Goal: Transaction & Acquisition: Book appointment/travel/reservation

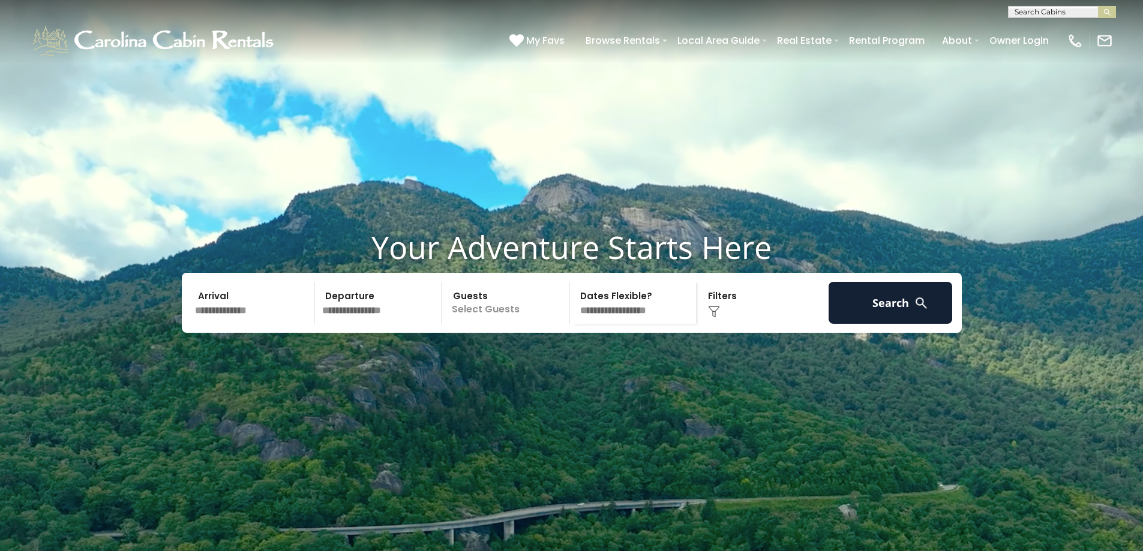
click at [206, 478] on video at bounding box center [571, 286] width 1143 height 572
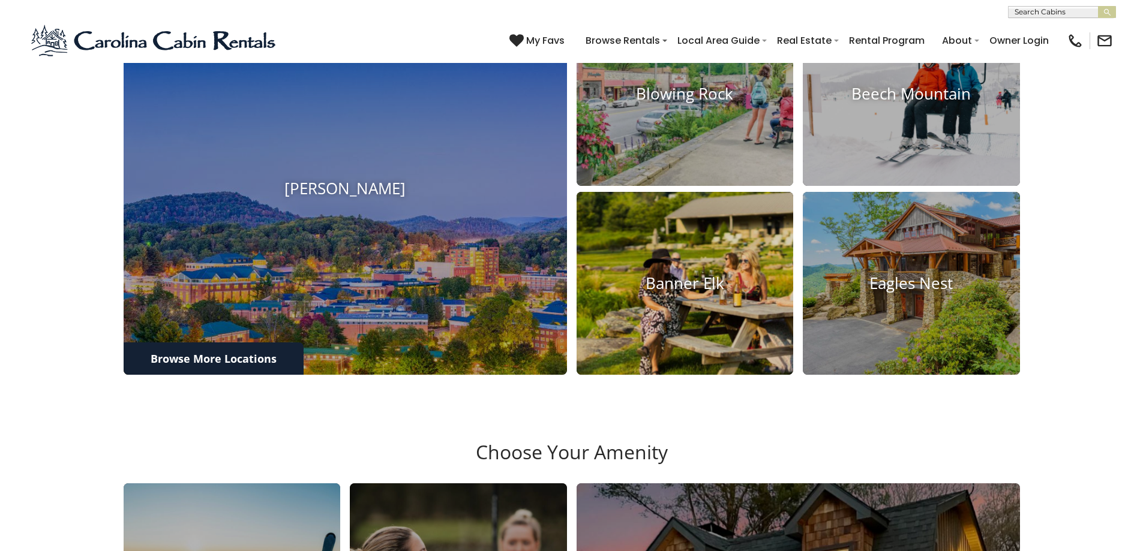
scroll to position [660, 0]
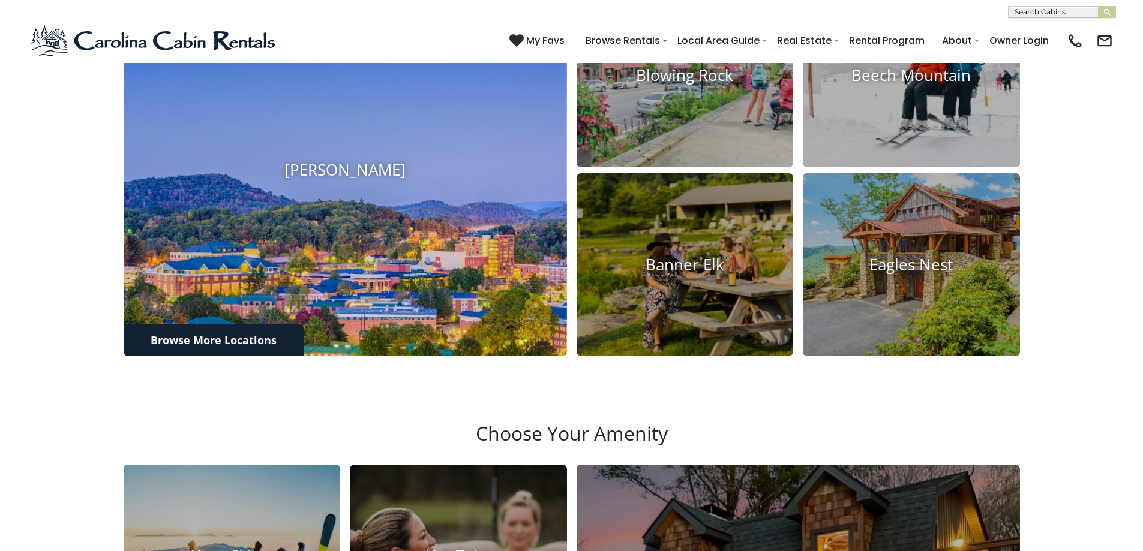
click at [346, 179] on h4 "[PERSON_NAME]" at bounding box center [345, 170] width 443 height 19
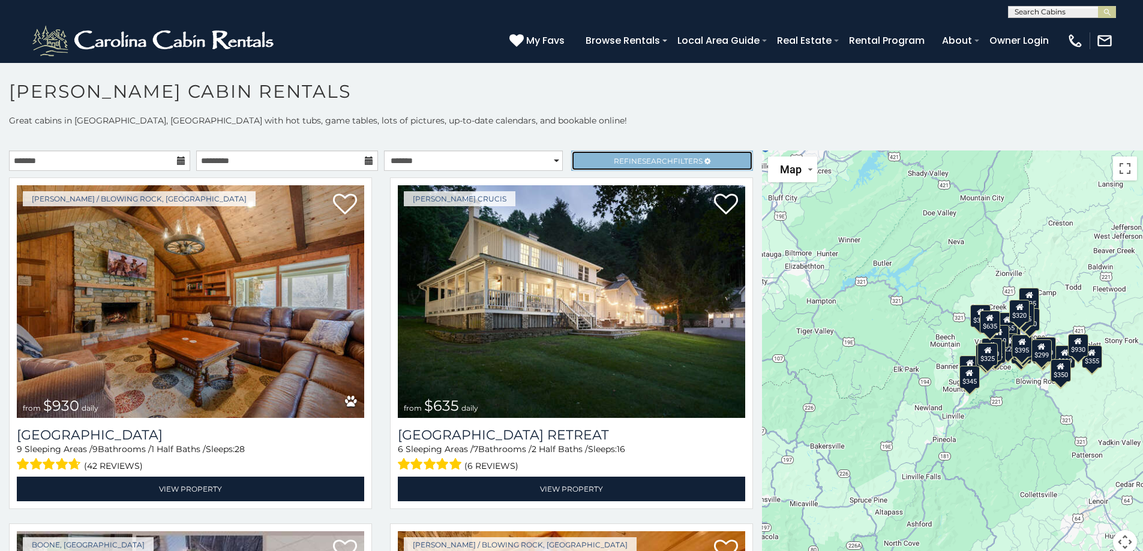
click at [642, 159] on span "Search" at bounding box center [657, 161] width 31 height 9
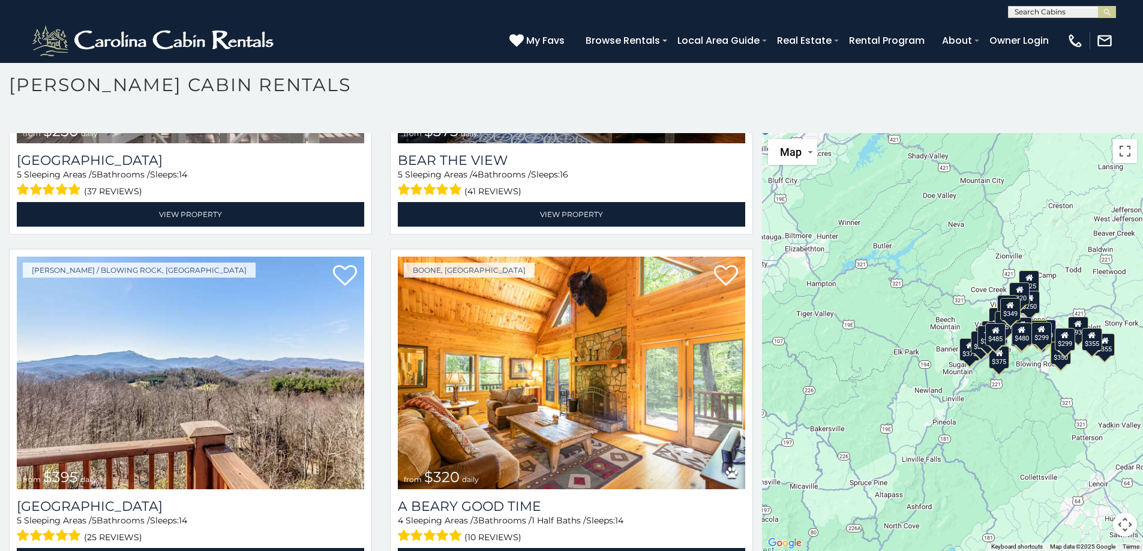
scroll to position [3407, 0]
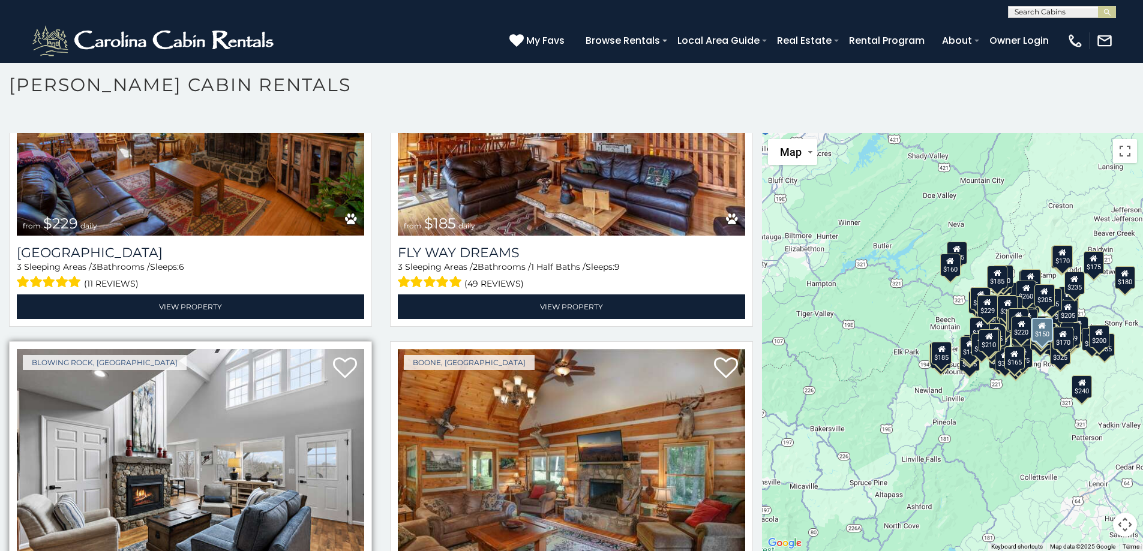
scroll to position [15882, 0]
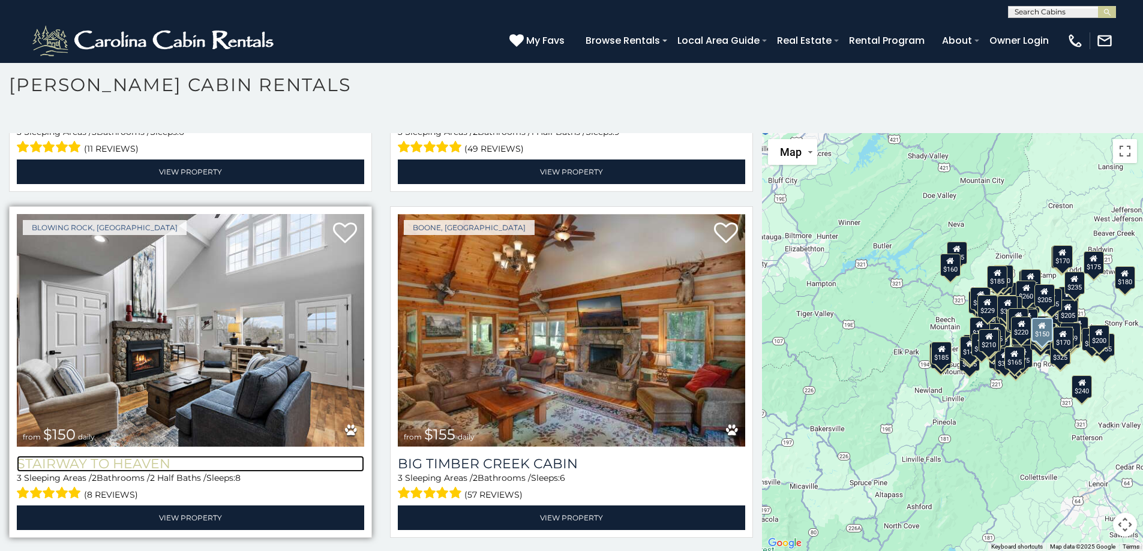
click at [115, 456] on h3 "Stairway to Heaven" at bounding box center [190, 464] width 347 height 16
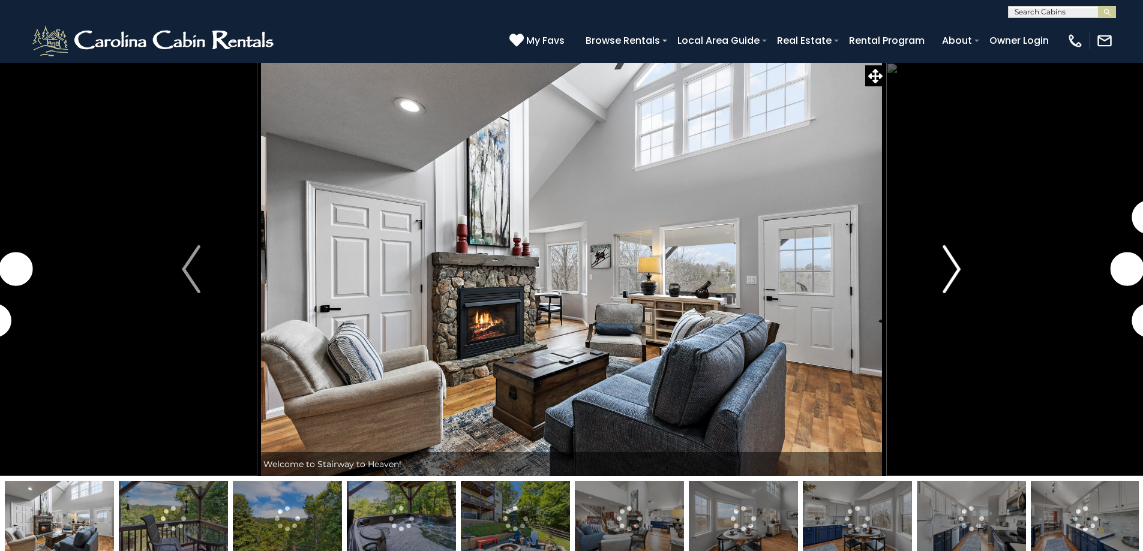
click at [959, 270] on img "Next" at bounding box center [952, 269] width 18 height 48
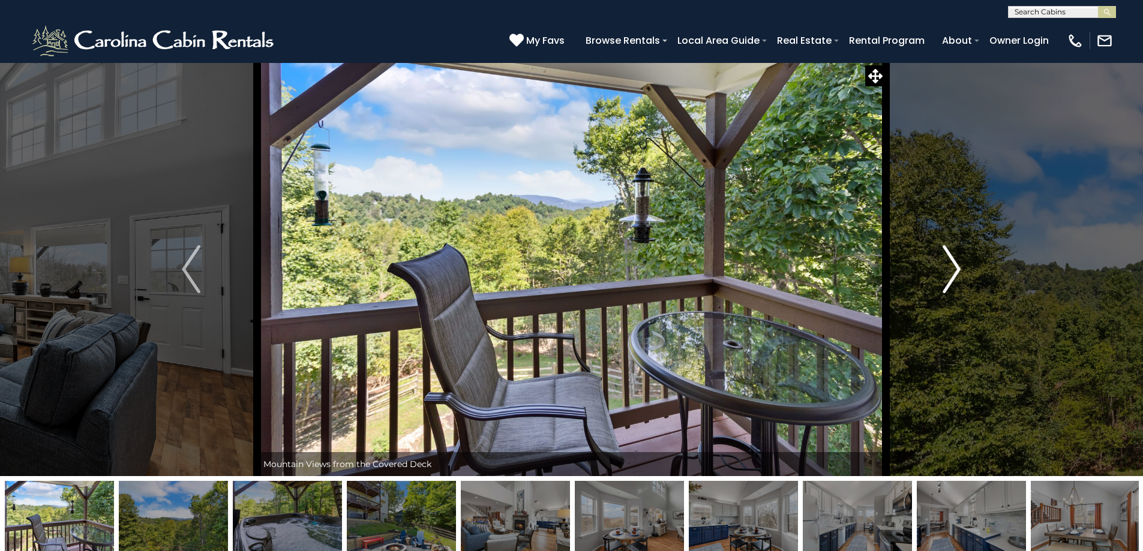
click at [958, 270] on img "Next" at bounding box center [952, 269] width 18 height 48
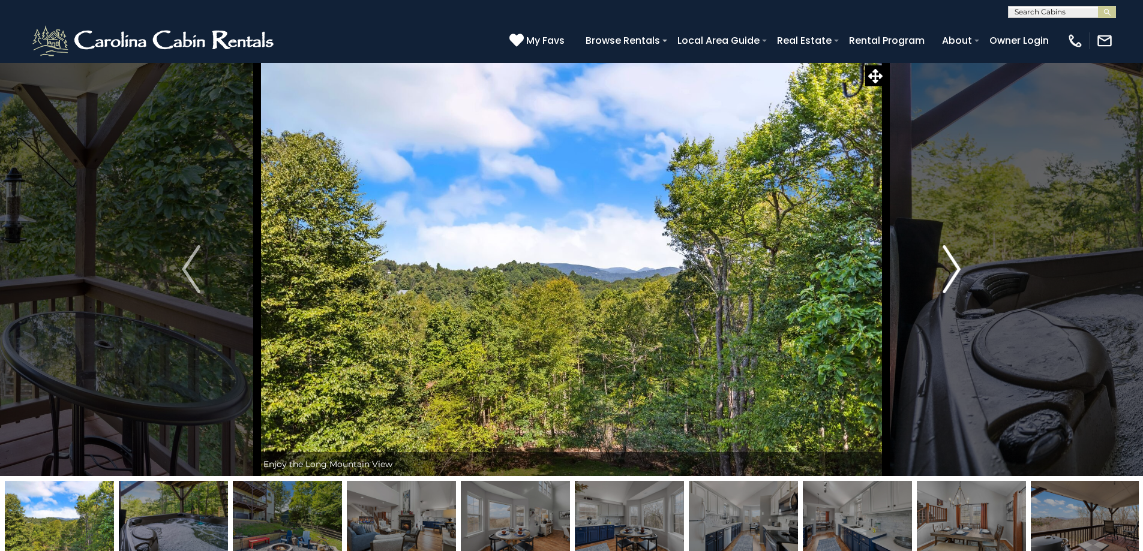
click at [958, 270] on img "Next" at bounding box center [952, 269] width 18 height 48
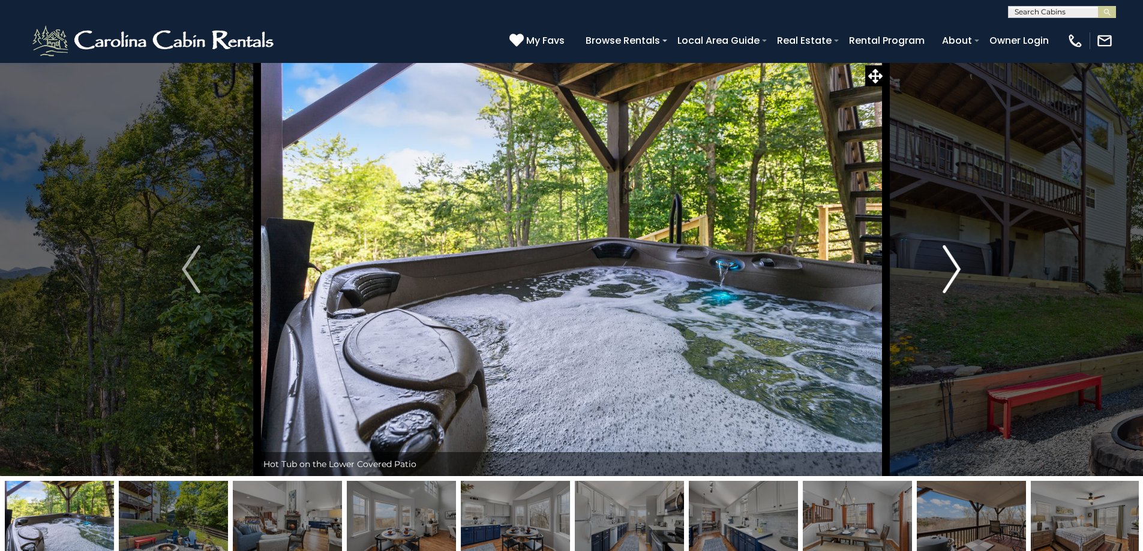
click at [958, 270] on img "Next" at bounding box center [952, 269] width 18 height 48
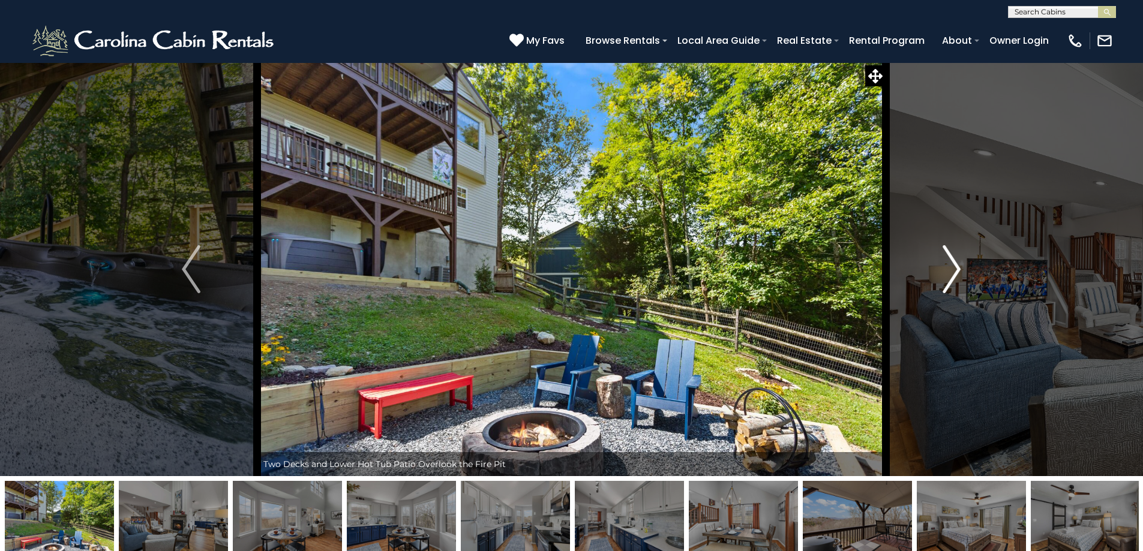
click at [957, 270] on img "Next" at bounding box center [952, 269] width 18 height 48
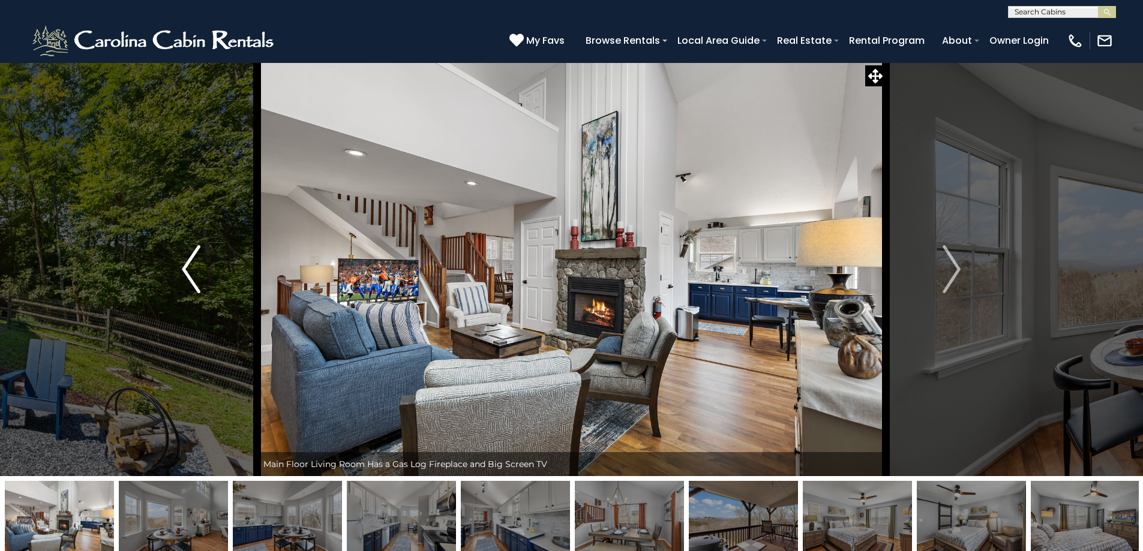
click at [184, 257] on img "Previous" at bounding box center [191, 269] width 18 height 48
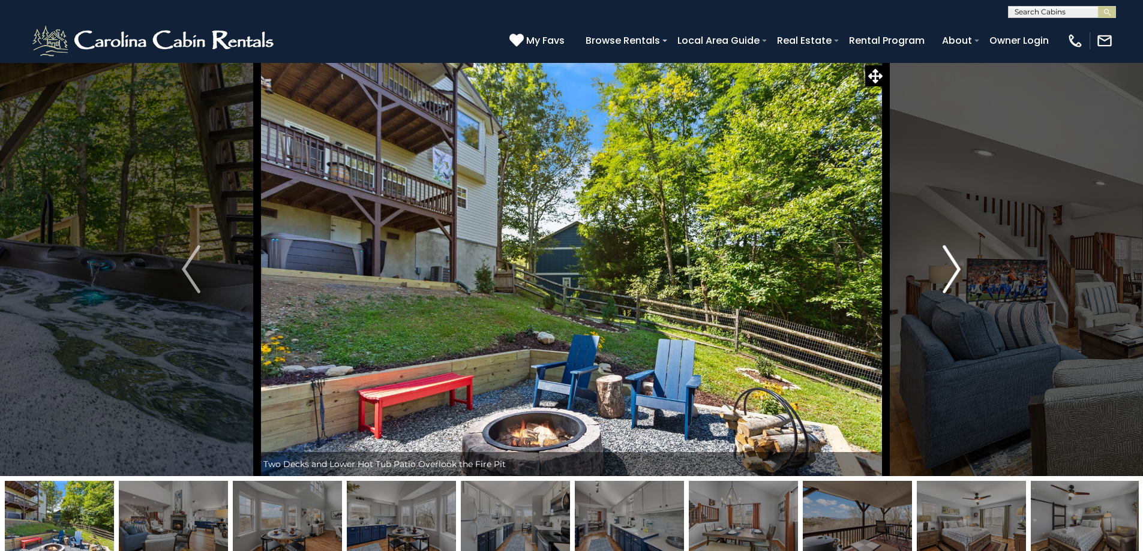
click at [951, 262] on img "Next" at bounding box center [952, 269] width 18 height 48
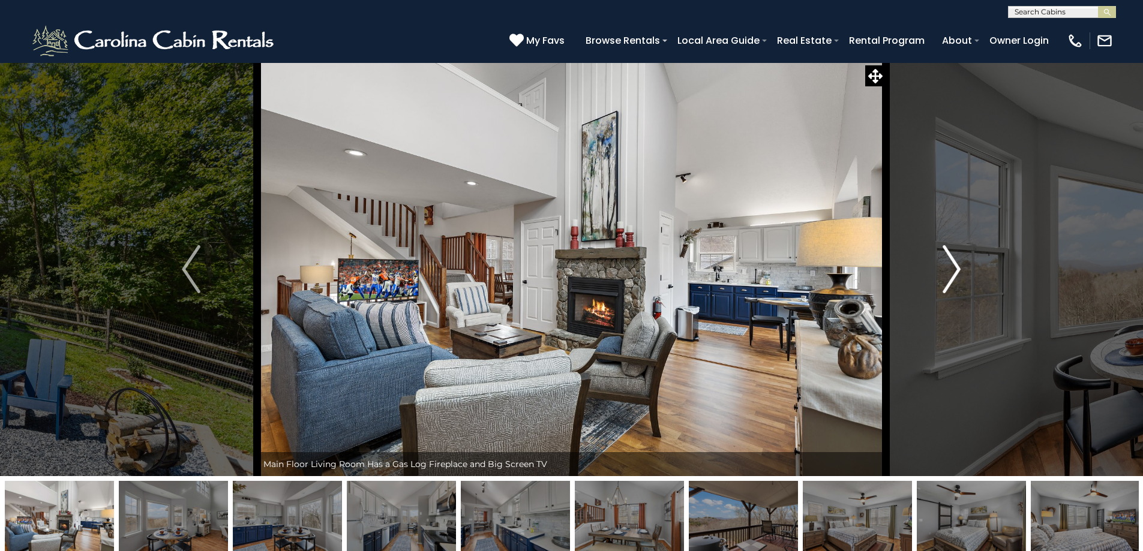
click at [952, 270] on img "Next" at bounding box center [952, 269] width 18 height 48
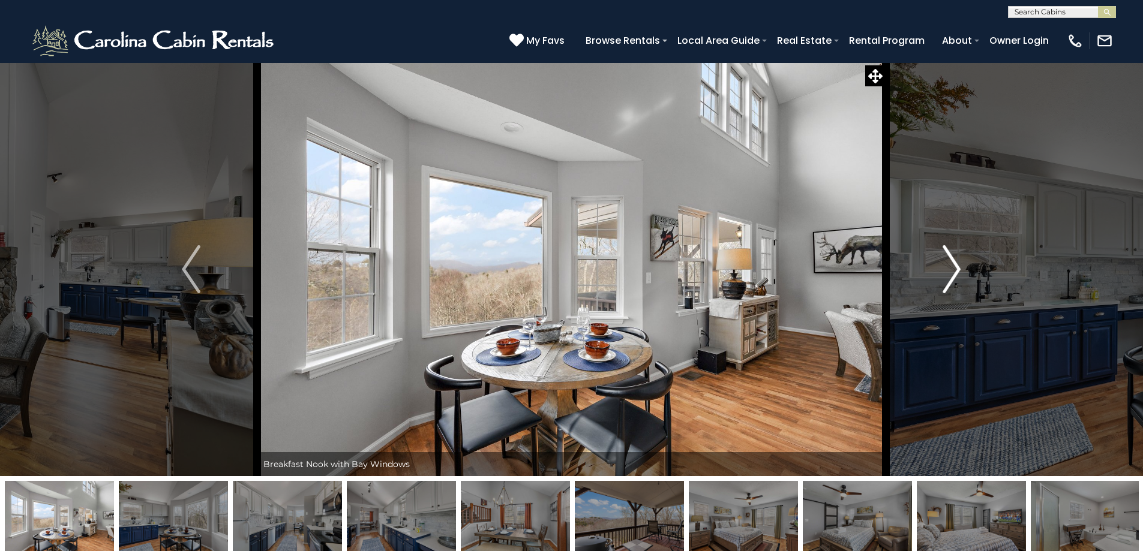
click at [954, 265] on img "Next" at bounding box center [952, 269] width 18 height 48
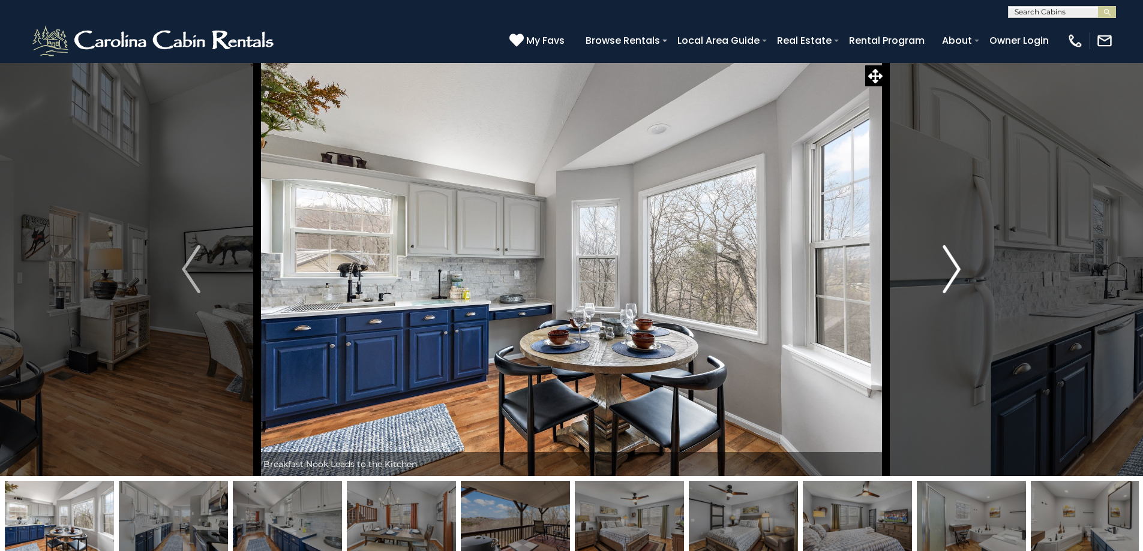
click at [954, 260] on img "Next" at bounding box center [952, 269] width 18 height 48
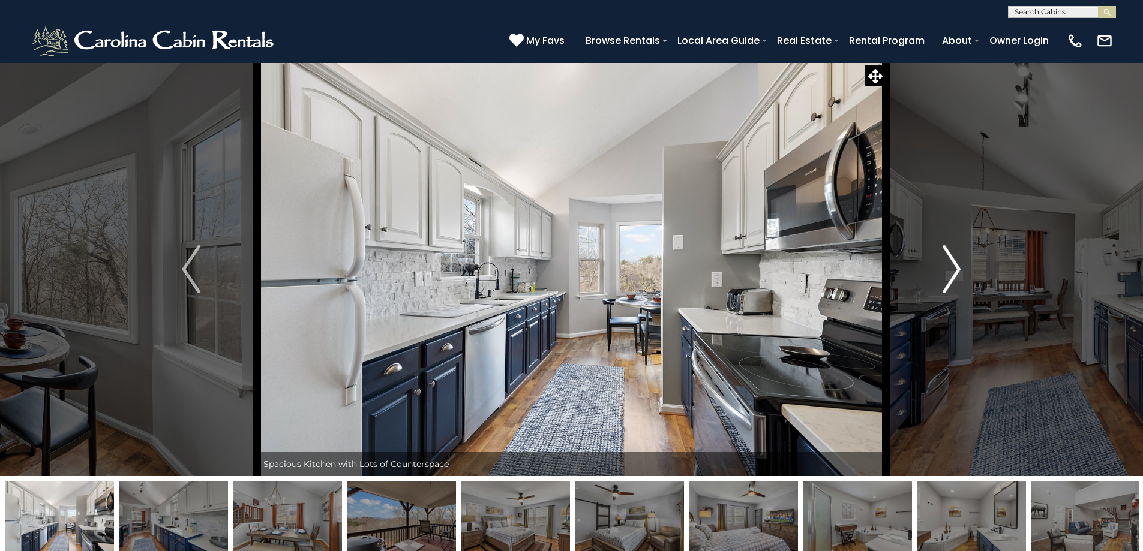
click at [950, 268] on img "Next" at bounding box center [952, 269] width 18 height 48
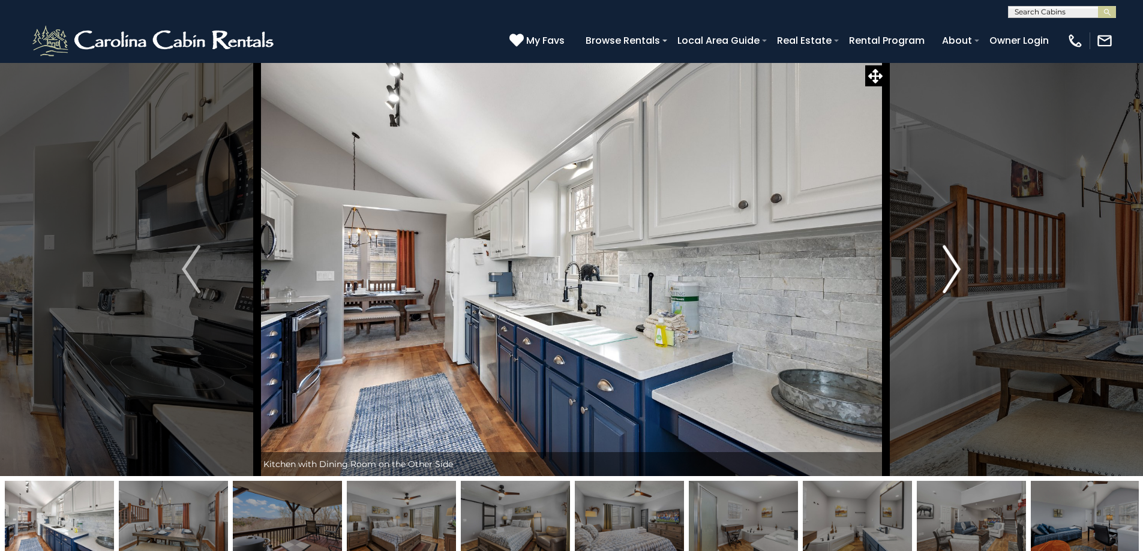
click at [950, 268] on img "Next" at bounding box center [952, 269] width 18 height 48
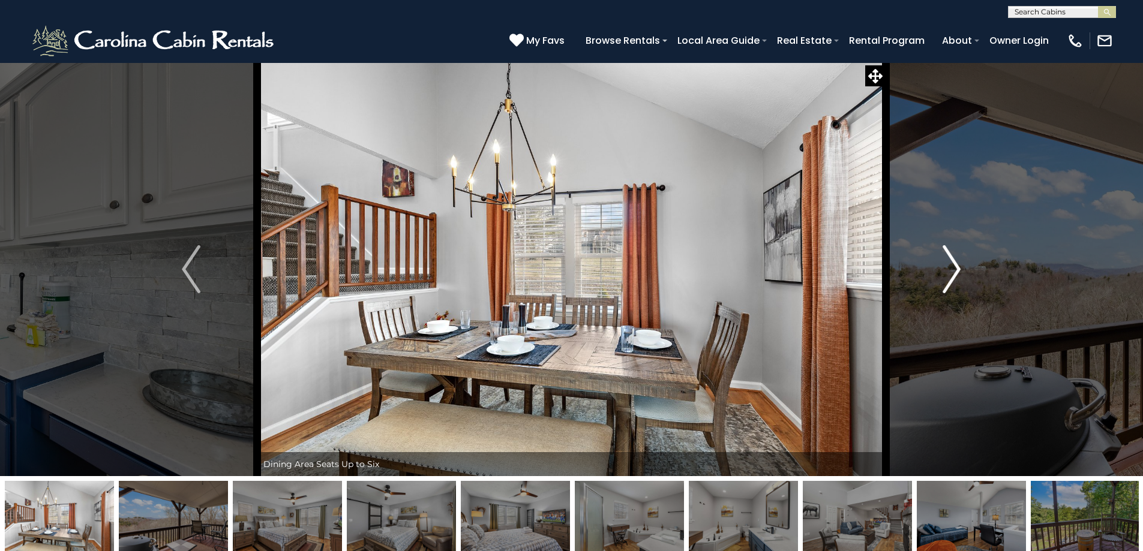
click at [950, 268] on img "Next" at bounding box center [952, 269] width 18 height 48
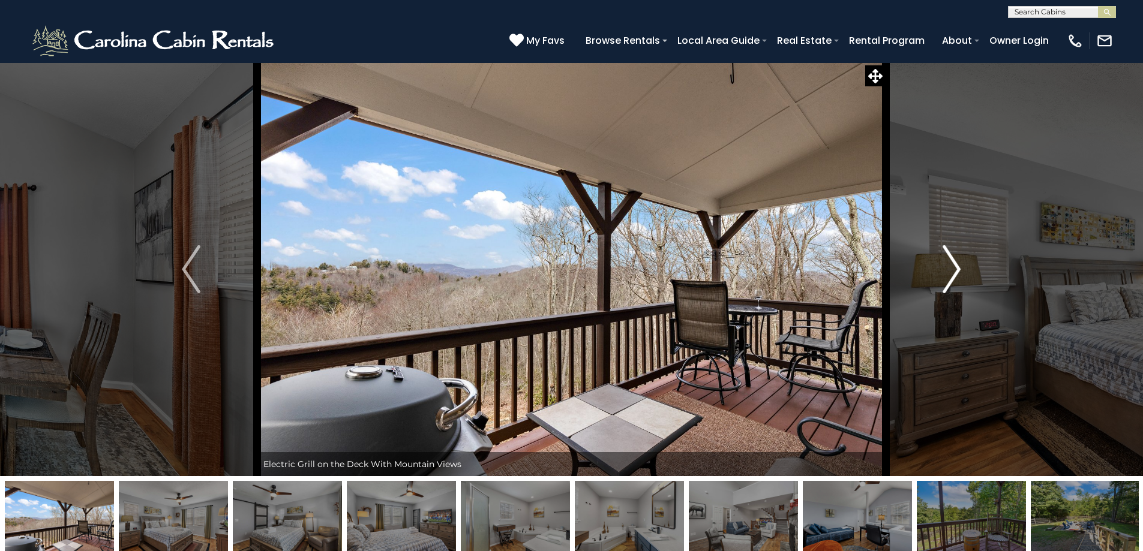
click at [962, 263] on button "Next" at bounding box center [952, 269] width 132 height 414
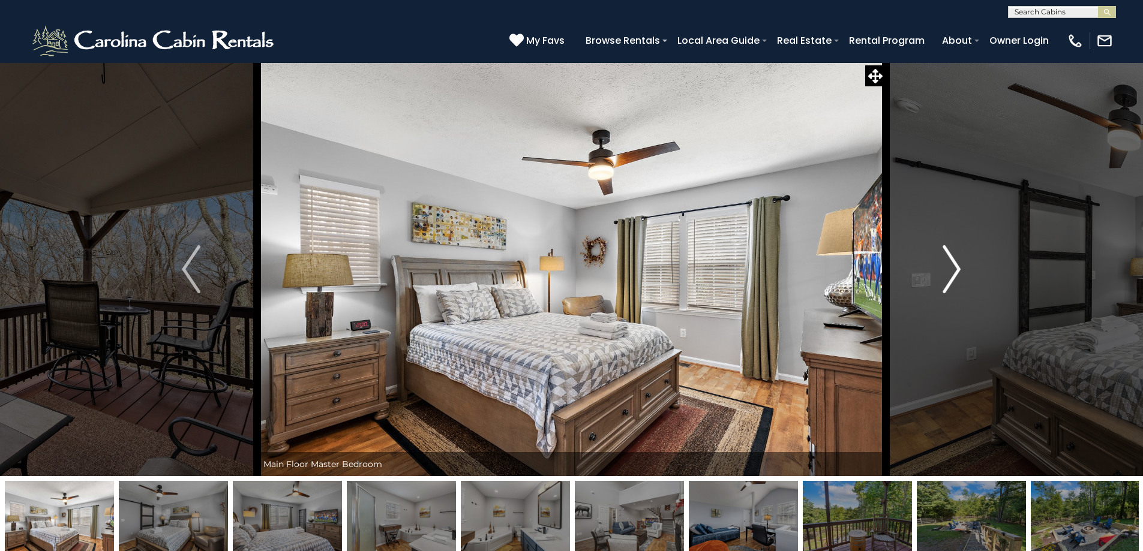
click at [960, 267] on img "Next" at bounding box center [952, 269] width 18 height 48
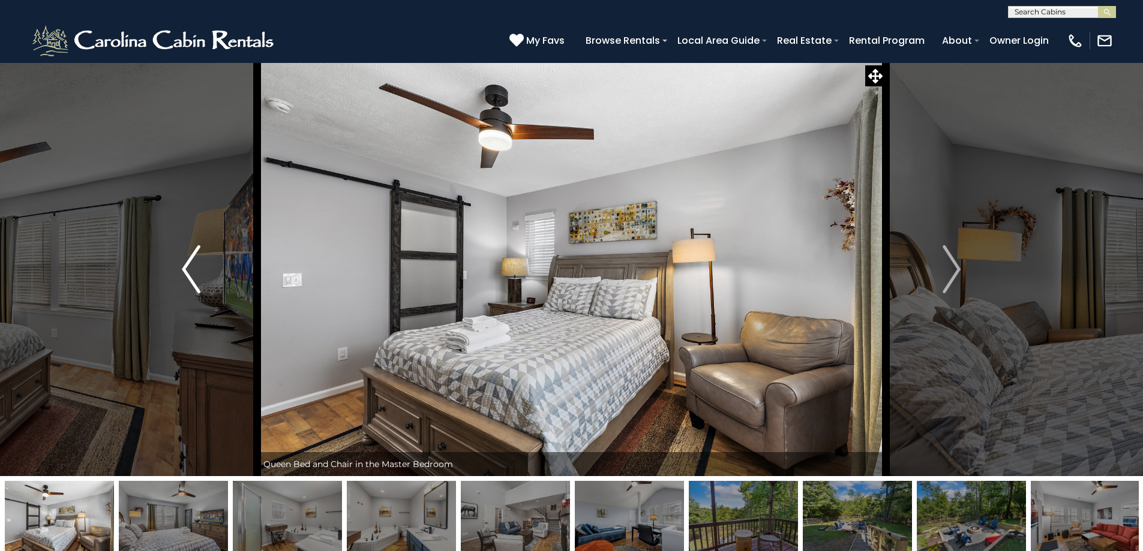
click at [206, 281] on button "Previous" at bounding box center [191, 269] width 132 height 414
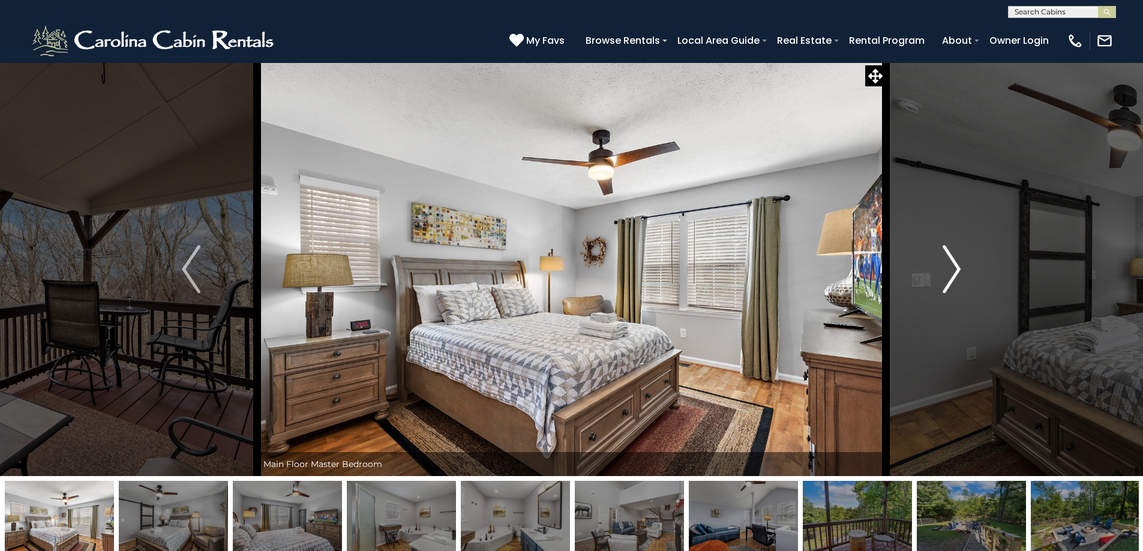
click at [955, 281] on img "Next" at bounding box center [952, 269] width 18 height 48
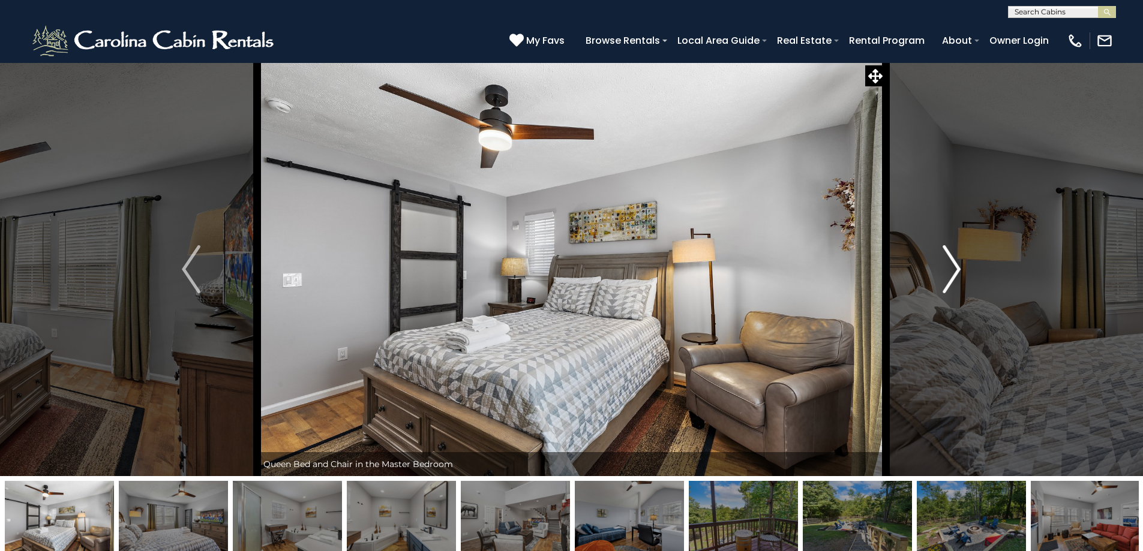
click at [955, 275] on img "Next" at bounding box center [952, 269] width 18 height 48
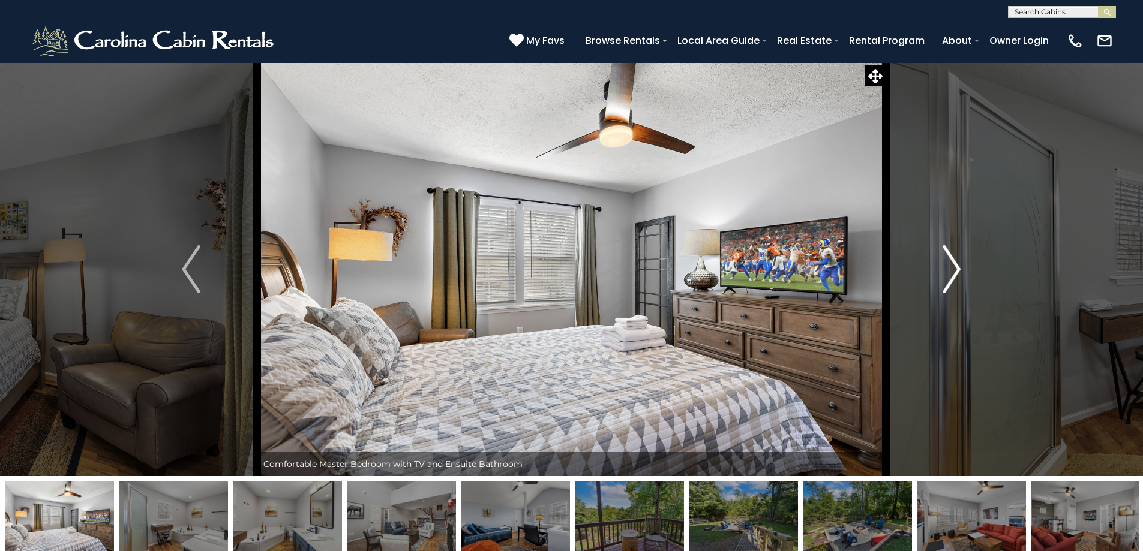
click at [955, 275] on img "Next" at bounding box center [952, 269] width 18 height 48
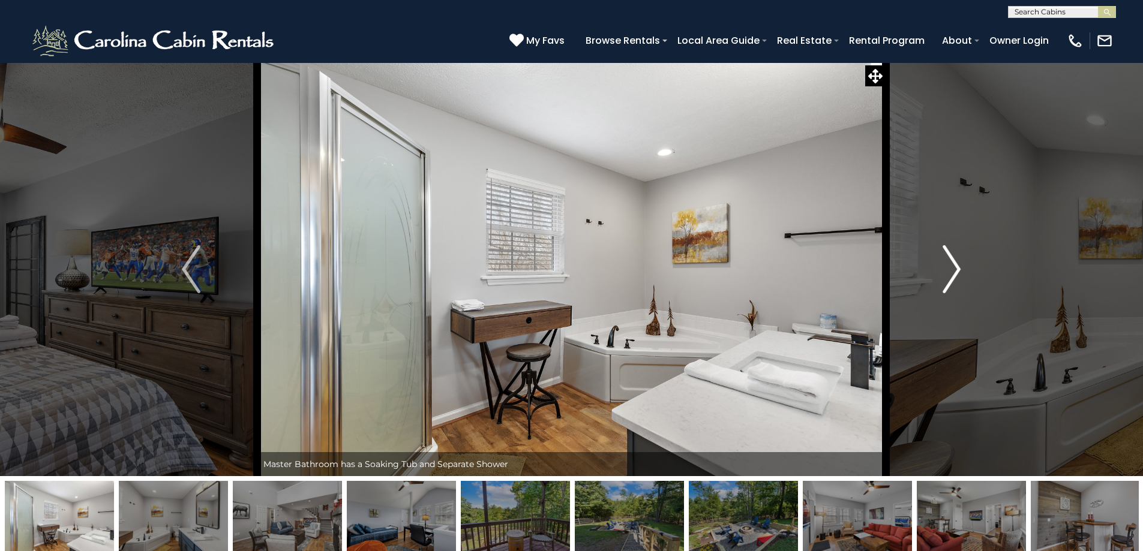
click at [950, 277] on img "Next" at bounding box center [952, 269] width 18 height 48
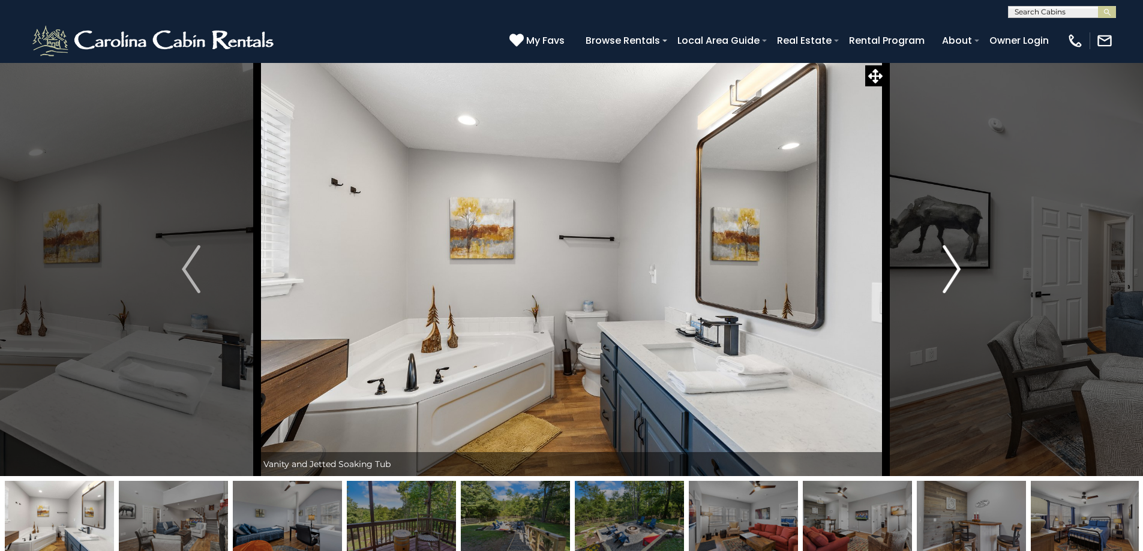
click at [950, 274] on img "Next" at bounding box center [952, 269] width 18 height 48
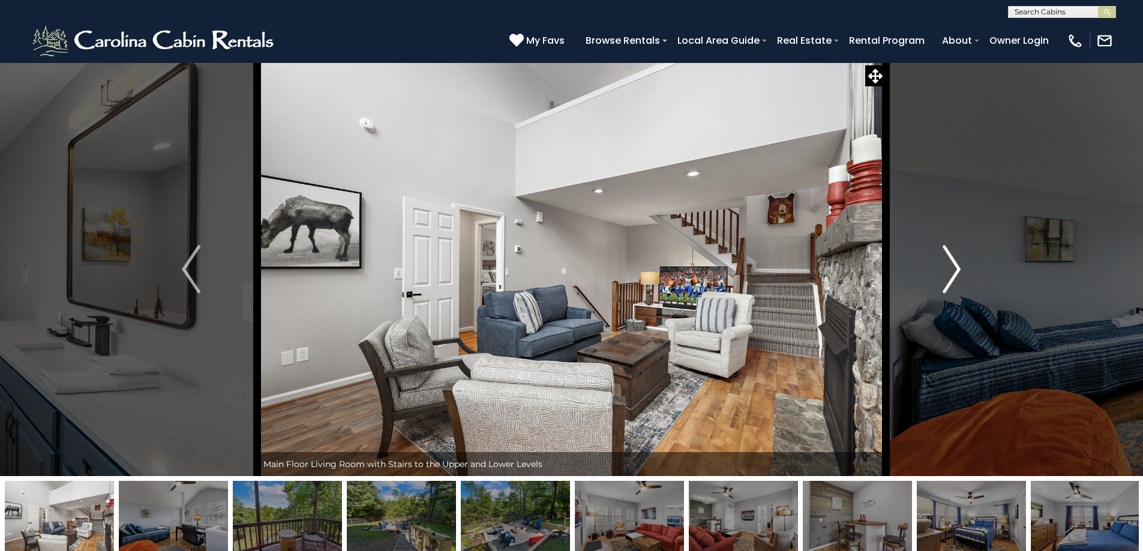
click at [950, 274] on img "Next" at bounding box center [952, 269] width 18 height 48
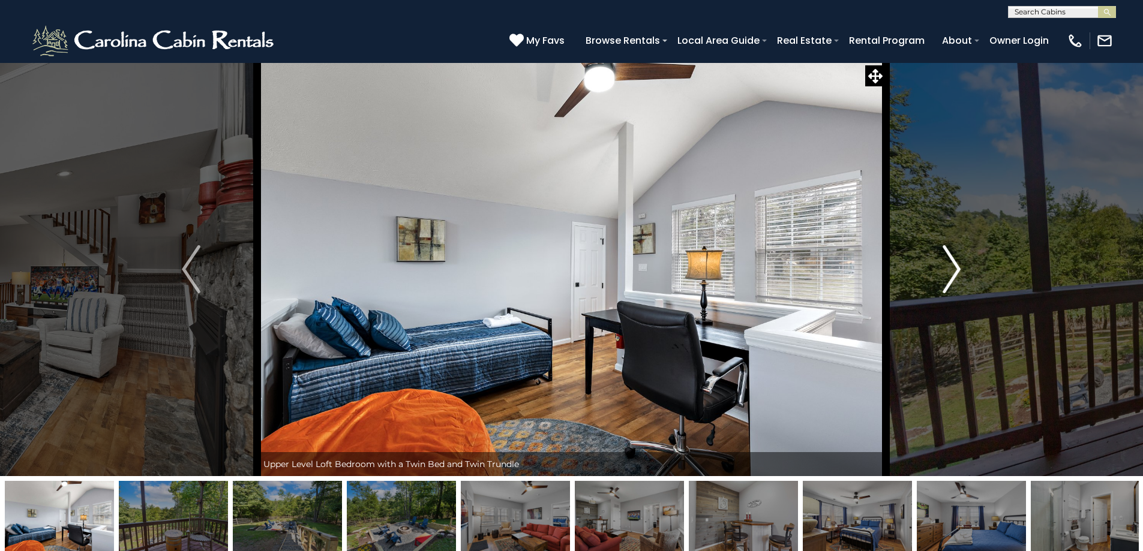
click at [944, 267] on img "Next" at bounding box center [952, 269] width 18 height 48
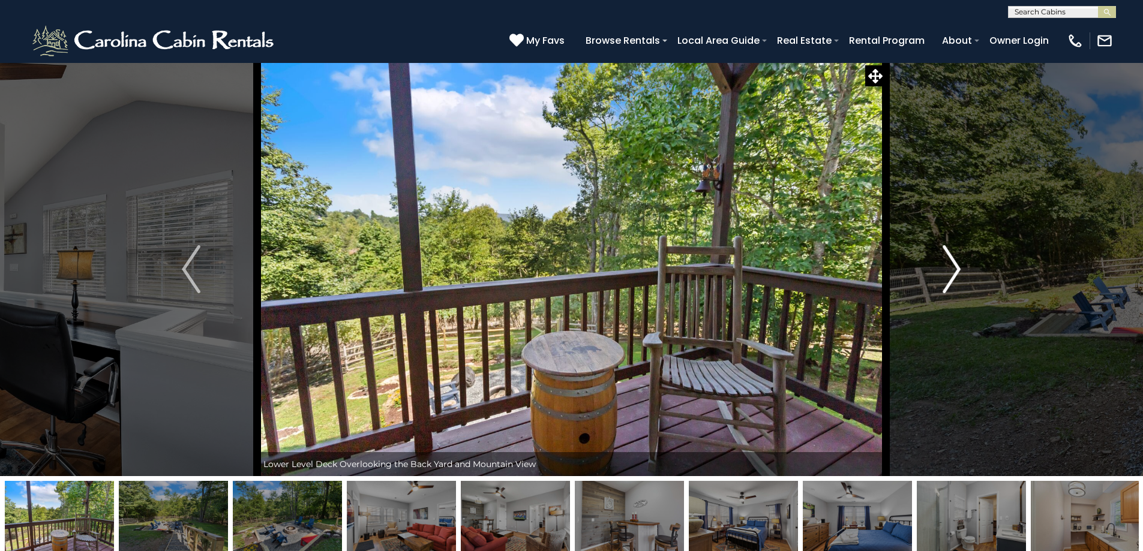
click at [943, 265] on img "Next" at bounding box center [952, 269] width 18 height 48
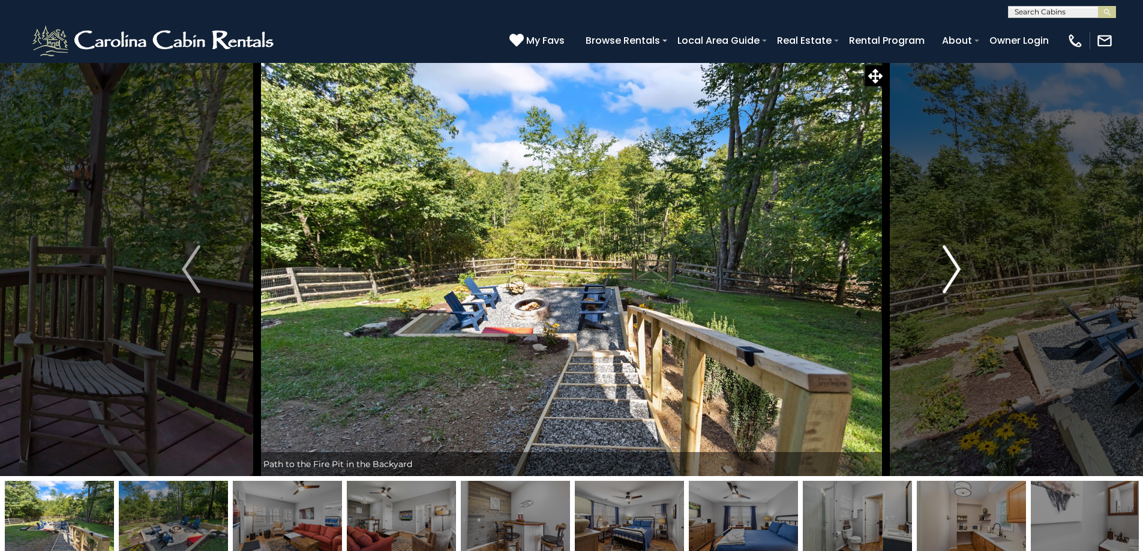
click at [943, 265] on img "Next" at bounding box center [952, 269] width 18 height 48
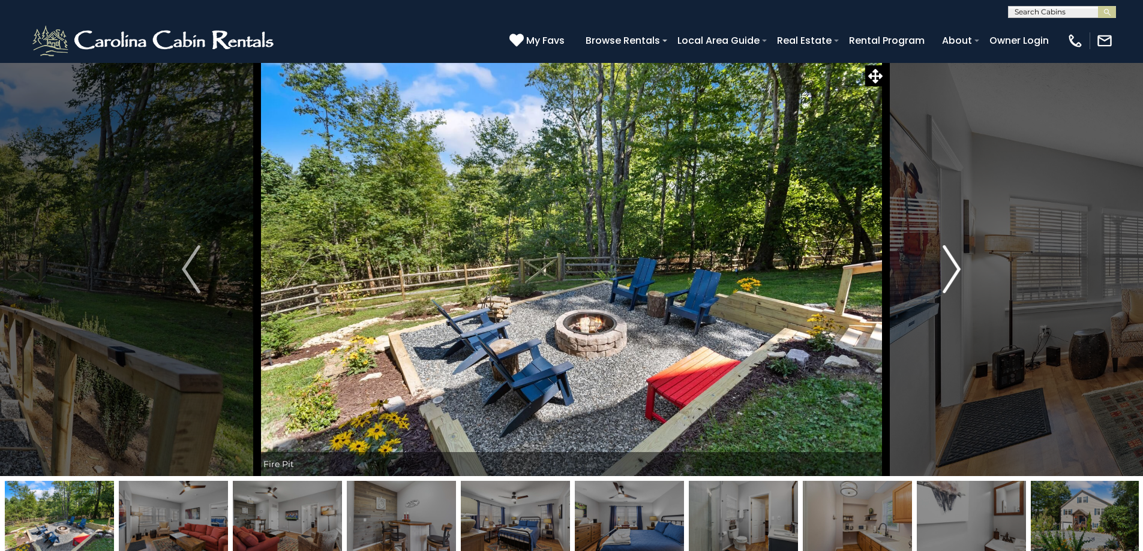
click at [943, 265] on img "Next" at bounding box center [952, 269] width 18 height 48
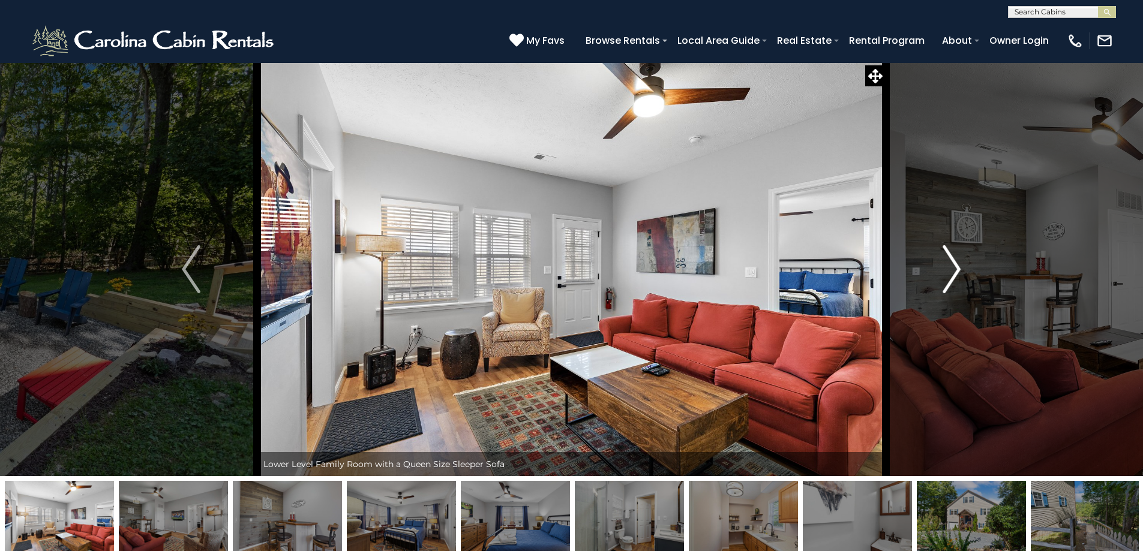
click at [944, 262] on img "Next" at bounding box center [952, 269] width 18 height 48
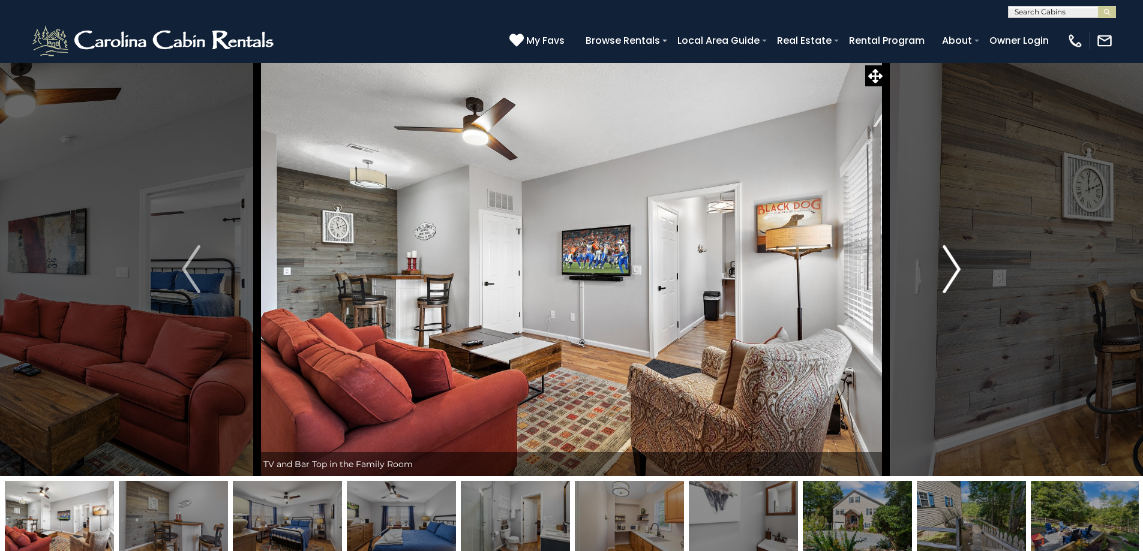
click at [956, 267] on img "Next" at bounding box center [952, 269] width 18 height 48
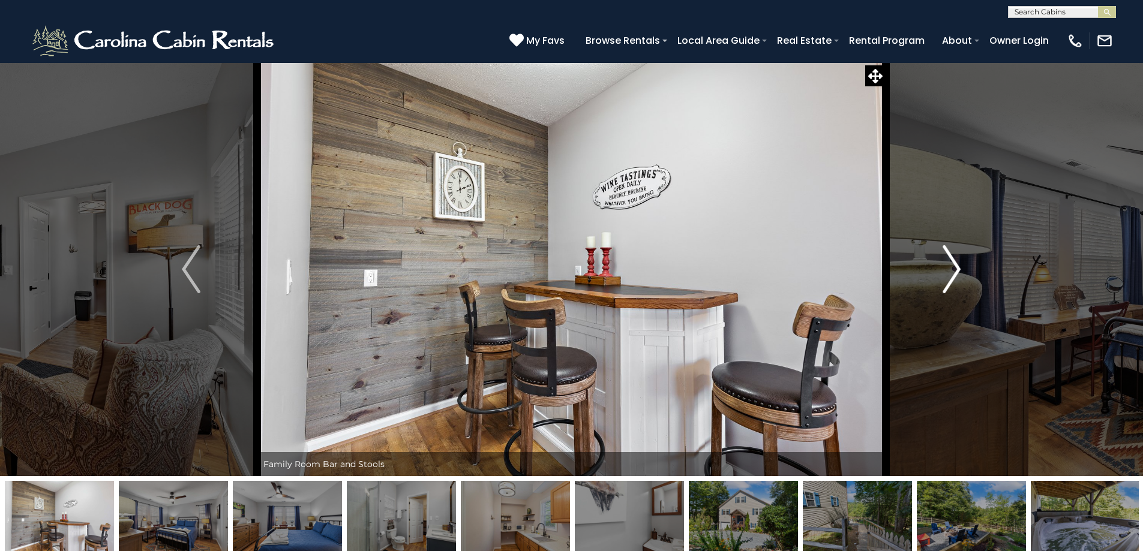
click at [956, 267] on img "Next" at bounding box center [952, 269] width 18 height 48
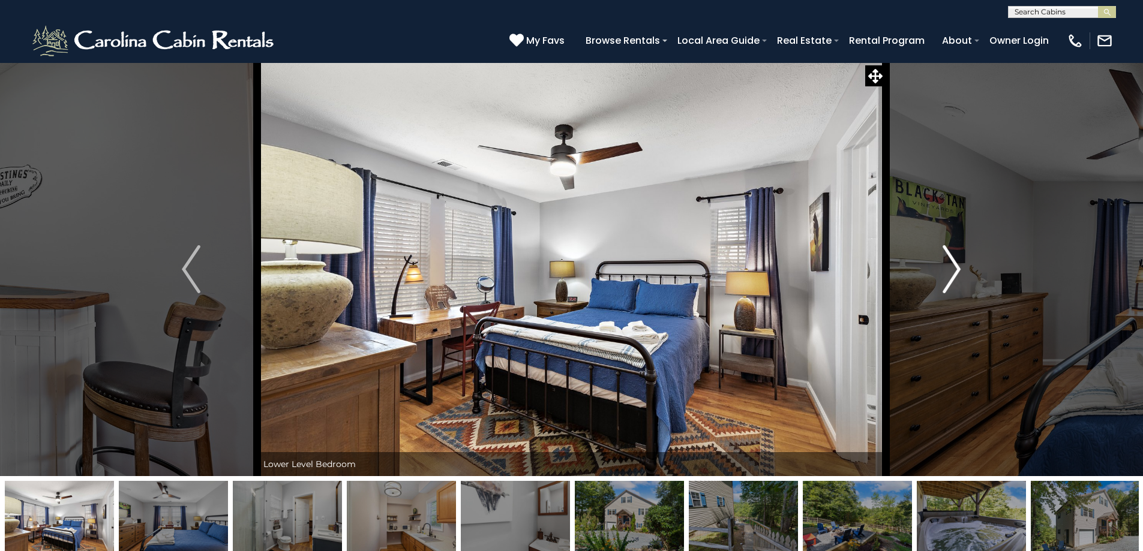
click at [956, 267] on img "Next" at bounding box center [952, 269] width 18 height 48
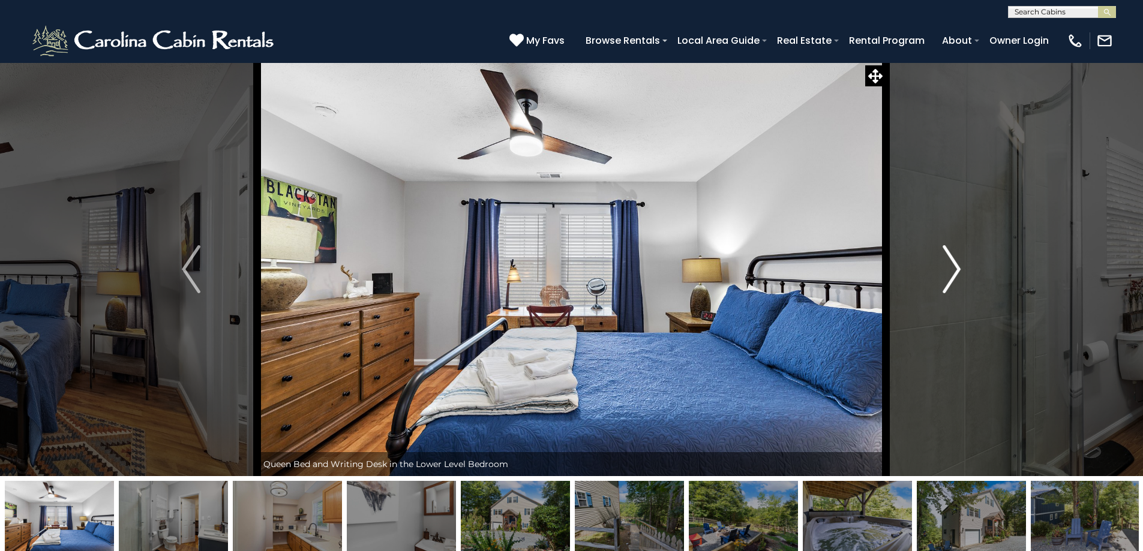
click at [956, 267] on img "Next" at bounding box center [952, 269] width 18 height 48
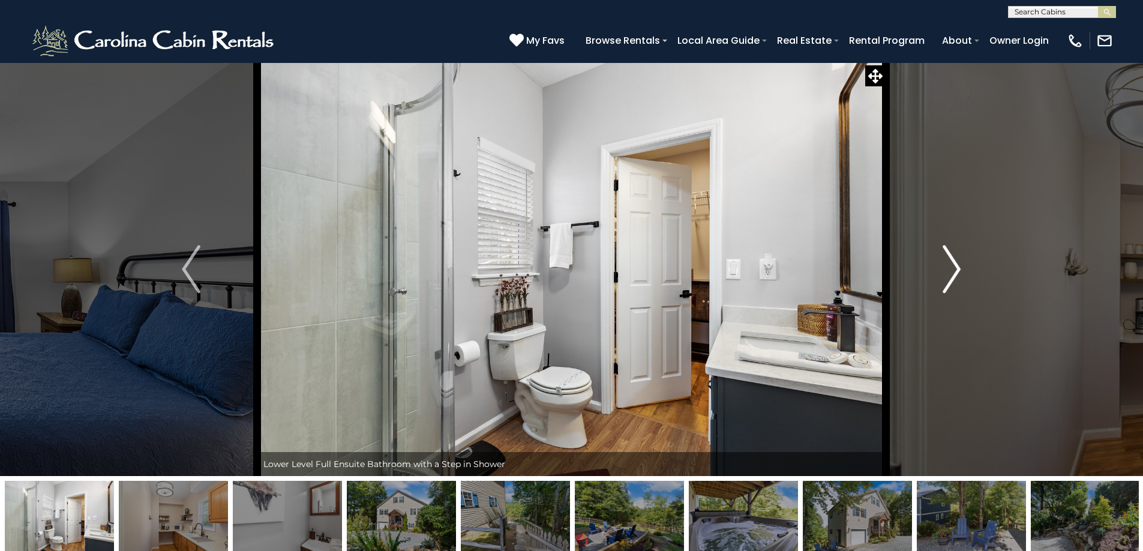
click at [950, 265] on img "Next" at bounding box center [952, 269] width 18 height 48
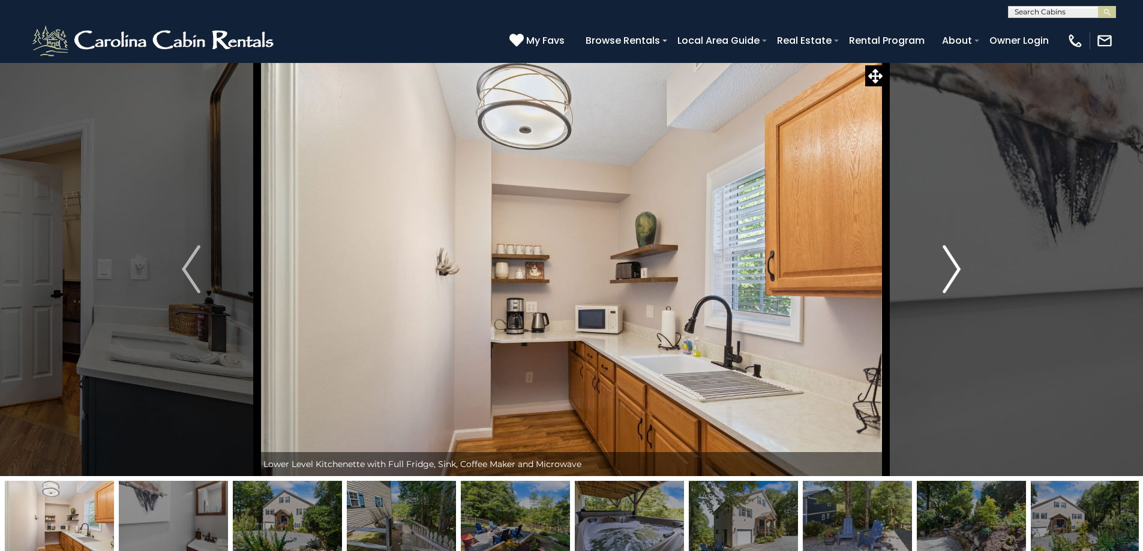
click at [946, 268] on img "Next" at bounding box center [952, 269] width 18 height 48
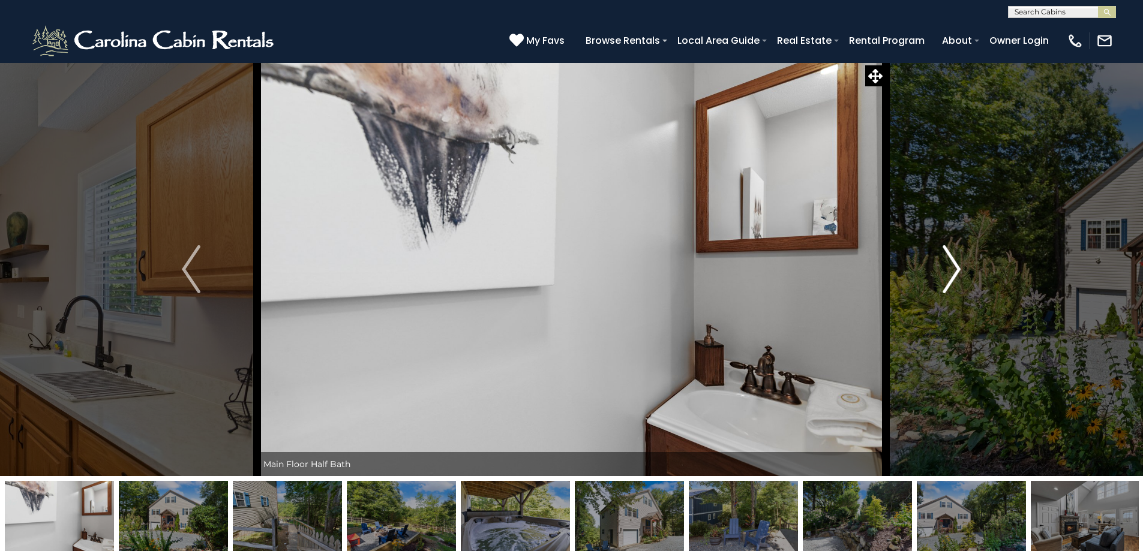
click at [946, 268] on img "Next" at bounding box center [952, 269] width 18 height 48
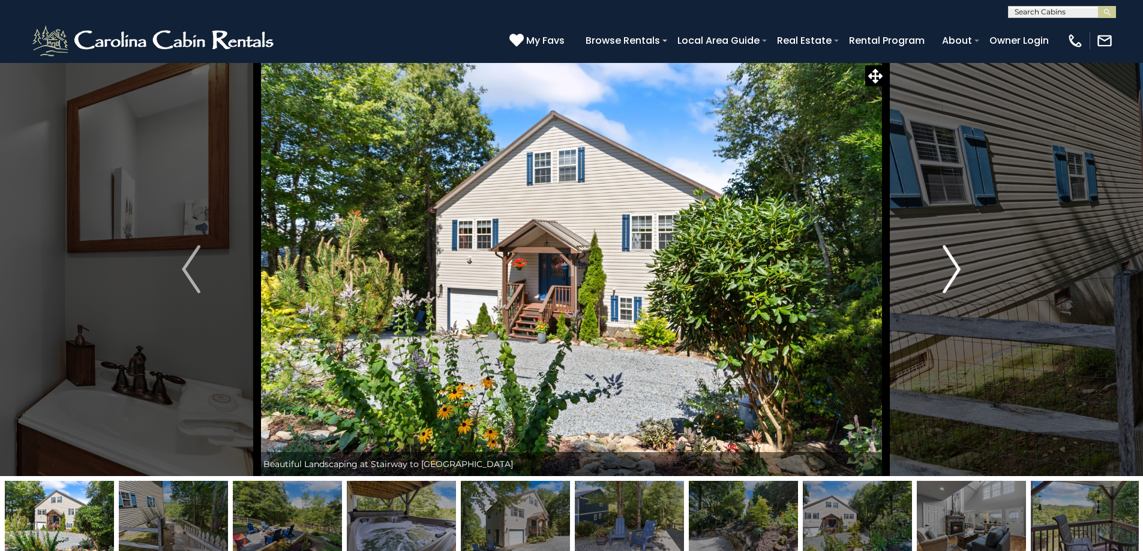
click at [940, 259] on button "Next" at bounding box center [952, 269] width 132 height 414
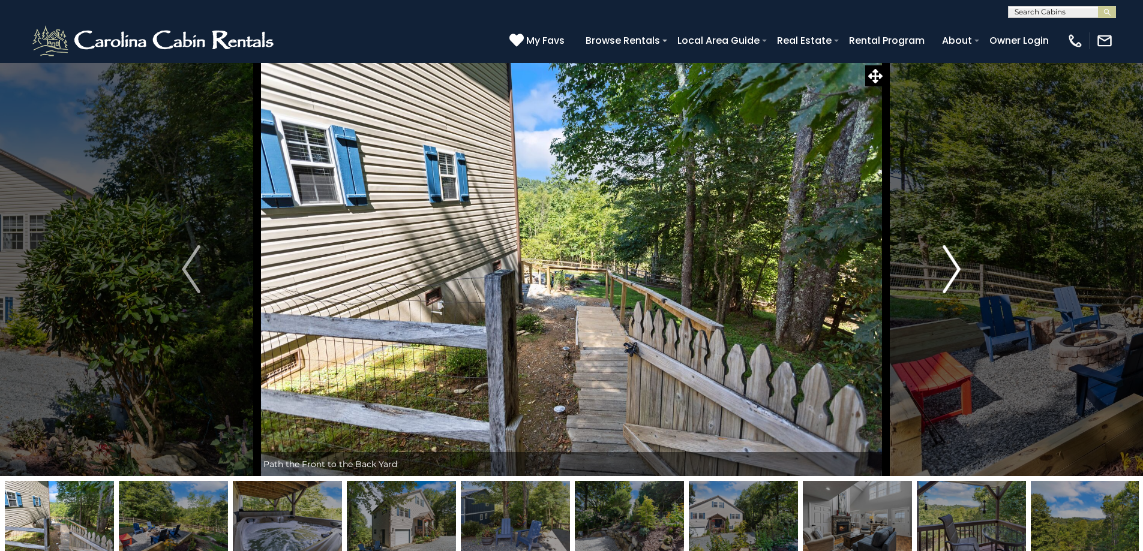
click at [941, 258] on button "Next" at bounding box center [952, 269] width 132 height 414
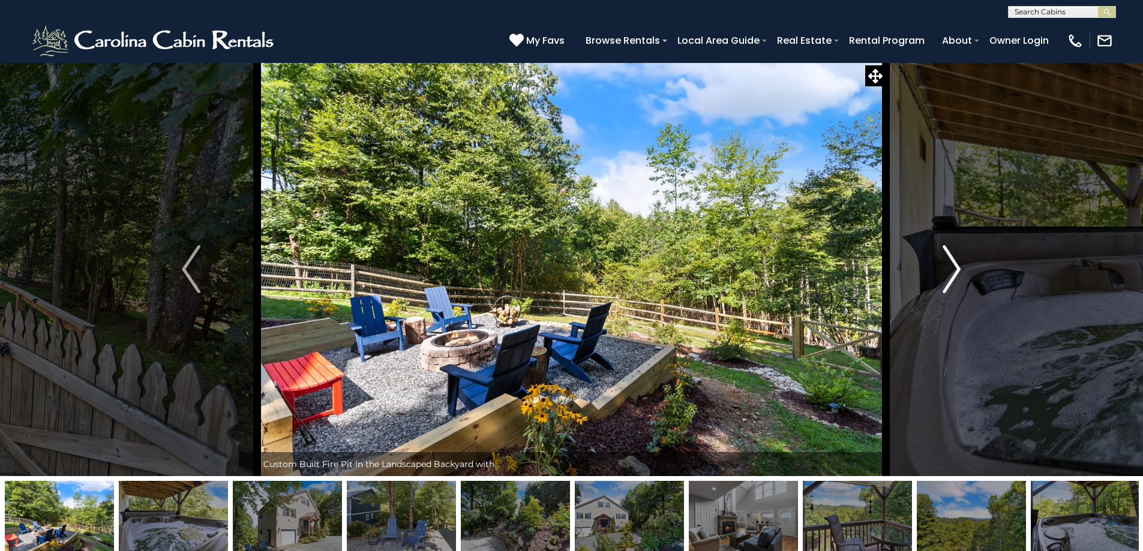
click at [941, 258] on button "Next" at bounding box center [952, 269] width 132 height 414
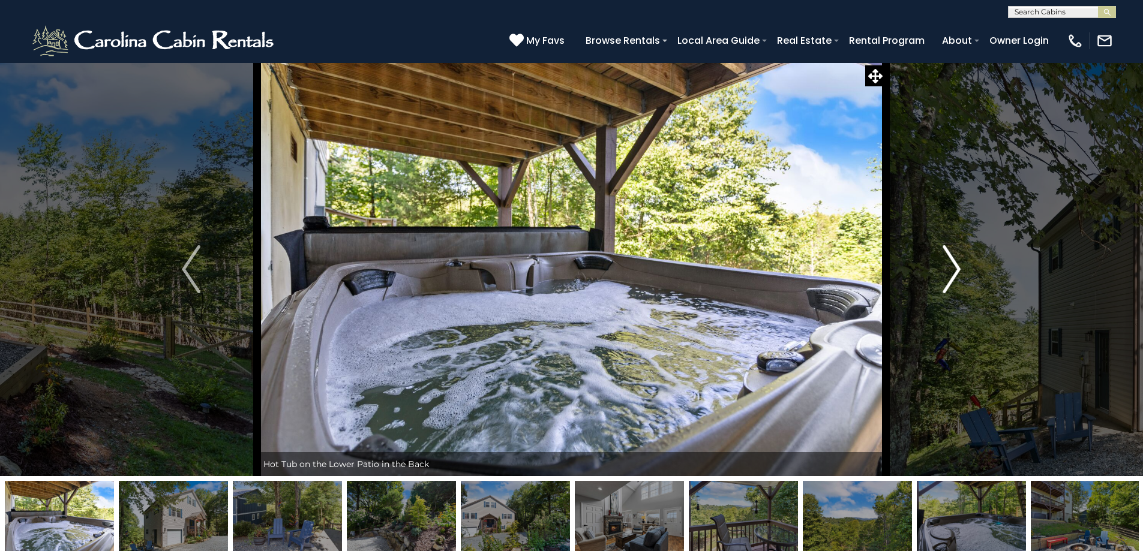
click at [941, 258] on button "Next" at bounding box center [952, 269] width 132 height 414
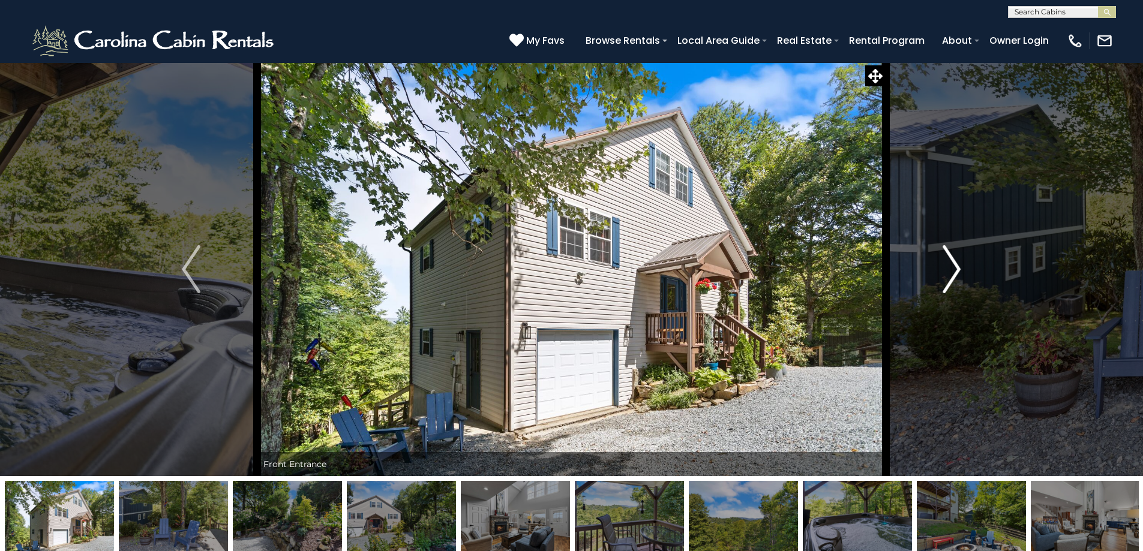
click at [941, 258] on button "Next" at bounding box center [952, 269] width 132 height 414
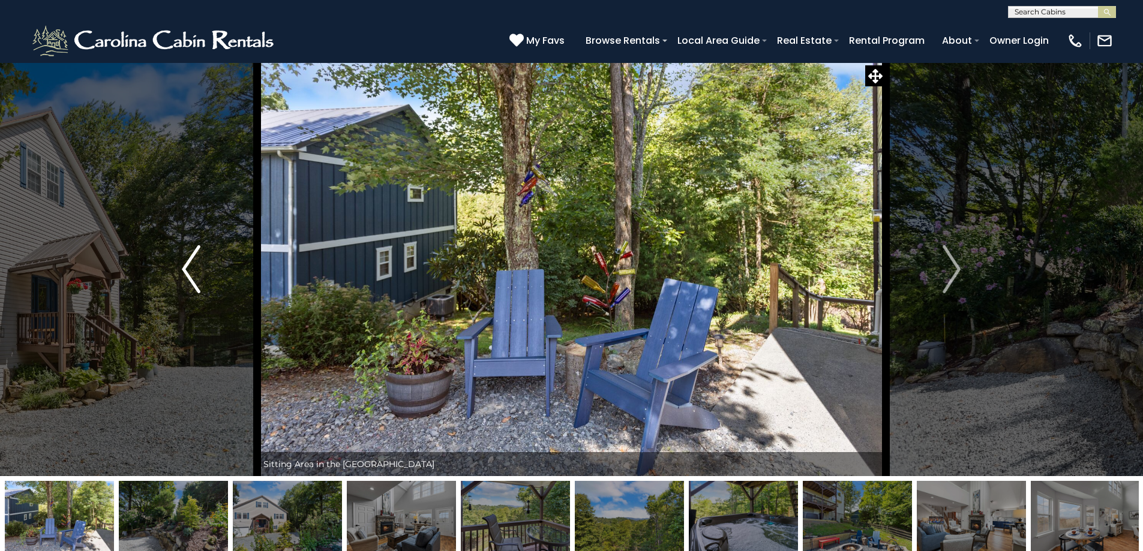
click at [191, 273] on img "Previous" at bounding box center [191, 269] width 18 height 48
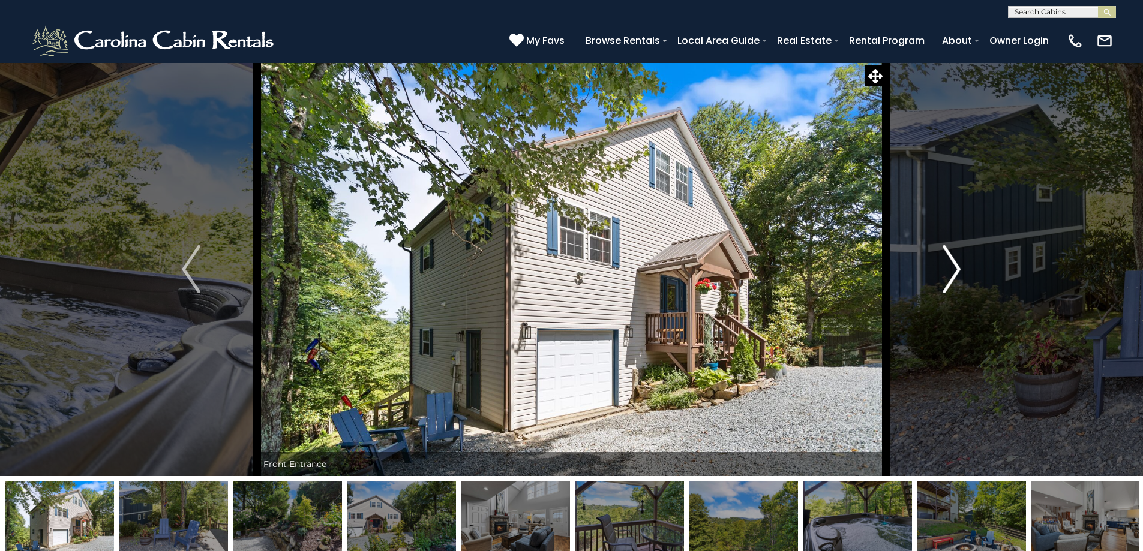
click at [950, 266] on img "Next" at bounding box center [952, 269] width 18 height 48
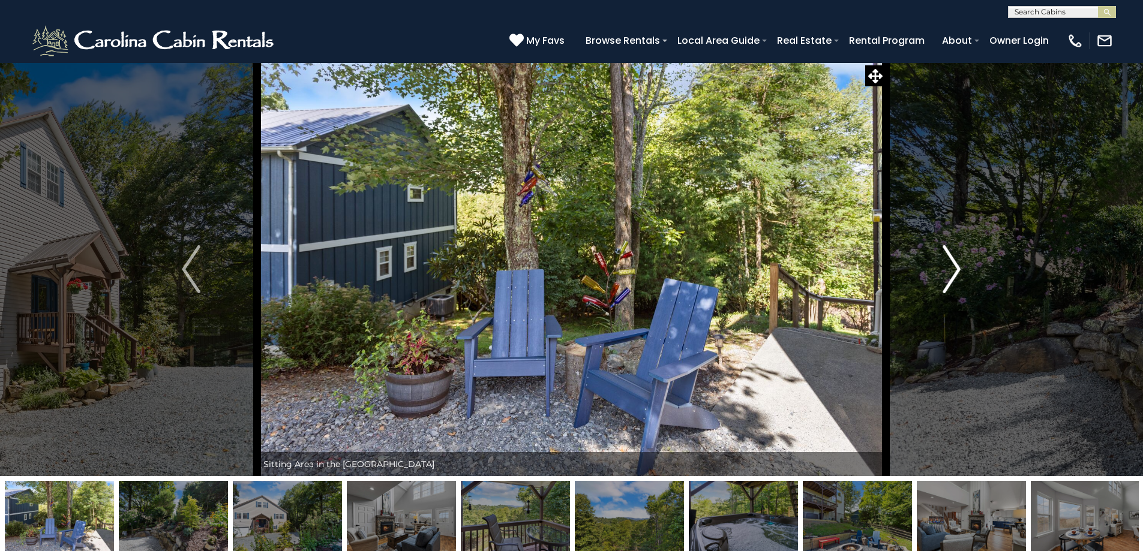
click at [950, 266] on img "Next" at bounding box center [952, 269] width 18 height 48
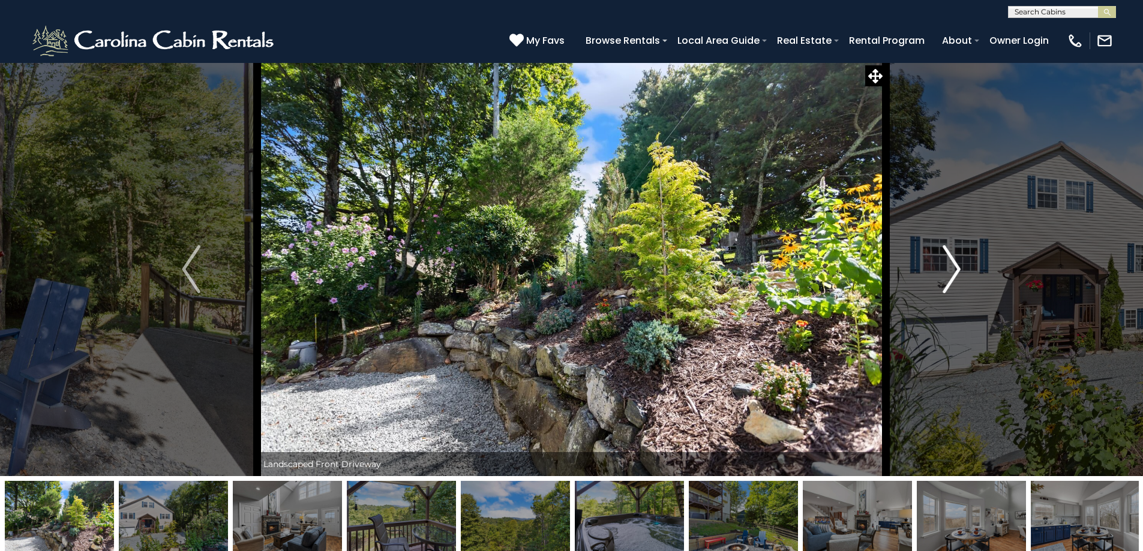
click at [950, 265] on img "Next" at bounding box center [952, 269] width 18 height 48
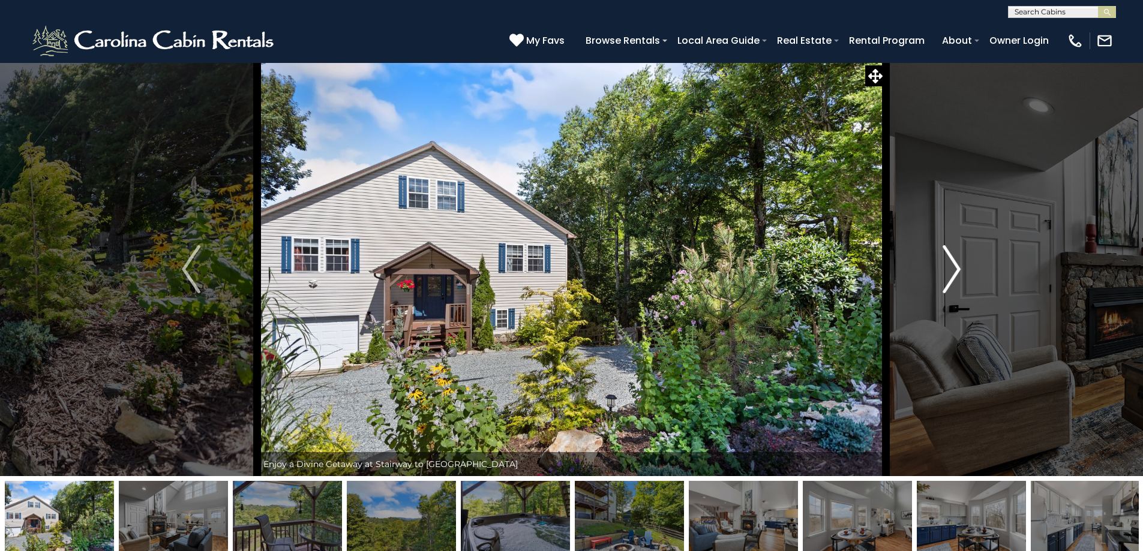
click at [950, 265] on img "Next" at bounding box center [952, 269] width 18 height 48
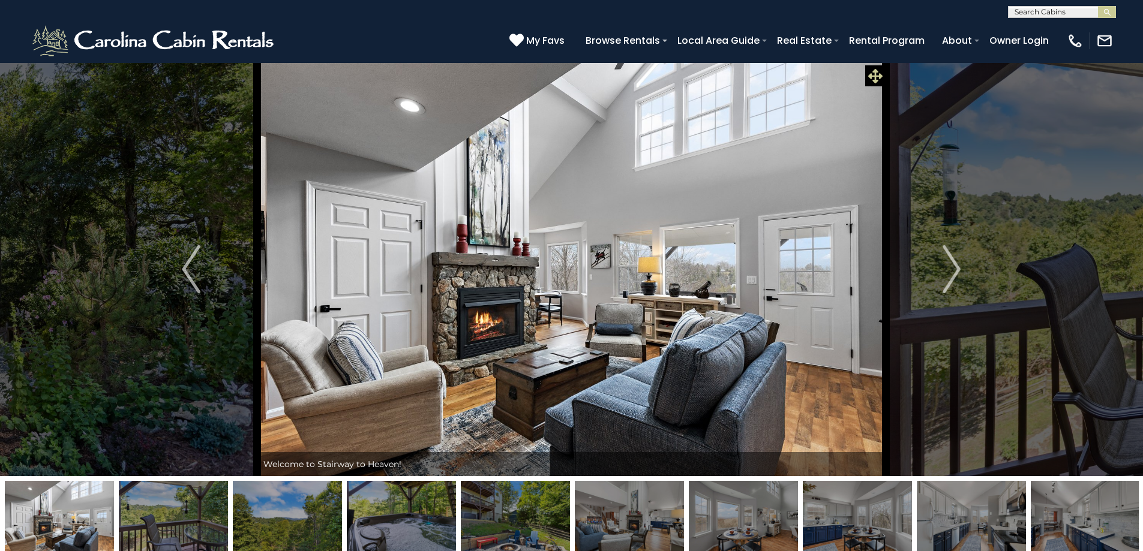
click at [877, 74] on icon at bounding box center [875, 76] width 14 height 14
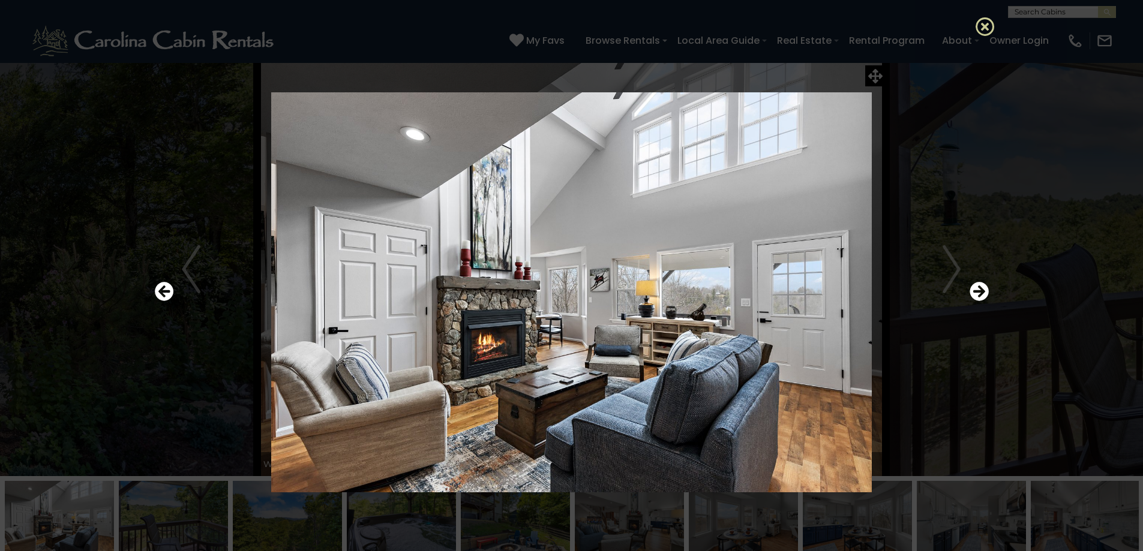
click at [984, 28] on icon at bounding box center [985, 26] width 19 height 19
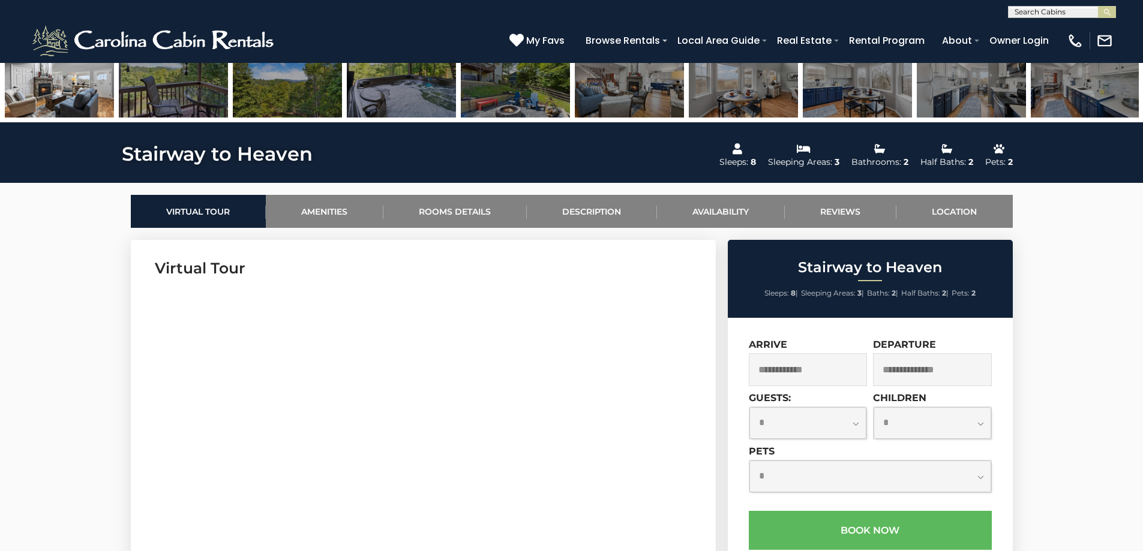
scroll to position [420, 0]
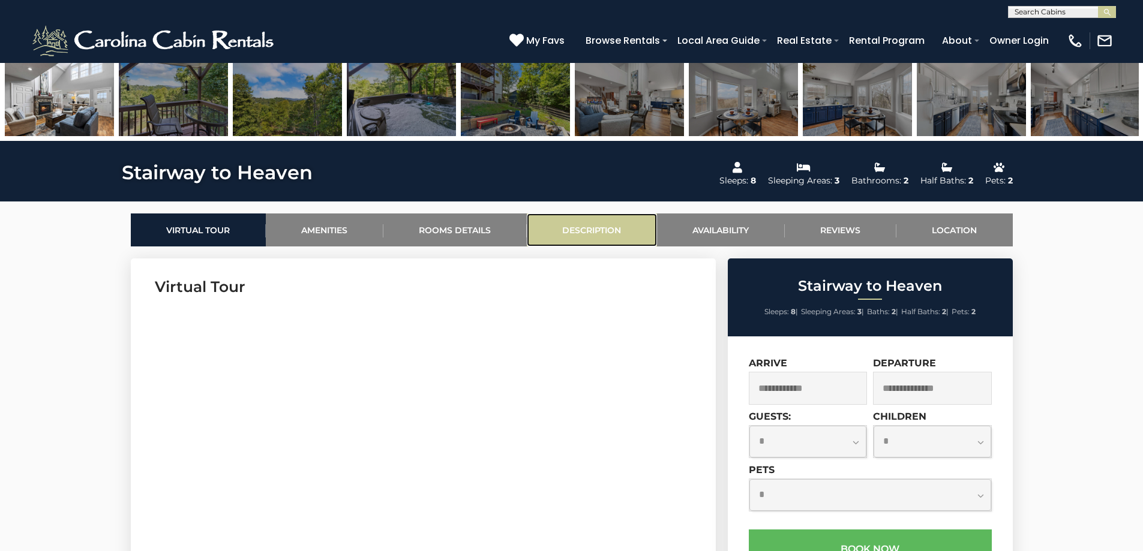
click at [608, 221] on link "Description" at bounding box center [592, 230] width 130 height 33
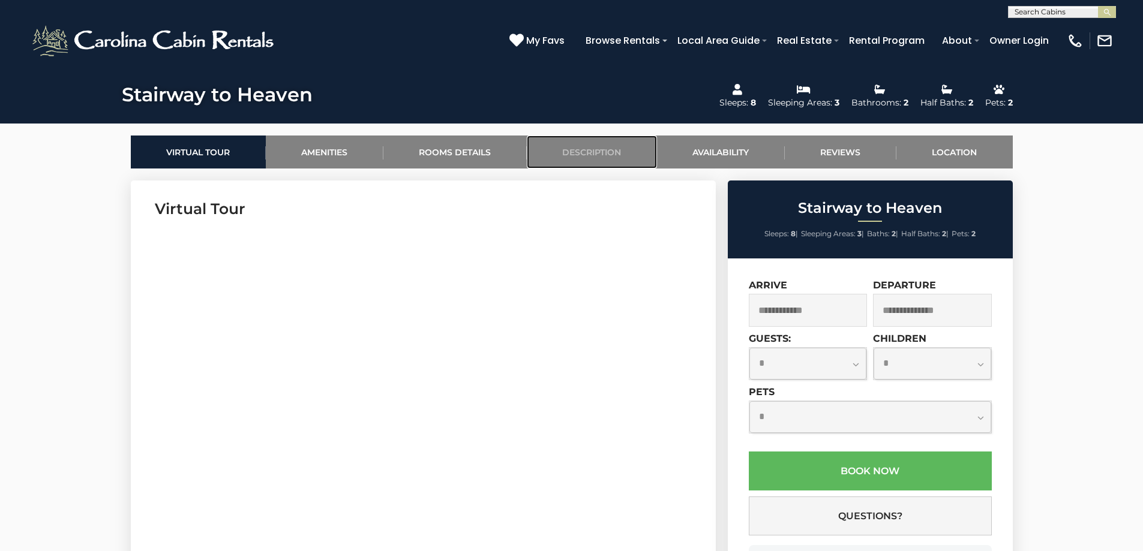
scroll to position [480, 0]
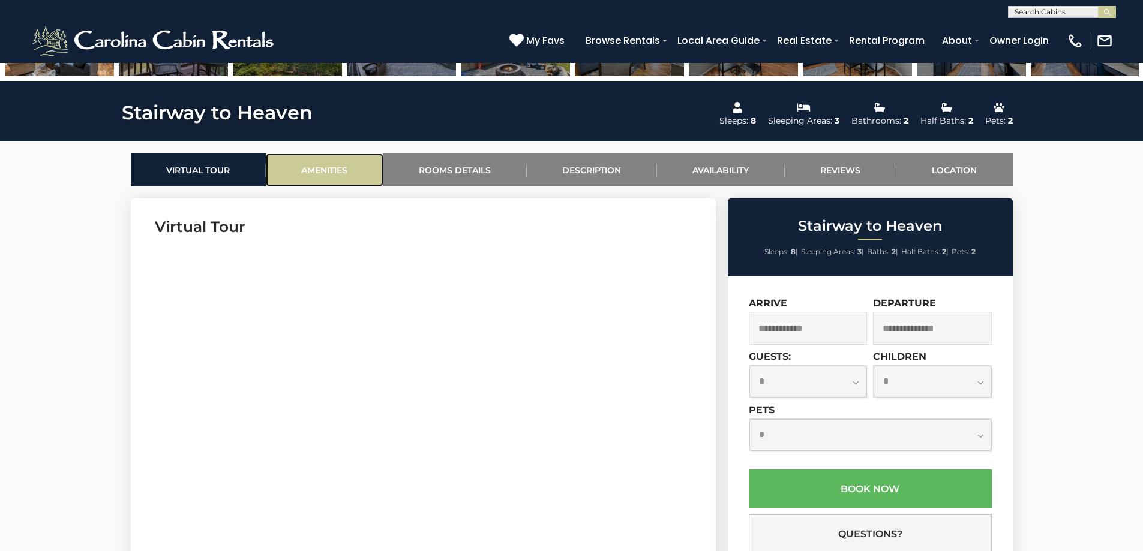
click at [322, 167] on link "Amenities" at bounding box center [325, 170] width 118 height 33
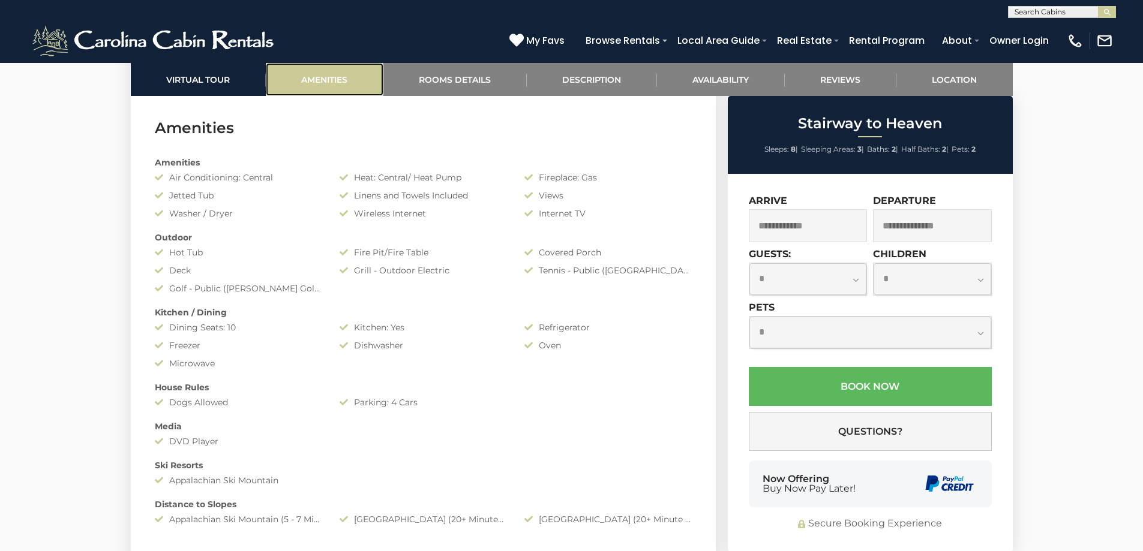
scroll to position [954, 0]
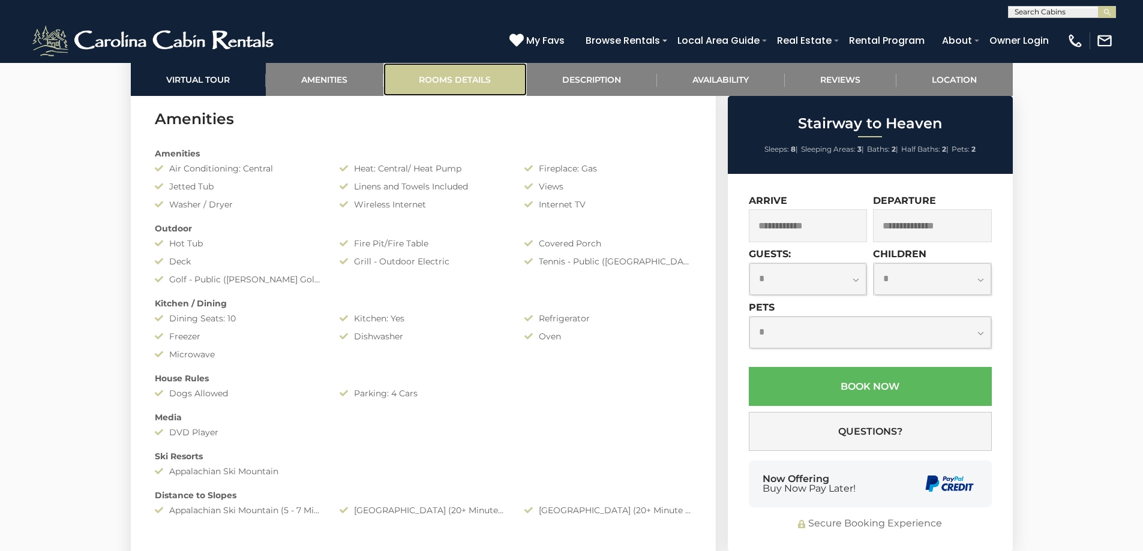
click at [450, 79] on link "Rooms Details" at bounding box center [454, 79] width 143 height 33
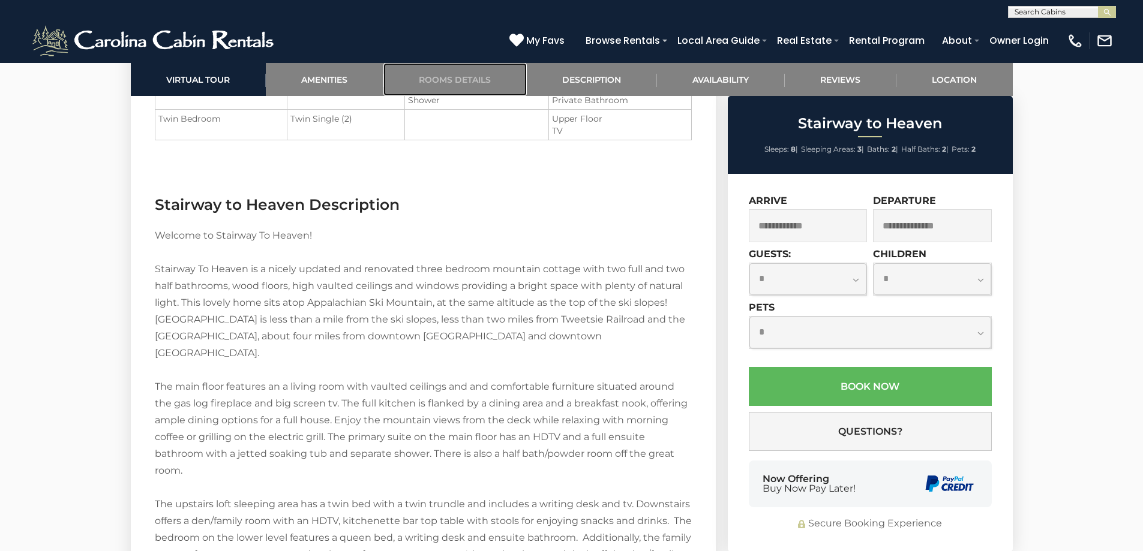
scroll to position [1530, 0]
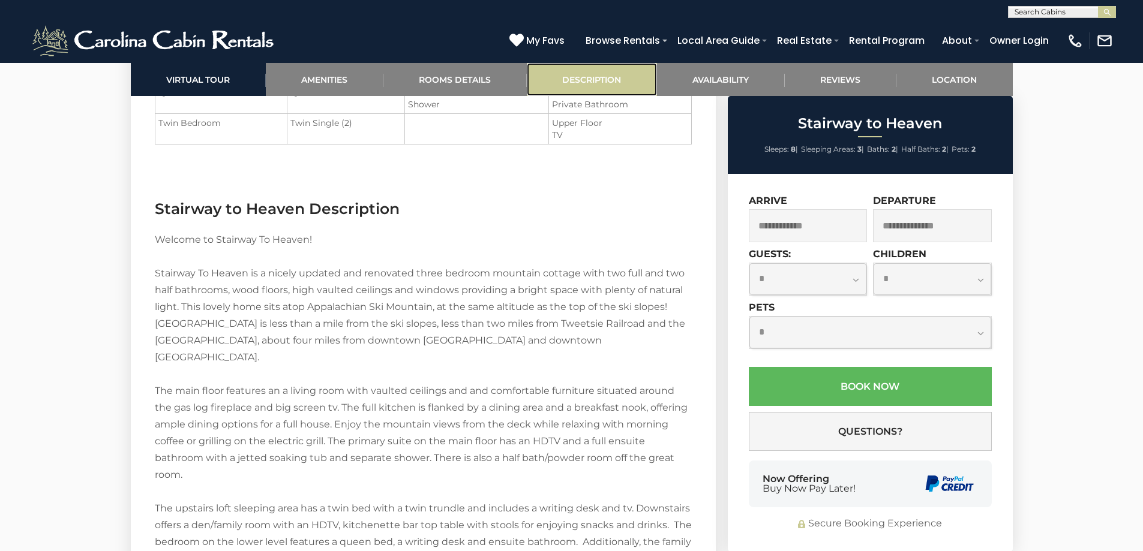
click at [600, 80] on link "Description" at bounding box center [592, 79] width 130 height 33
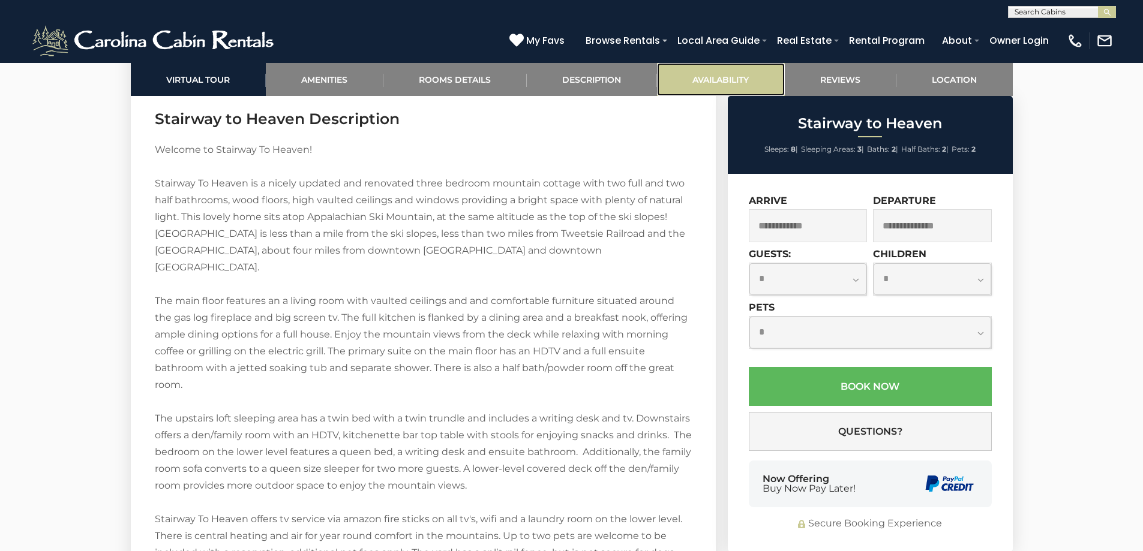
click at [723, 66] on link "Availability" at bounding box center [721, 79] width 128 height 33
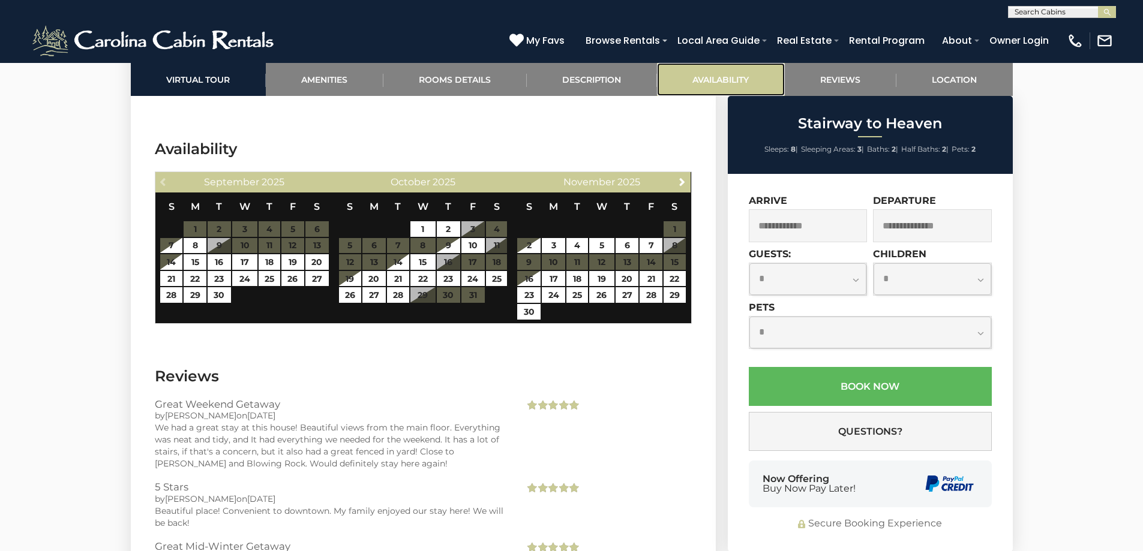
scroll to position [2300, 0]
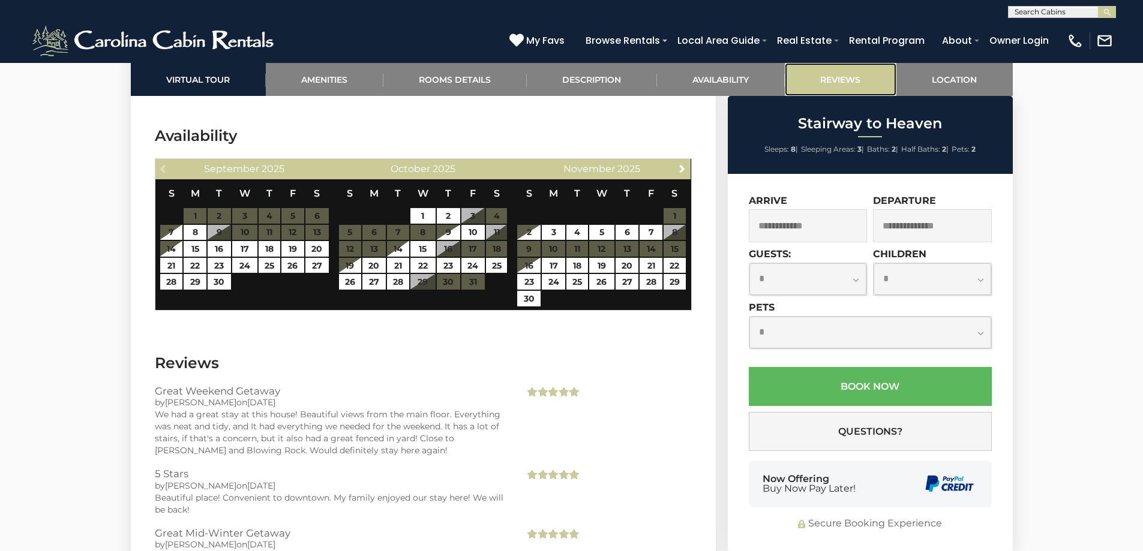
click at [832, 85] on link "Reviews" at bounding box center [841, 79] width 112 height 33
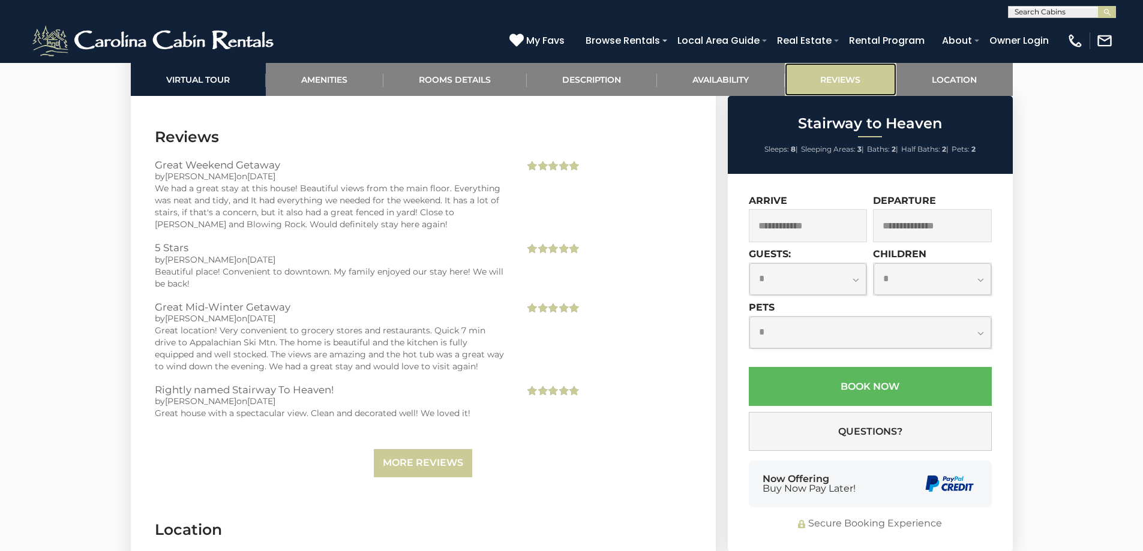
scroll to position [2527, 0]
click at [940, 91] on link "Location" at bounding box center [954, 79] width 116 height 33
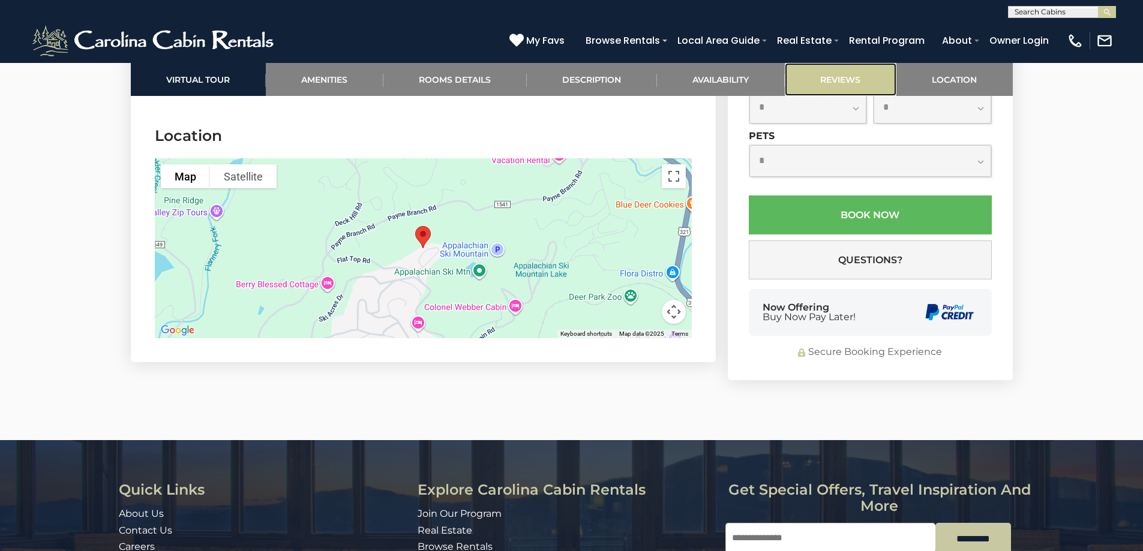
click at [802, 80] on link "Reviews" at bounding box center [841, 79] width 112 height 33
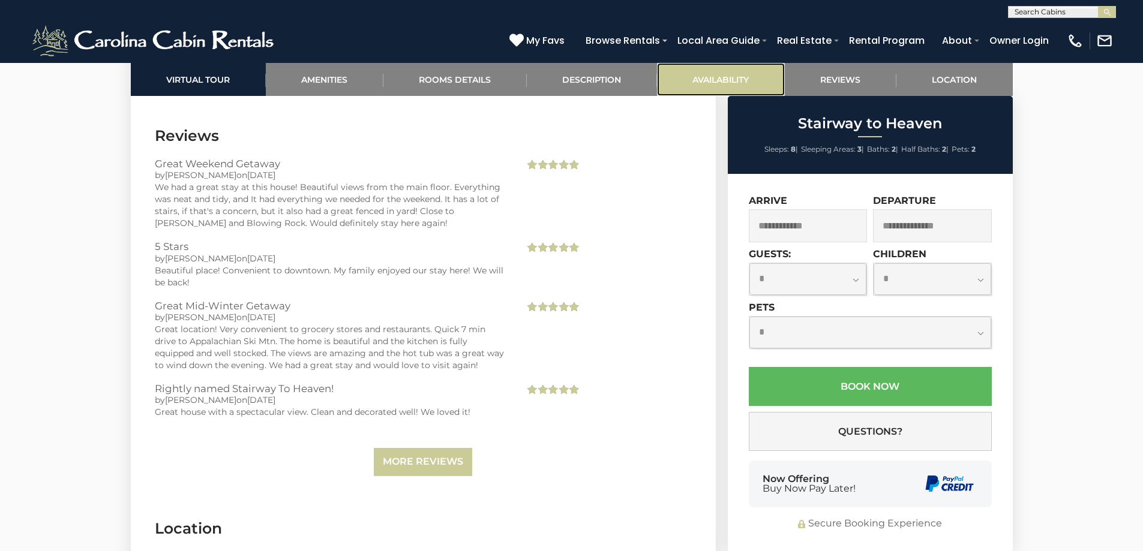
click at [743, 79] on link "Availability" at bounding box center [721, 79] width 128 height 33
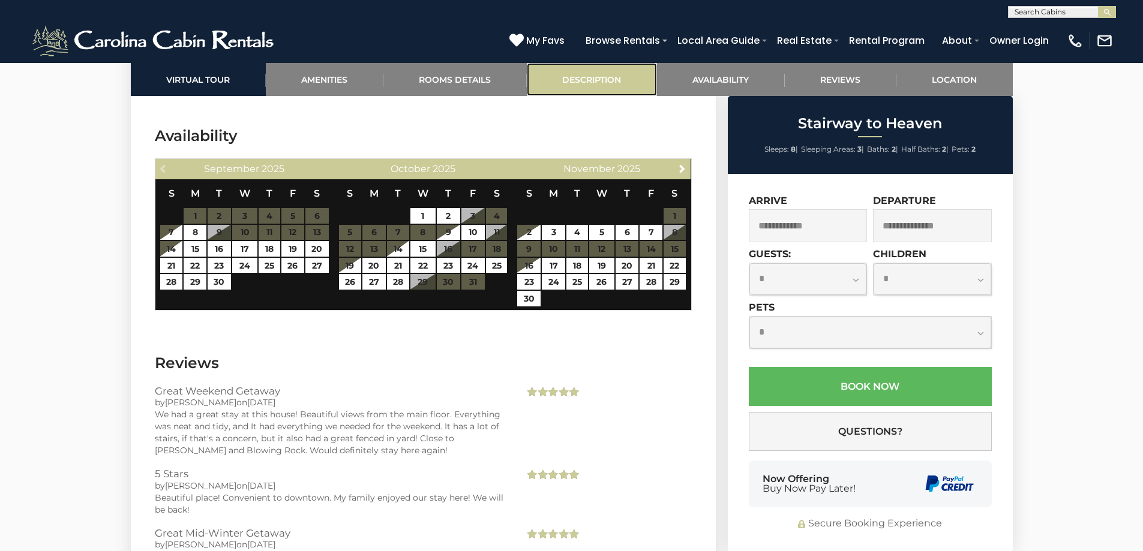
click at [634, 73] on link "Description" at bounding box center [592, 79] width 130 height 33
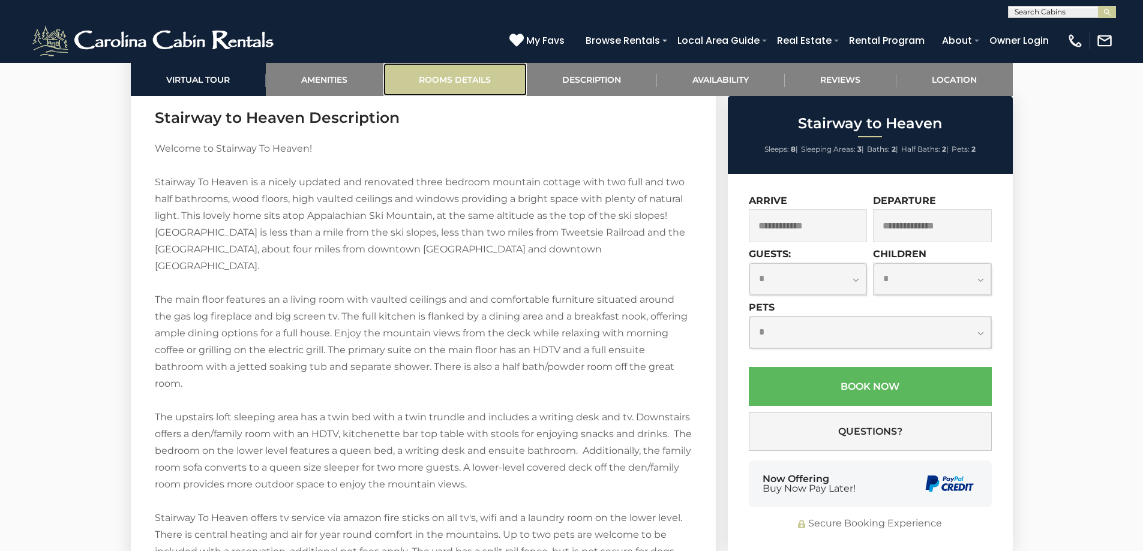
click at [463, 73] on link "Rooms Details" at bounding box center [454, 79] width 143 height 33
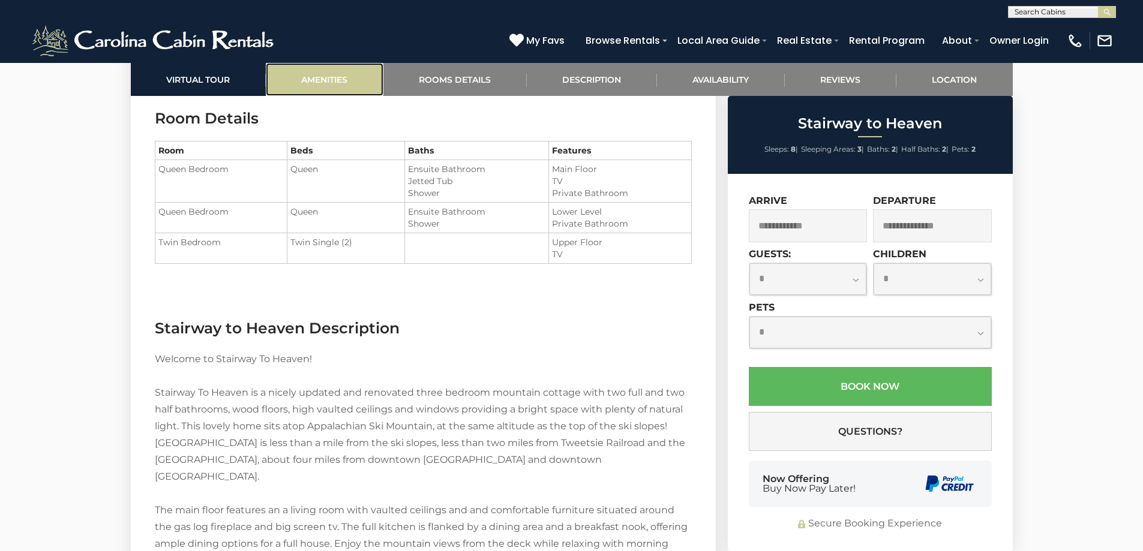
click at [359, 70] on link "Amenities" at bounding box center [325, 79] width 118 height 33
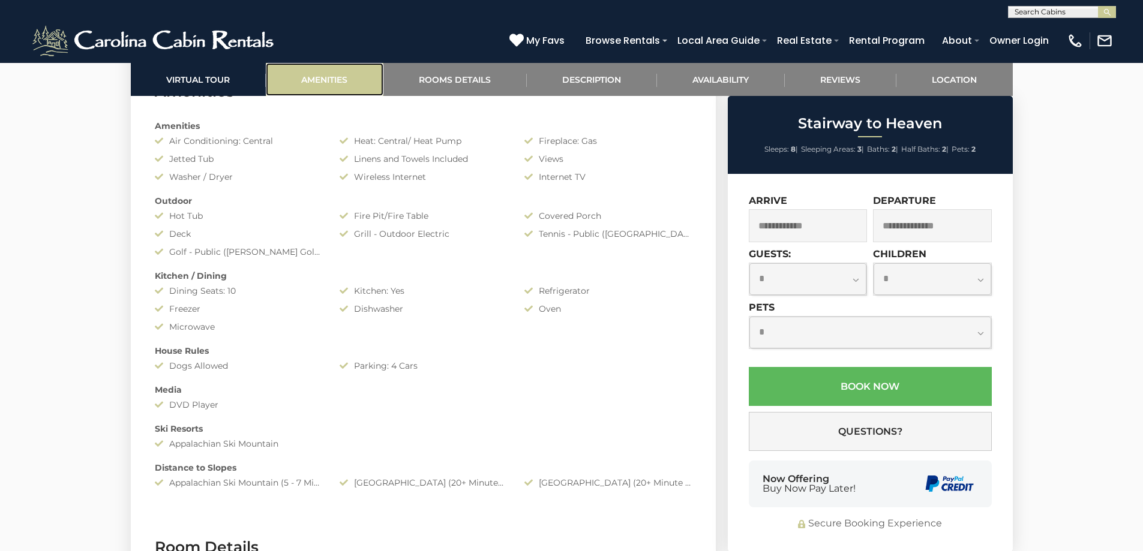
scroll to position [954, 0]
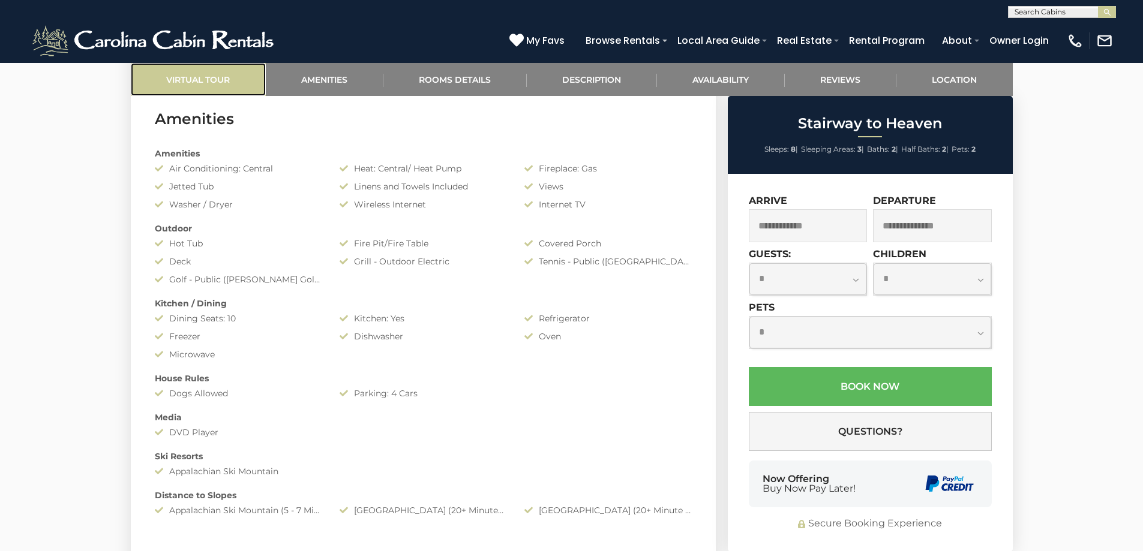
click at [217, 72] on link "Virtual Tour" at bounding box center [198, 79] width 135 height 33
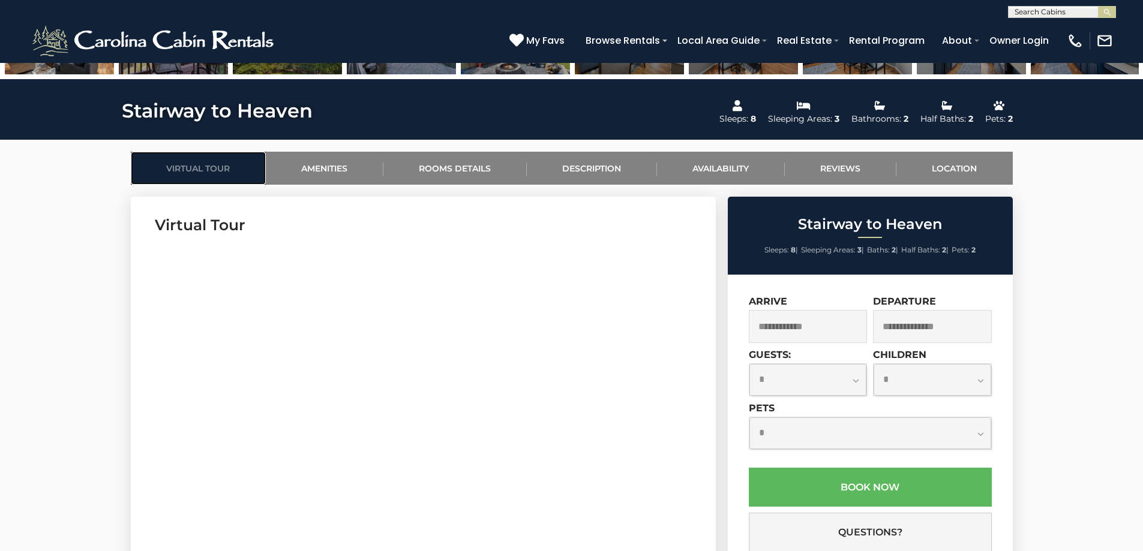
scroll to position [534, 0]
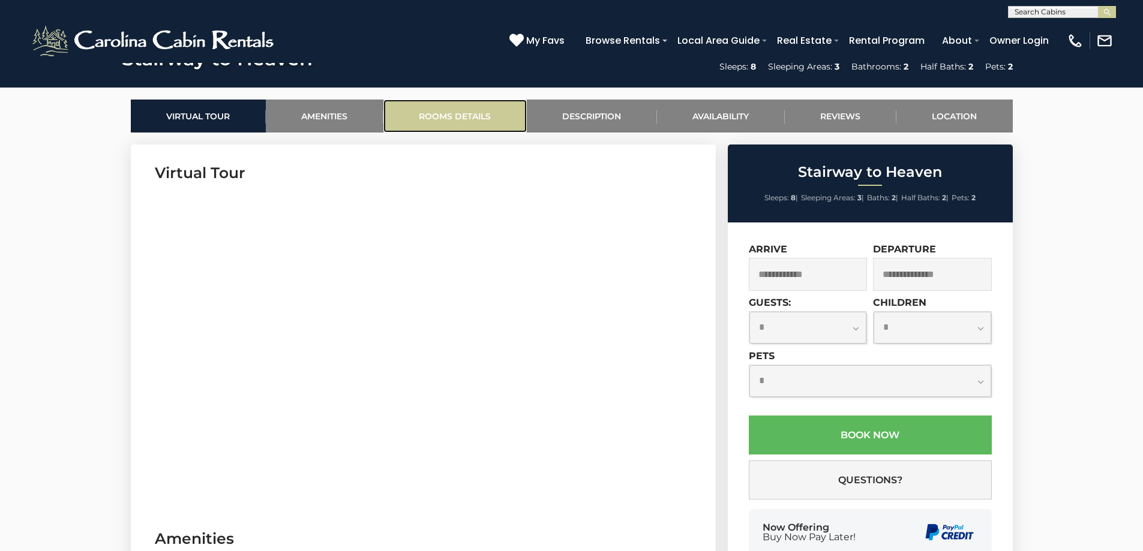
click at [465, 113] on link "Rooms Details" at bounding box center [454, 116] width 143 height 33
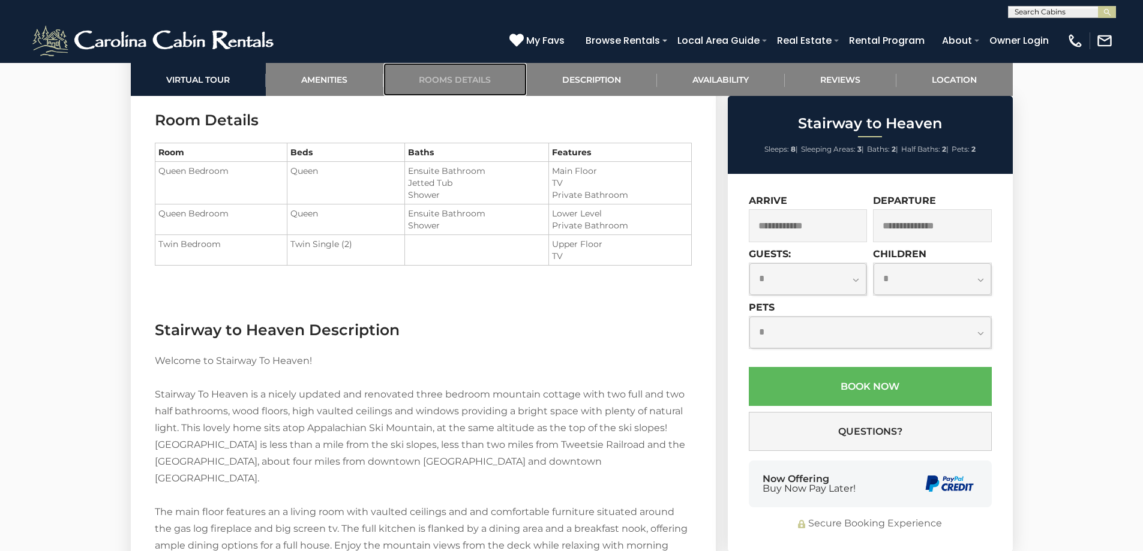
scroll to position [1410, 0]
click at [517, 83] on link "Rooms Details" at bounding box center [454, 79] width 143 height 33
click at [589, 83] on link "Description" at bounding box center [592, 79] width 130 height 33
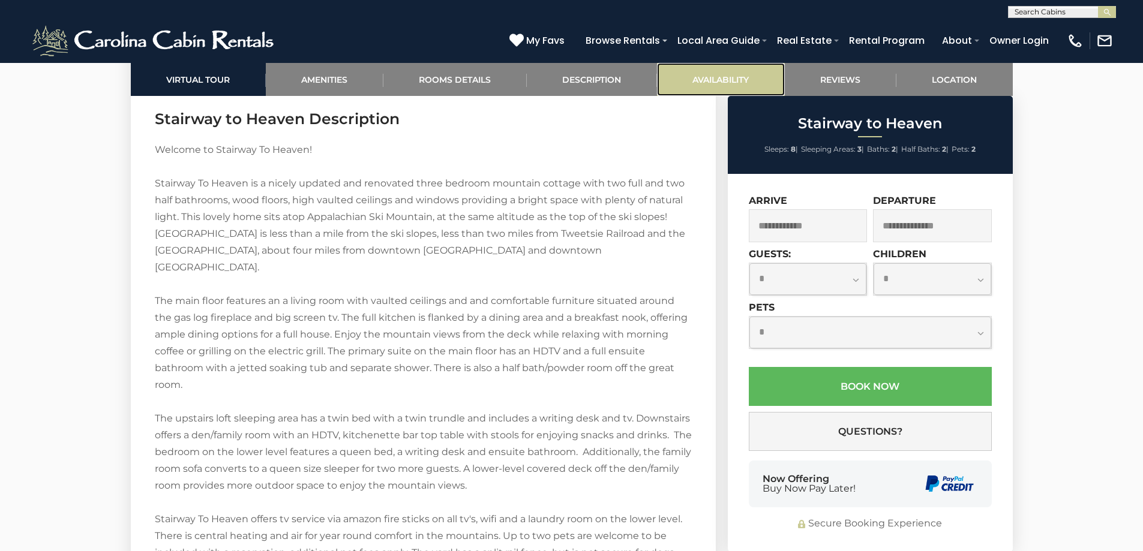
click at [720, 75] on link "Availability" at bounding box center [721, 79] width 128 height 33
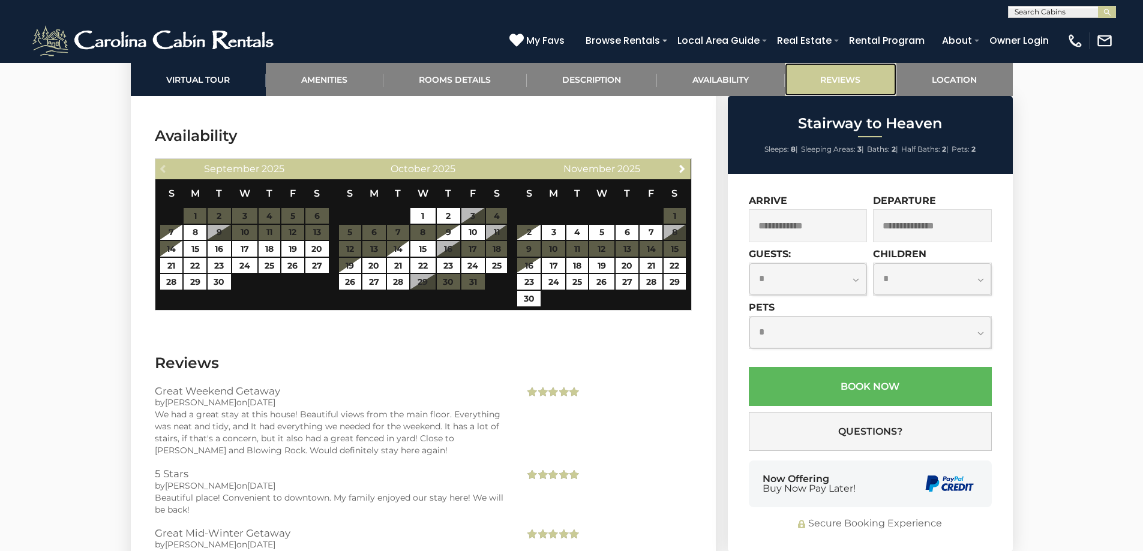
click at [853, 83] on link "Reviews" at bounding box center [841, 79] width 112 height 33
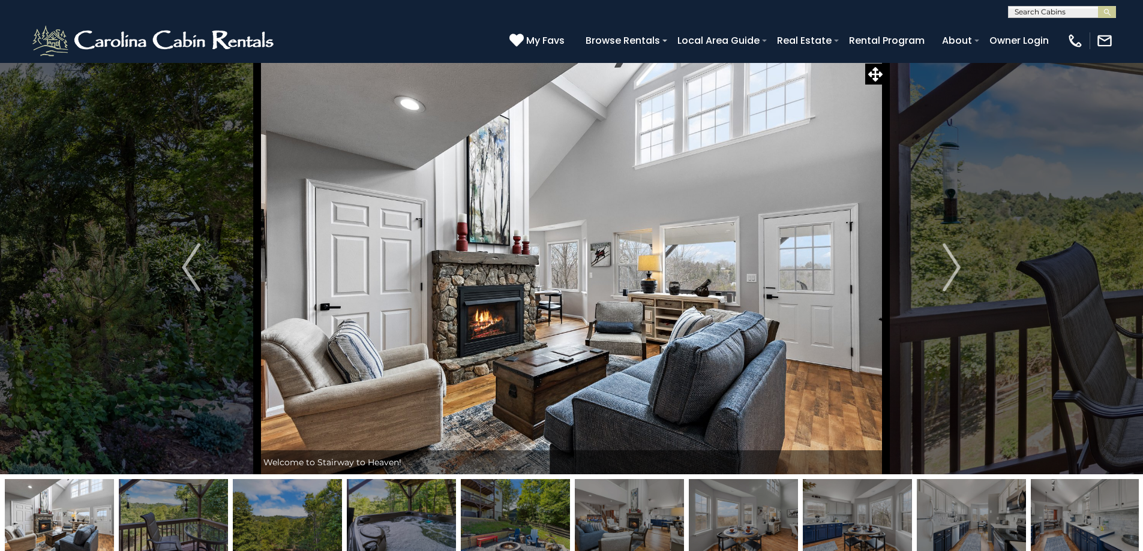
scroll to position [0, 0]
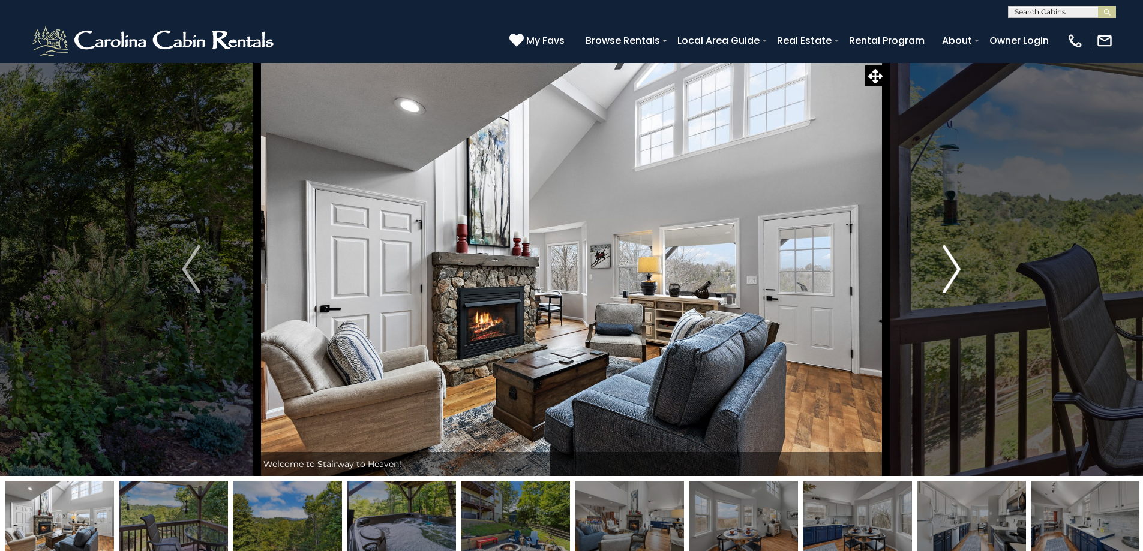
click at [949, 277] on img "Next" at bounding box center [952, 269] width 18 height 48
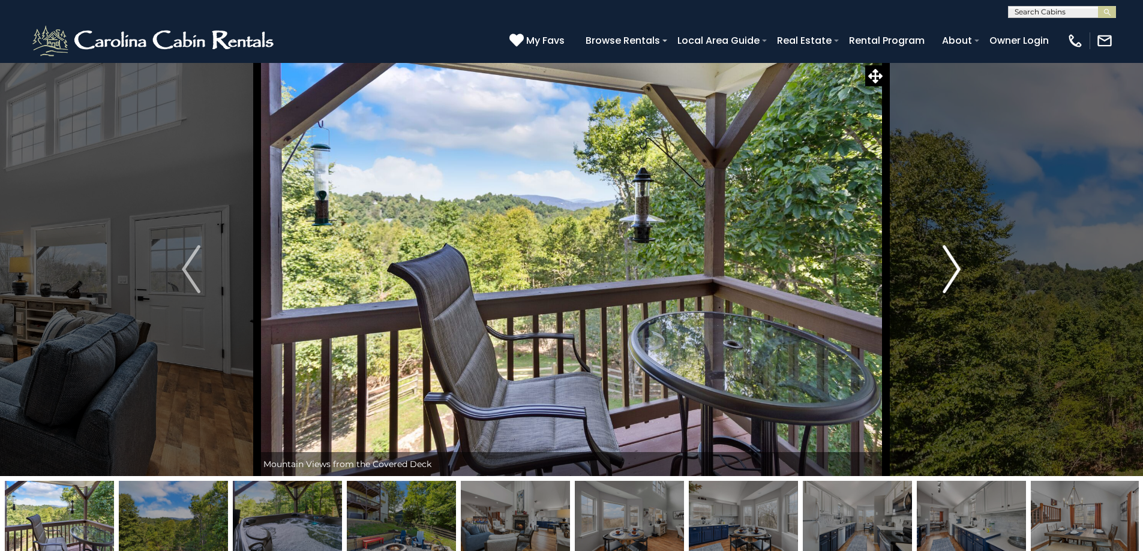
click at [952, 275] on img "Next" at bounding box center [952, 269] width 18 height 48
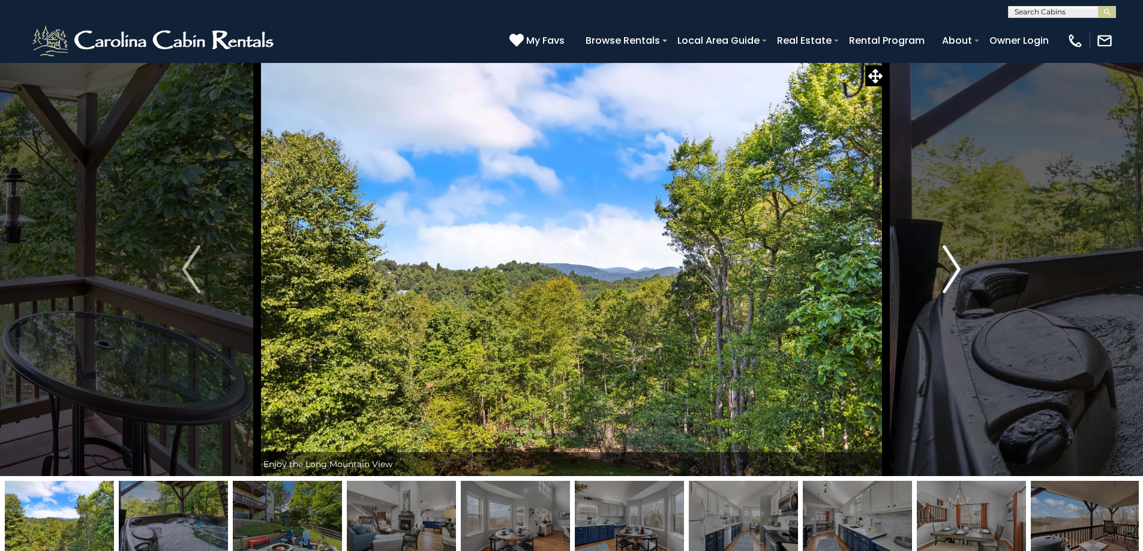
click at [952, 275] on img "Next" at bounding box center [952, 269] width 18 height 48
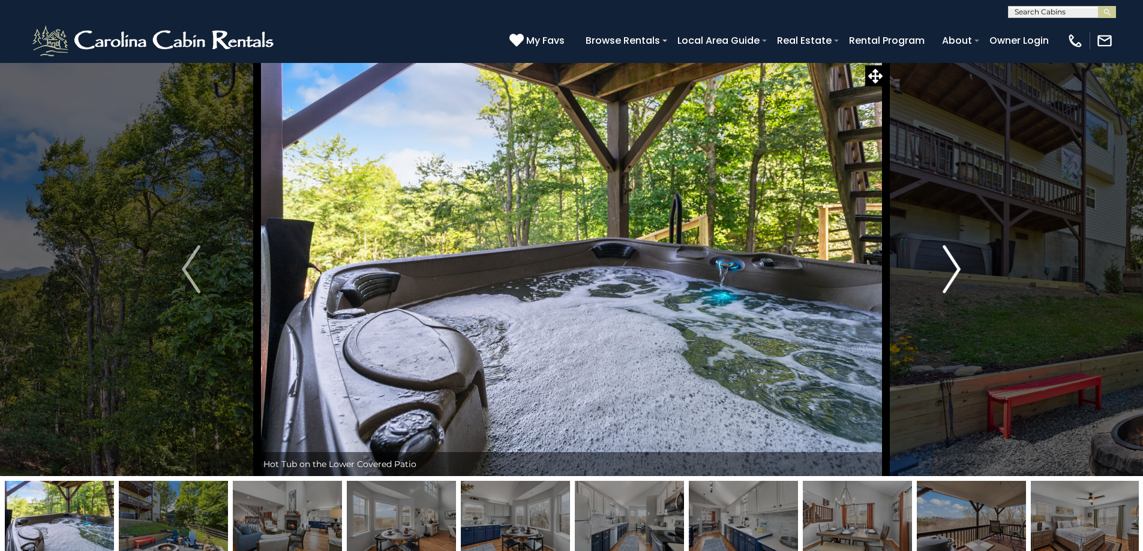
click at [953, 274] on img "Next" at bounding box center [952, 269] width 18 height 48
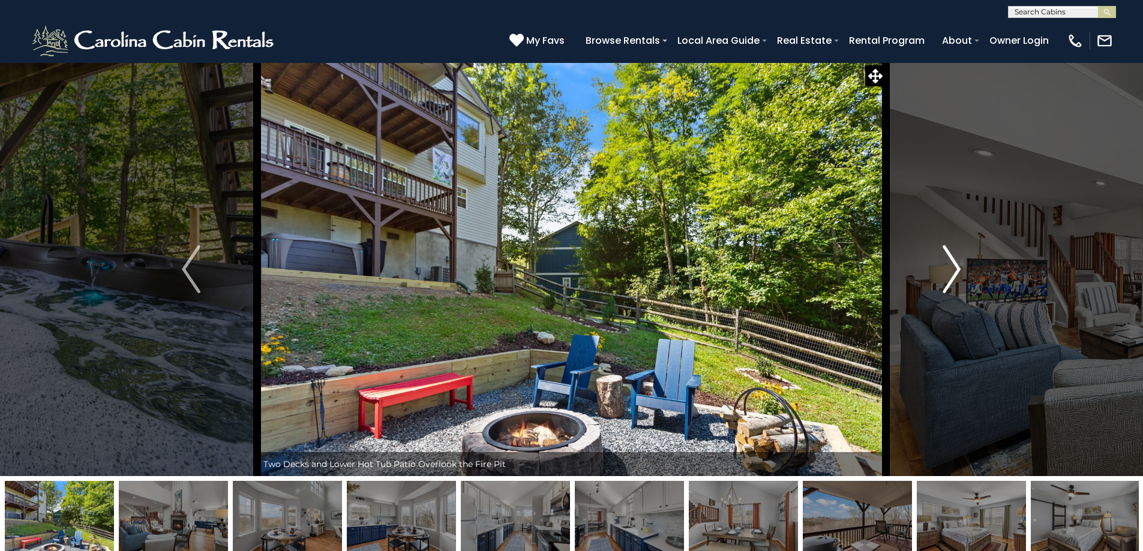
click at [954, 275] on img "Next" at bounding box center [952, 269] width 18 height 48
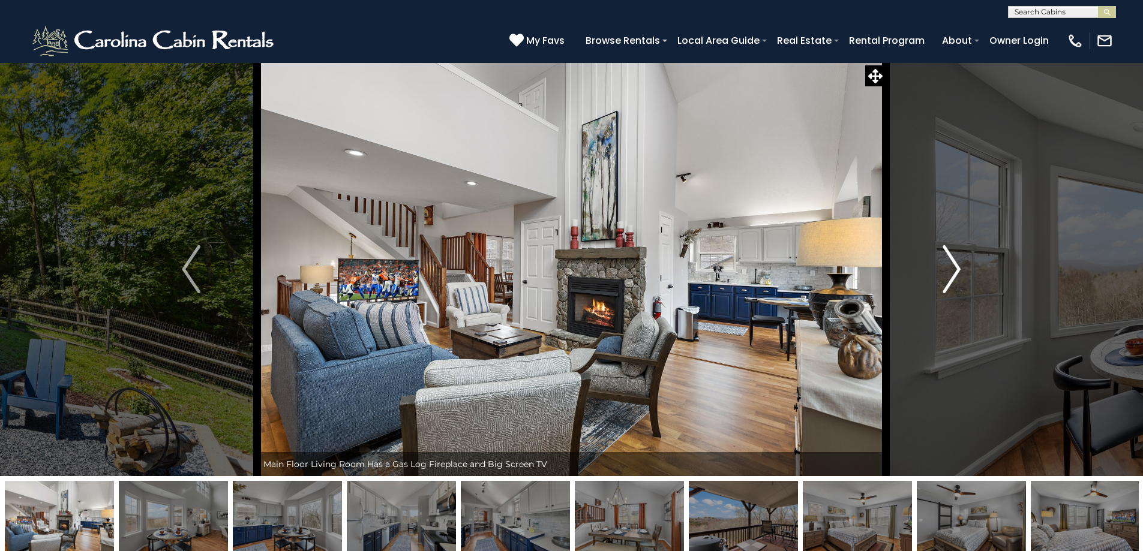
click at [954, 275] on img "Next" at bounding box center [952, 269] width 18 height 48
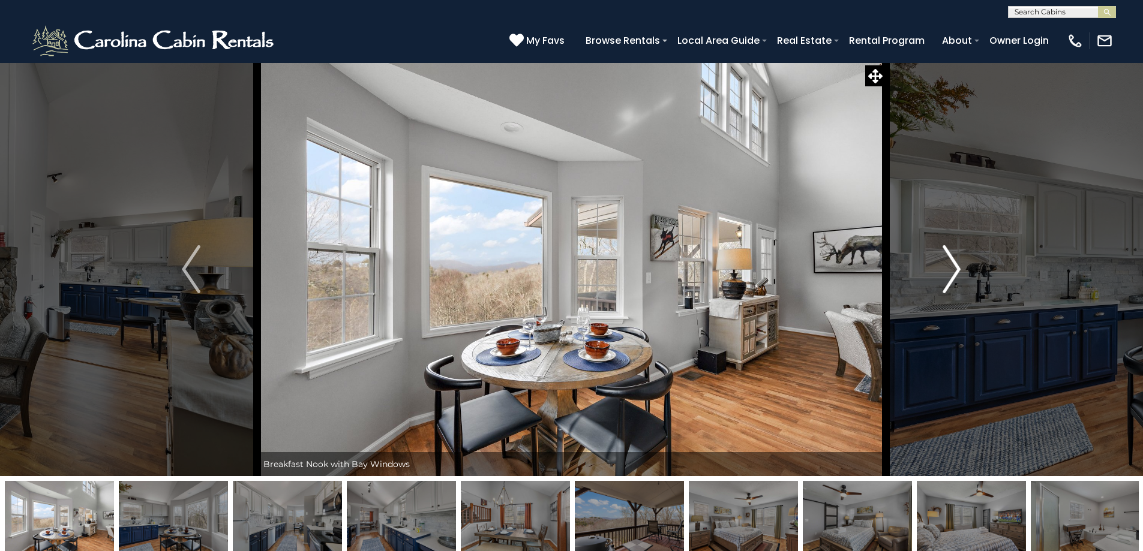
click at [954, 275] on img "Next" at bounding box center [952, 269] width 18 height 48
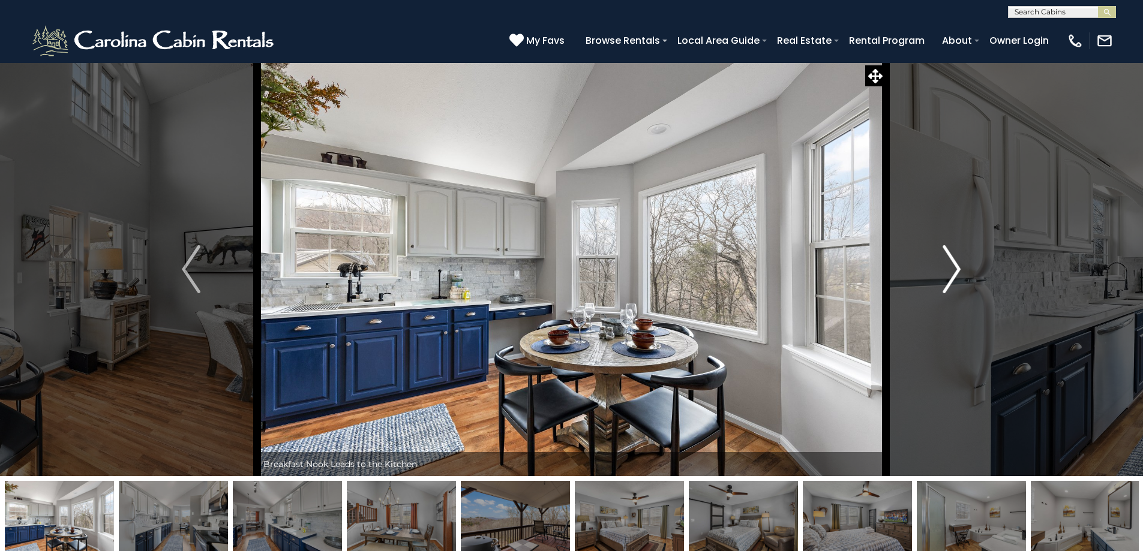
click at [954, 275] on img "Next" at bounding box center [952, 269] width 18 height 48
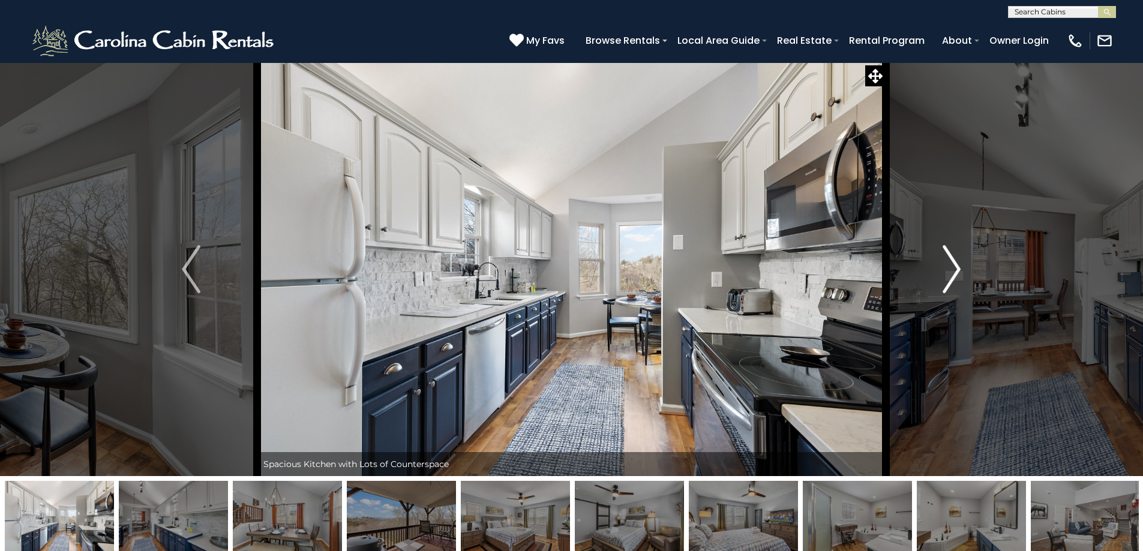
click at [956, 270] on img "Next" at bounding box center [952, 269] width 18 height 48
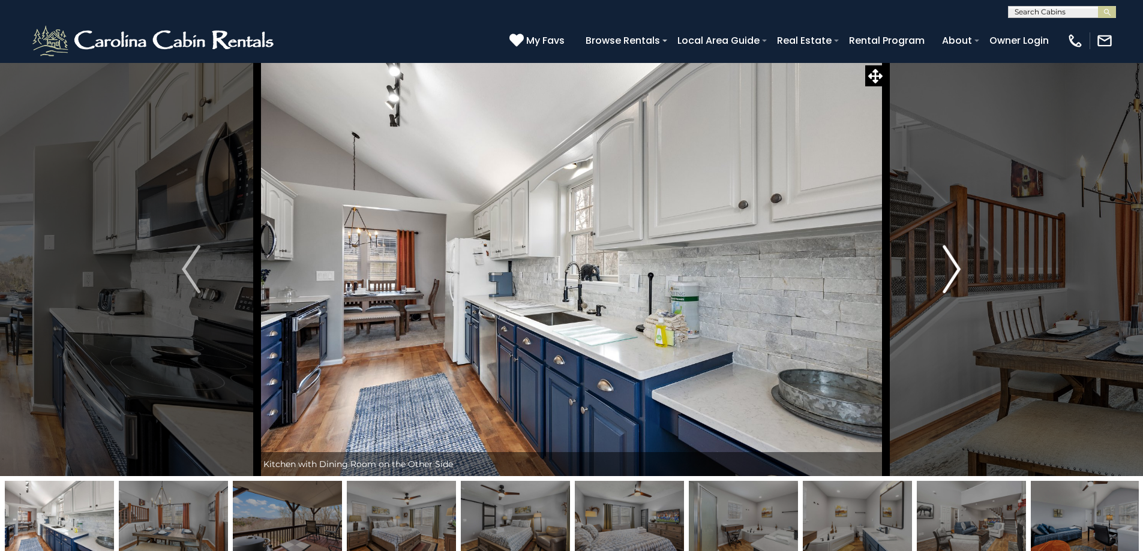
click at [956, 270] on img "Next" at bounding box center [952, 269] width 18 height 48
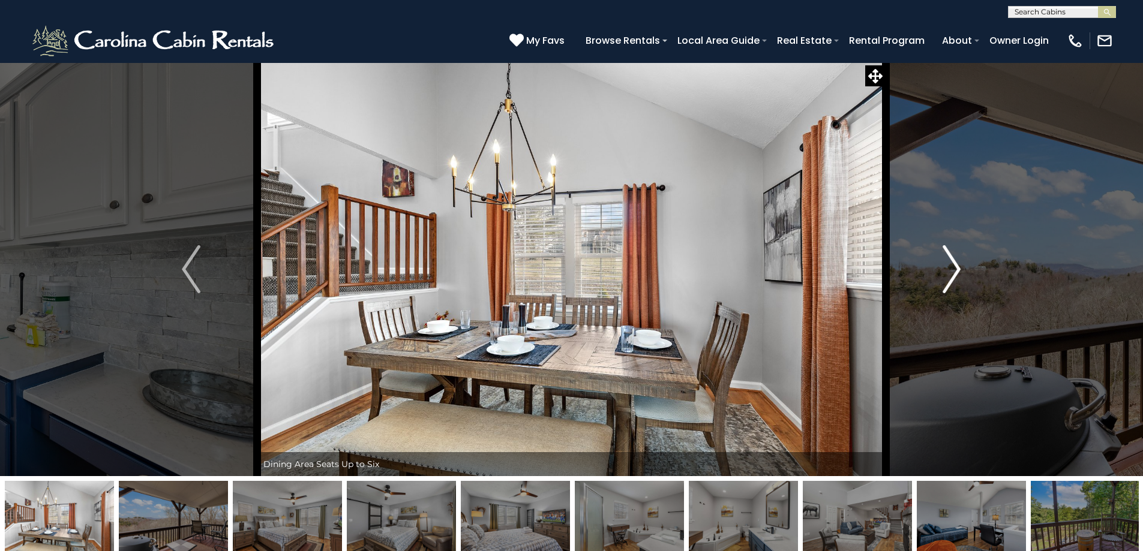
click at [957, 271] on img "Next" at bounding box center [952, 269] width 18 height 48
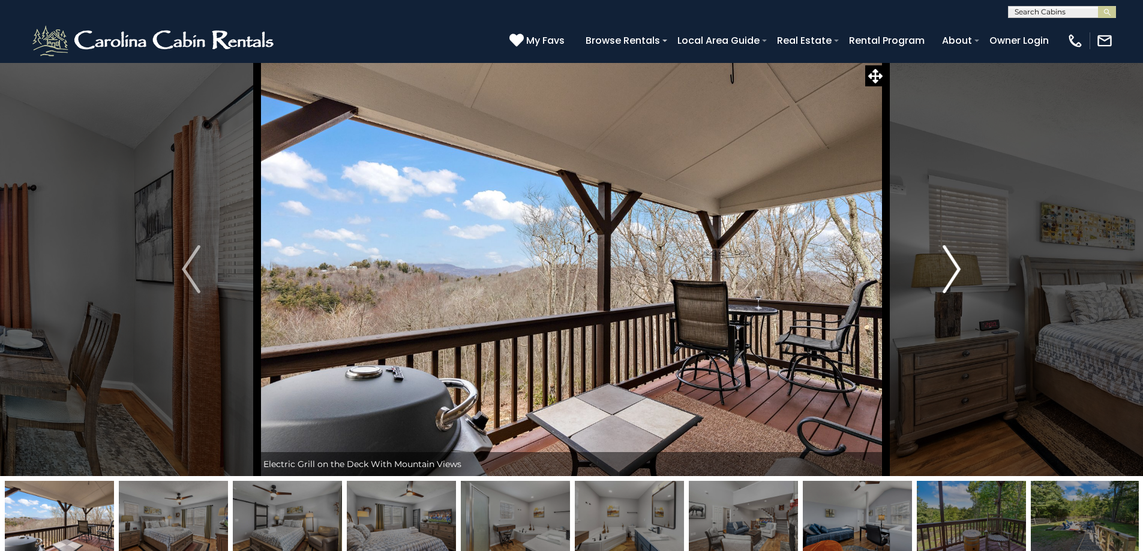
click at [957, 271] on img "Next" at bounding box center [952, 269] width 18 height 48
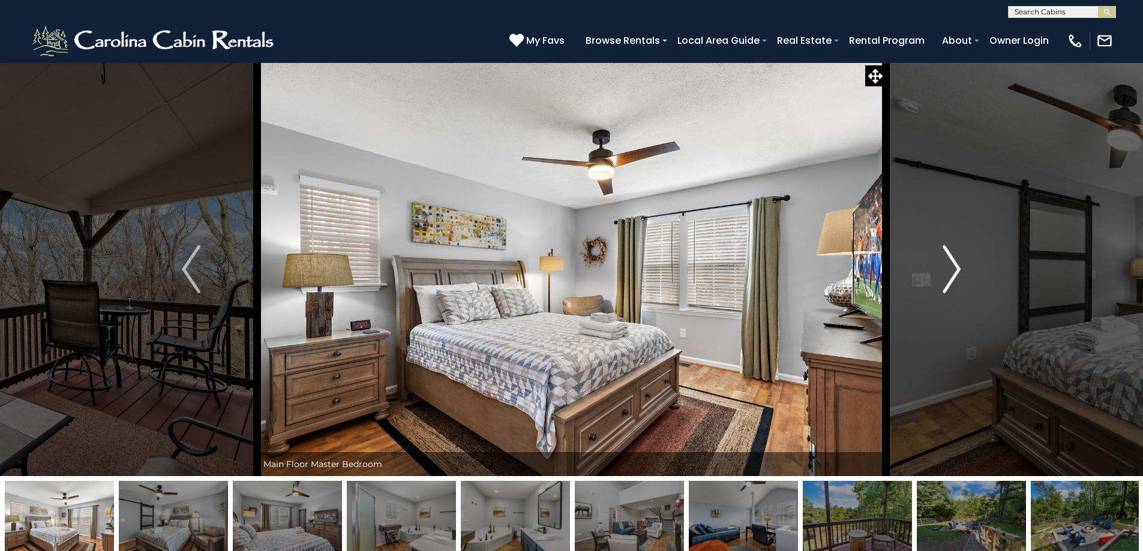
click at [957, 271] on img "Next" at bounding box center [952, 269] width 18 height 48
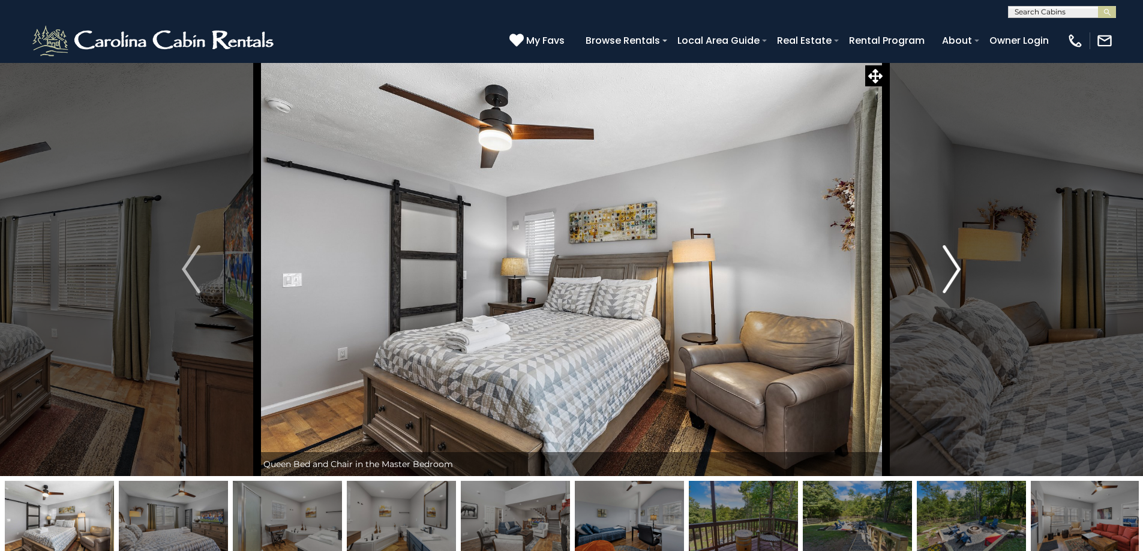
click at [957, 271] on img "Next" at bounding box center [952, 269] width 18 height 48
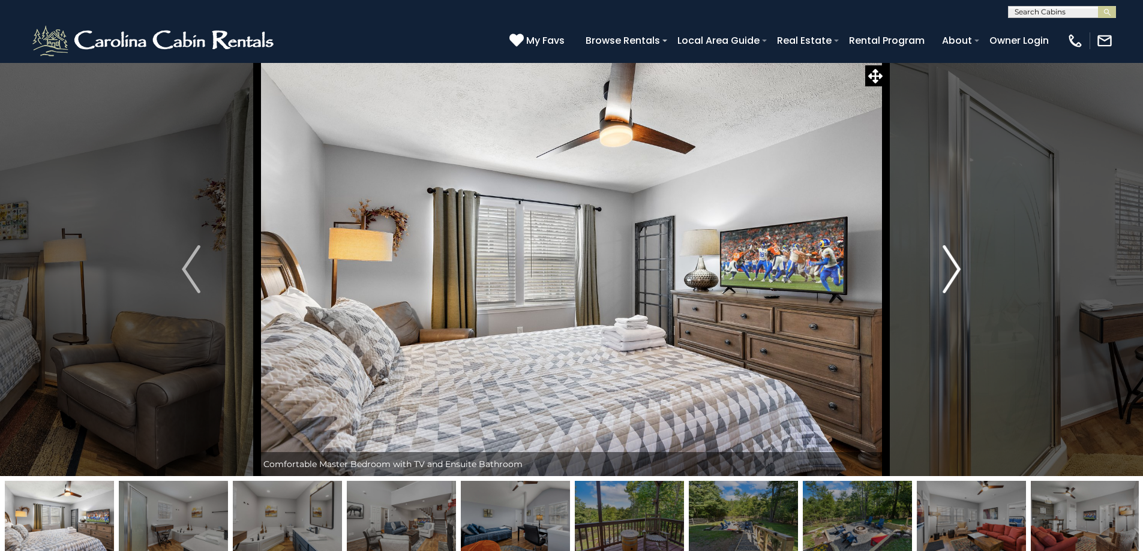
click at [957, 271] on img "Next" at bounding box center [952, 269] width 18 height 48
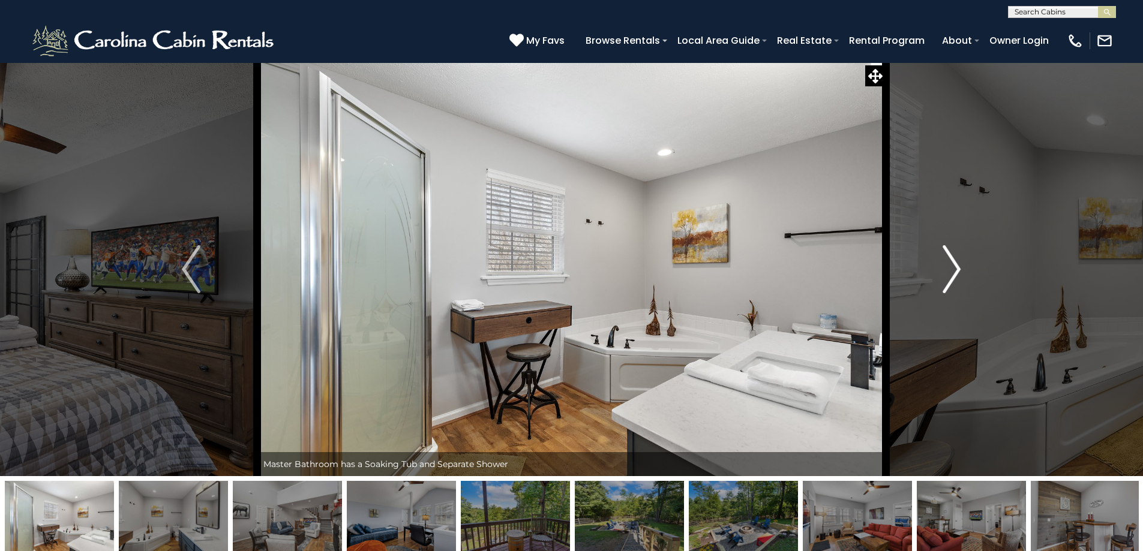
click at [957, 271] on img "Next" at bounding box center [952, 269] width 18 height 48
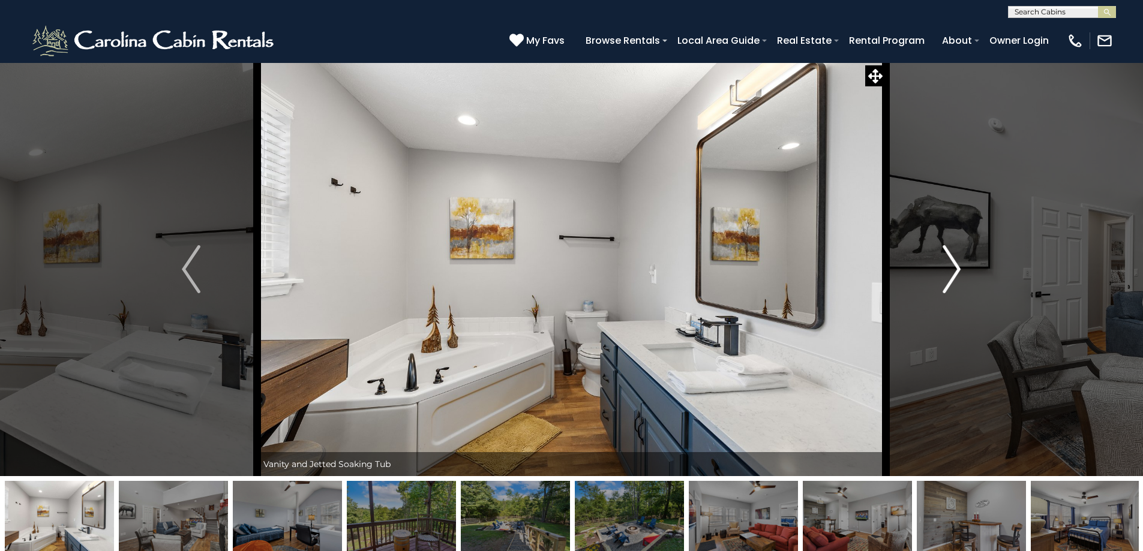
click at [957, 271] on img "Next" at bounding box center [952, 269] width 18 height 48
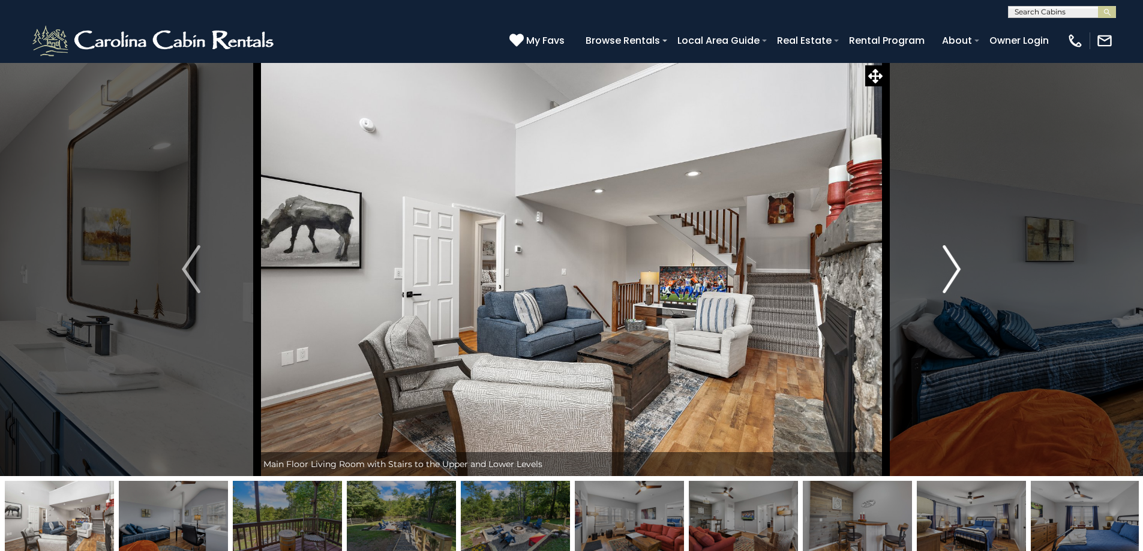
click at [957, 271] on img "Next" at bounding box center [952, 269] width 18 height 48
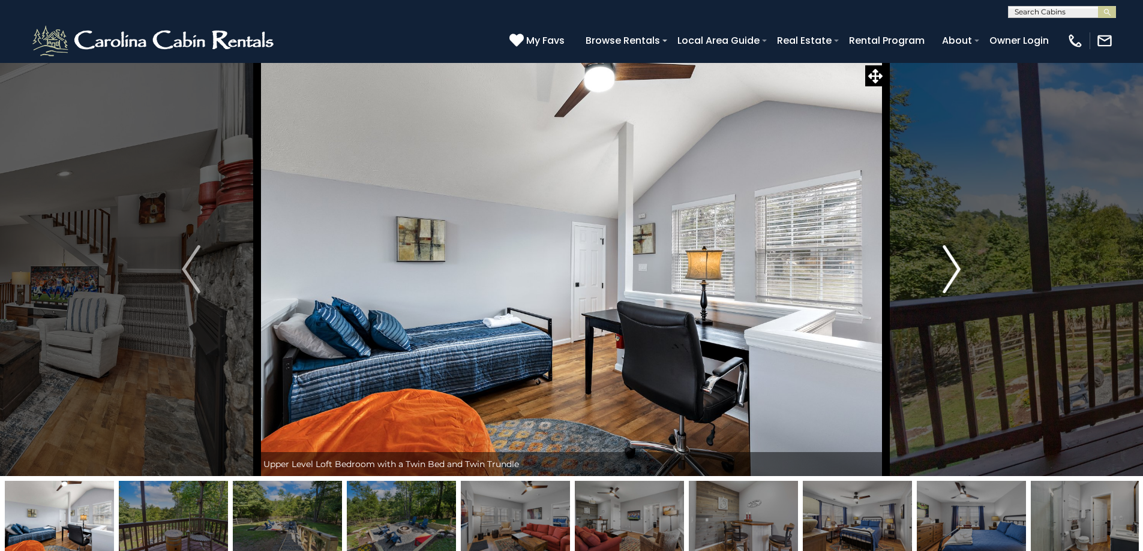
click at [957, 271] on img "Next" at bounding box center [952, 269] width 18 height 48
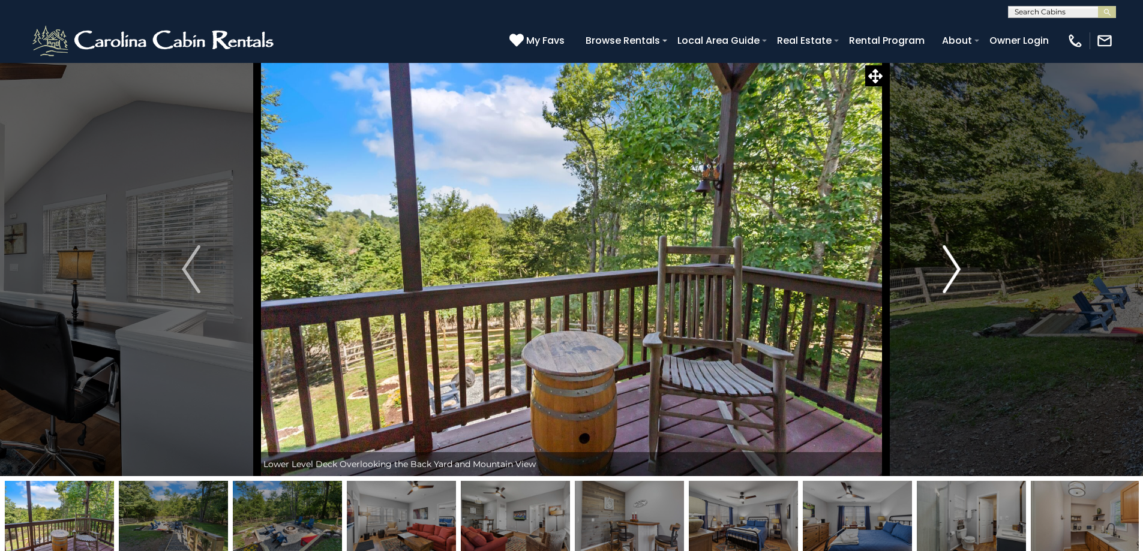
click at [957, 271] on img "Next" at bounding box center [952, 269] width 18 height 48
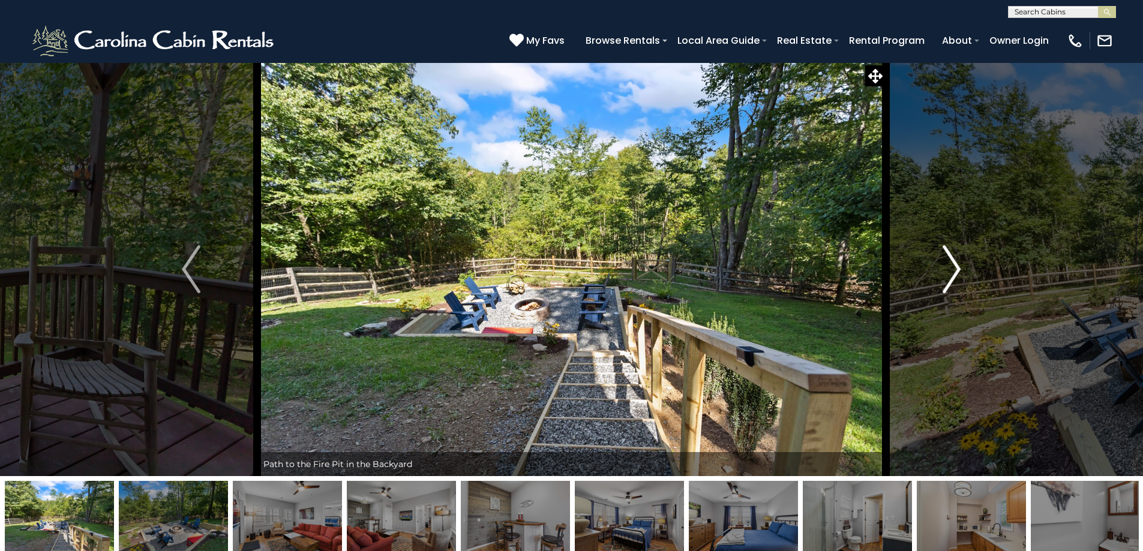
click at [959, 262] on img "Next" at bounding box center [952, 269] width 18 height 48
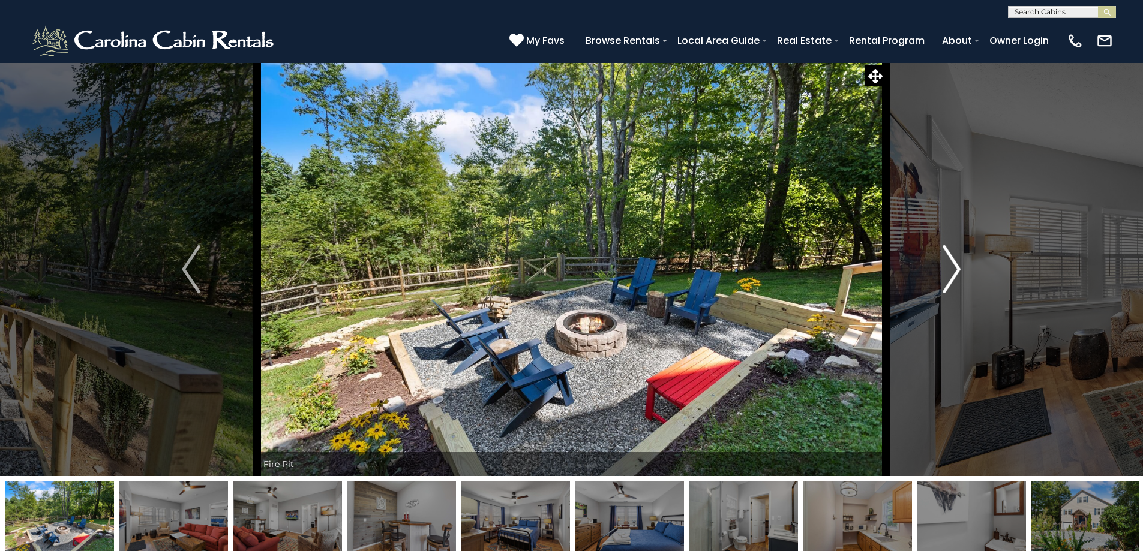
click at [947, 260] on img "Next" at bounding box center [952, 269] width 18 height 48
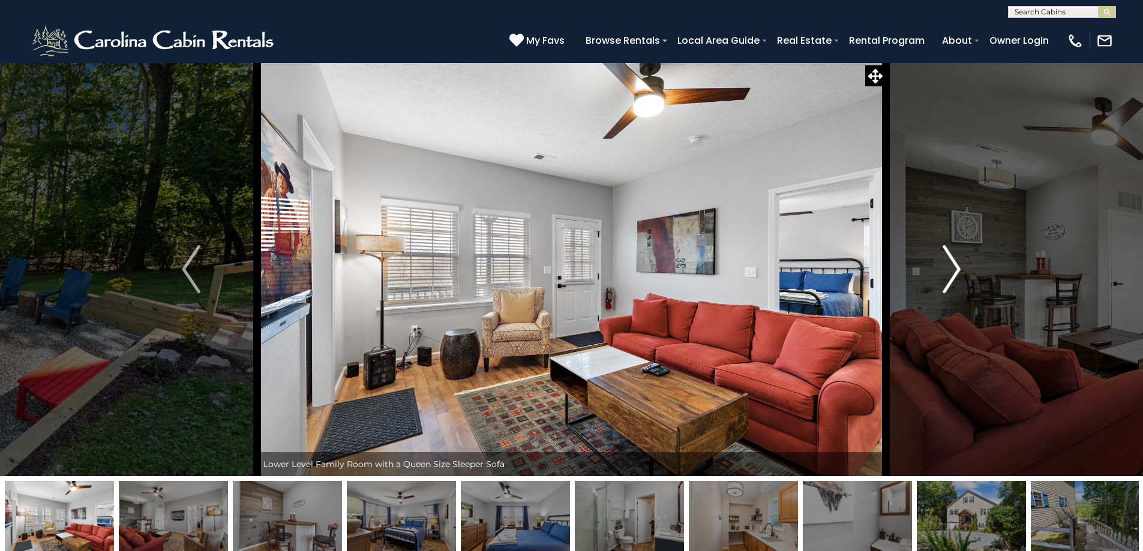
click at [947, 260] on img "Next" at bounding box center [952, 269] width 18 height 48
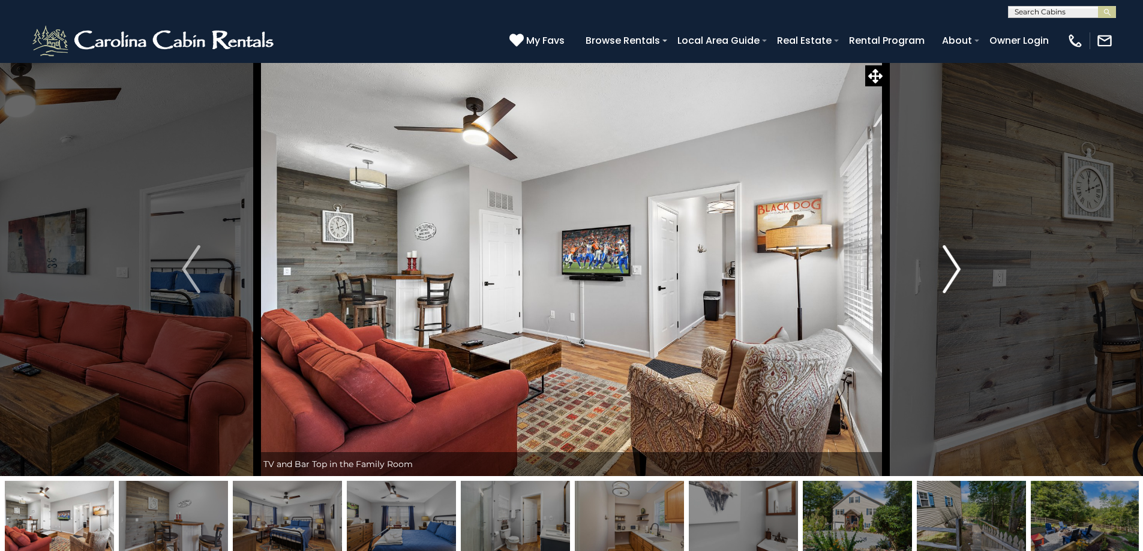
click at [947, 260] on img "Next" at bounding box center [952, 269] width 18 height 48
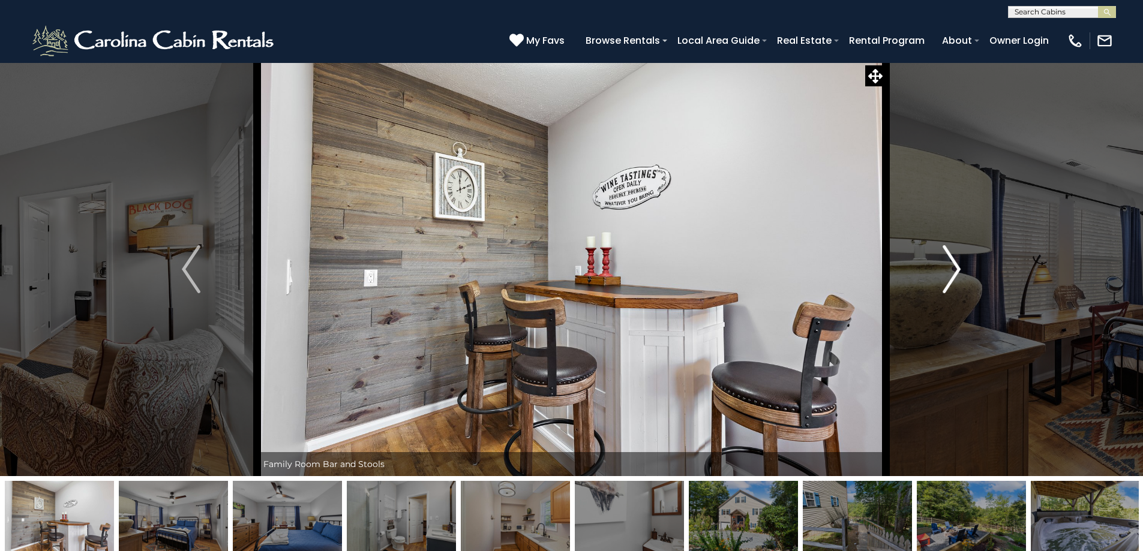
click at [947, 260] on img "Next" at bounding box center [952, 269] width 18 height 48
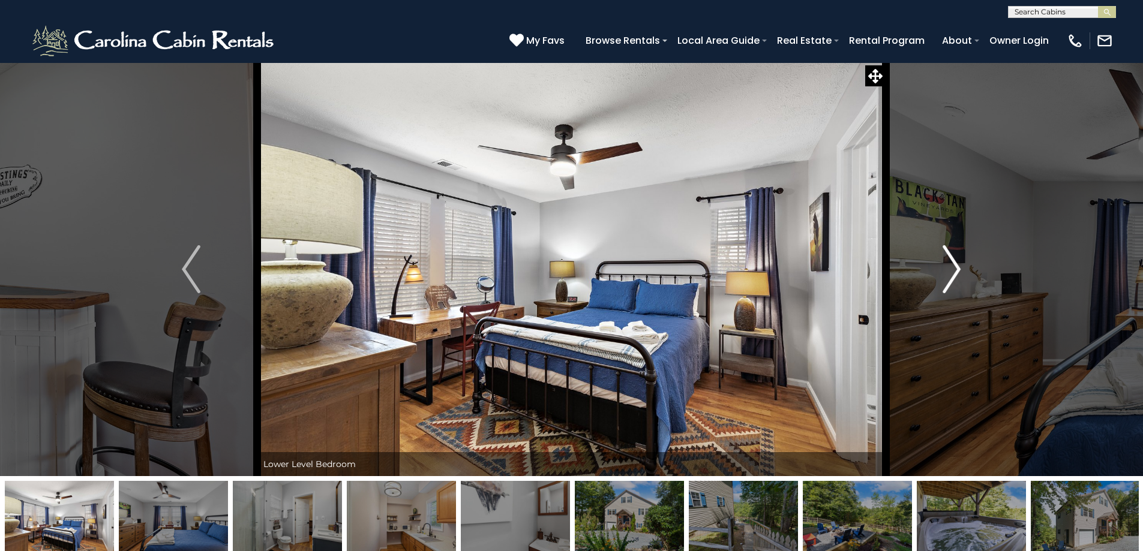
click at [947, 260] on img "Next" at bounding box center [952, 269] width 18 height 48
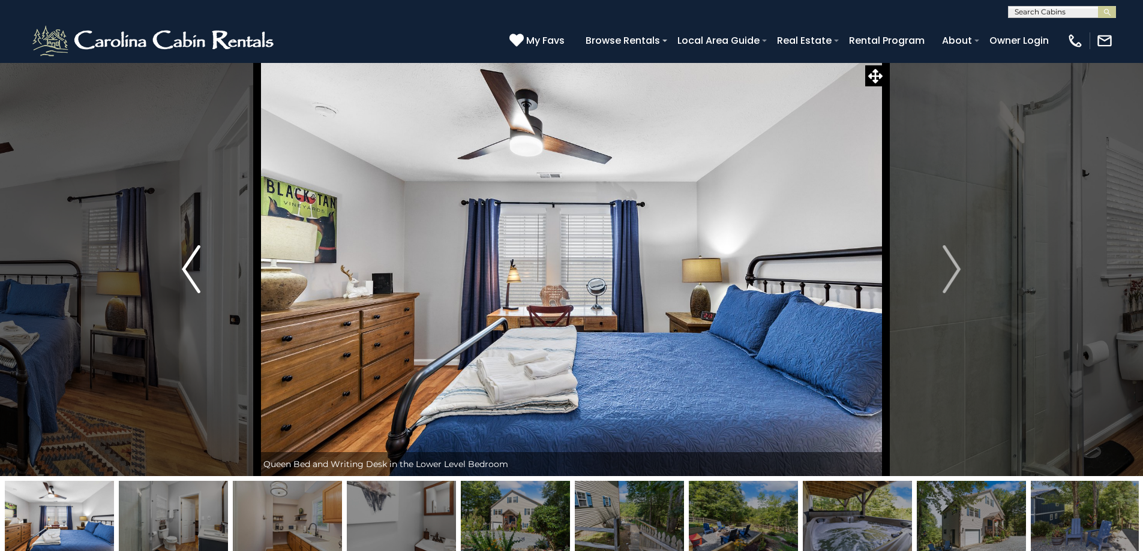
click at [179, 267] on button "Previous" at bounding box center [191, 269] width 132 height 414
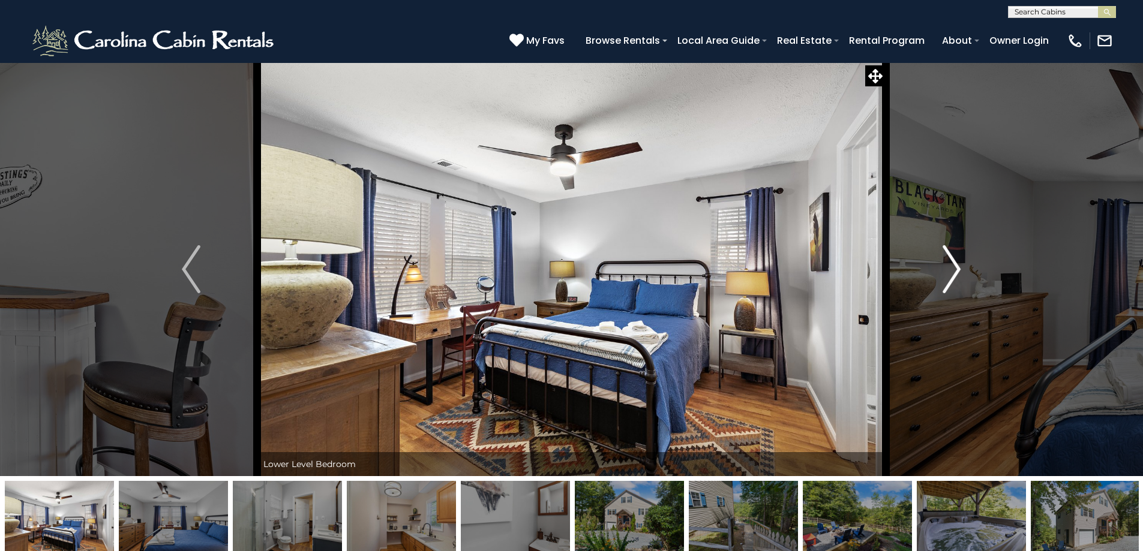
click at [935, 262] on button "Next" at bounding box center [952, 269] width 132 height 414
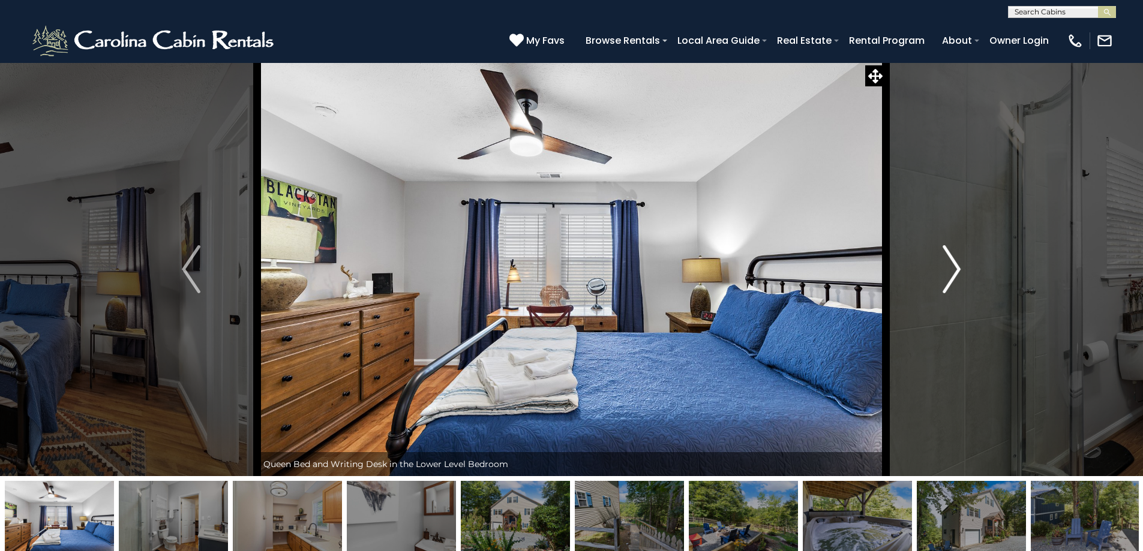
click at [941, 265] on button "Next" at bounding box center [952, 269] width 132 height 414
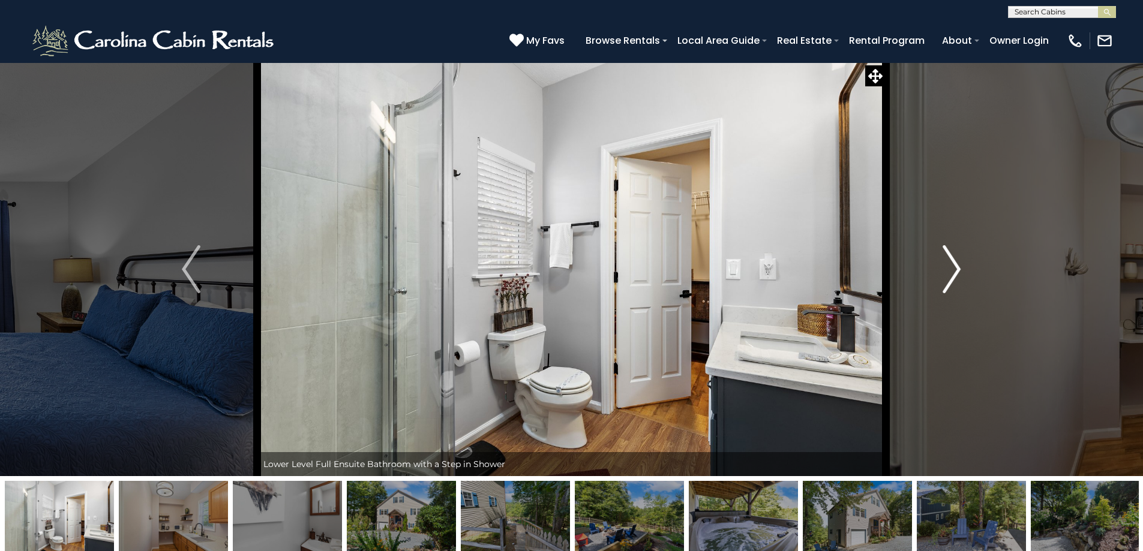
click at [941, 259] on button "Next" at bounding box center [952, 269] width 132 height 414
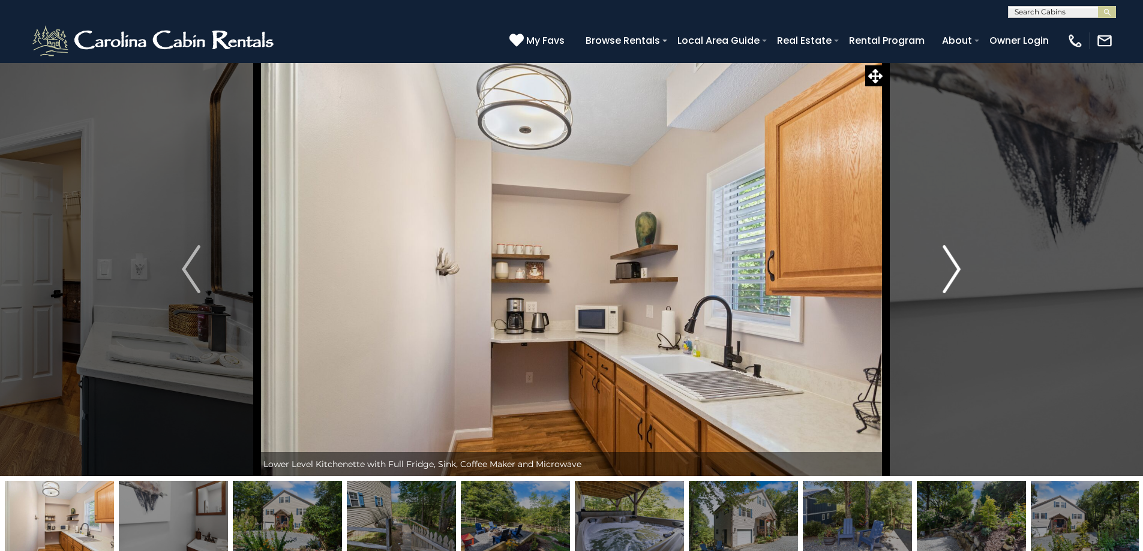
click at [951, 254] on img "Next" at bounding box center [952, 269] width 18 height 48
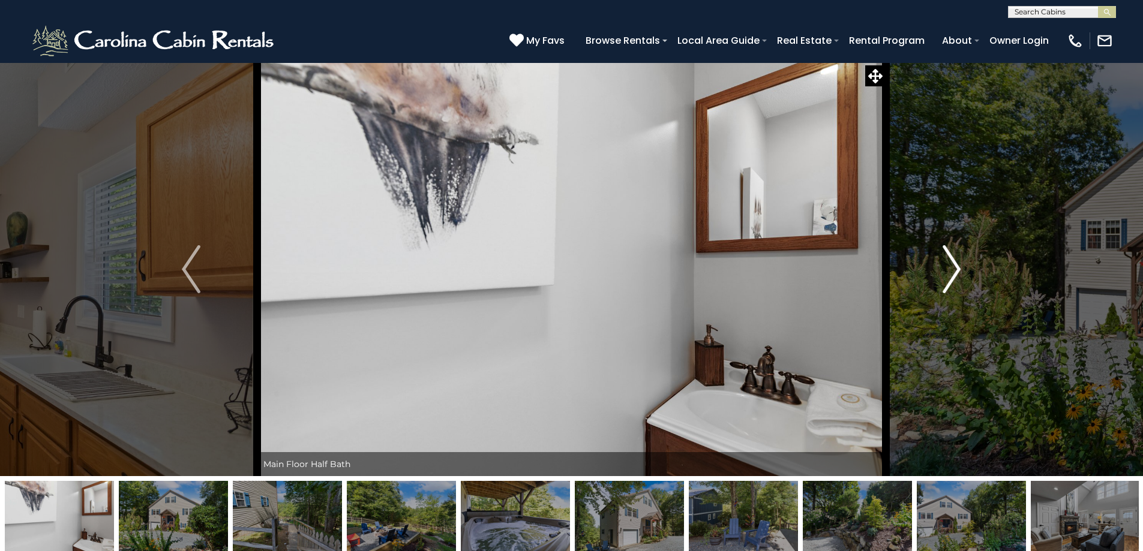
click at [949, 277] on img "Next" at bounding box center [952, 269] width 18 height 48
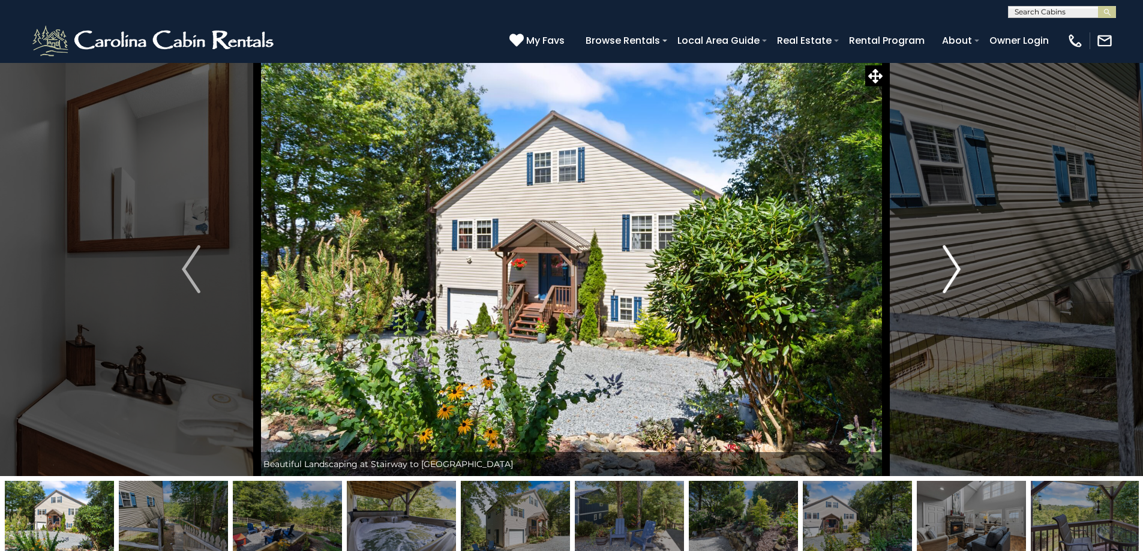
click at [949, 277] on img "Next" at bounding box center [952, 269] width 18 height 48
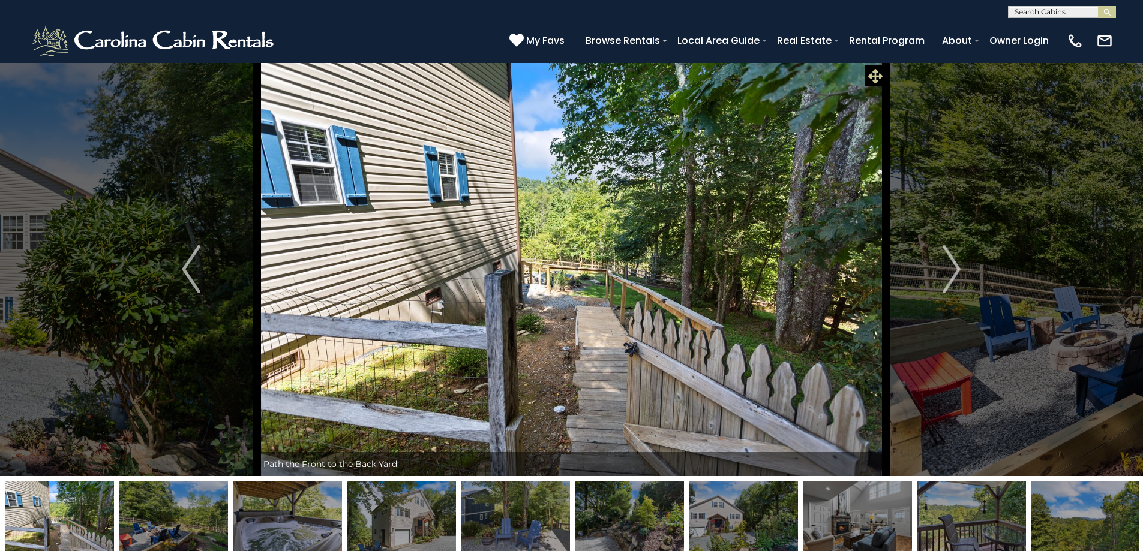
click at [877, 72] on icon at bounding box center [875, 76] width 14 height 14
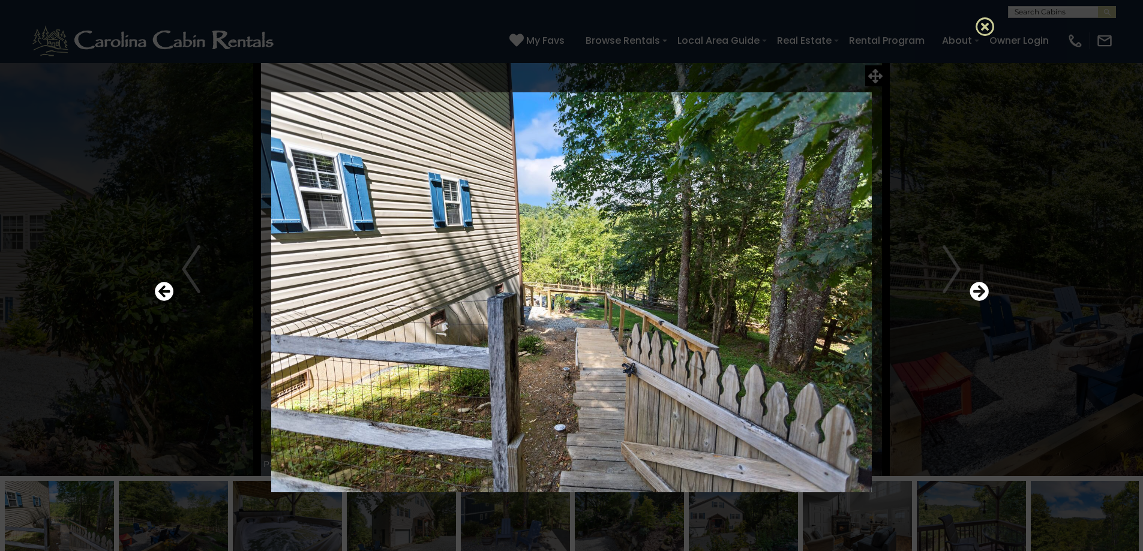
click at [981, 28] on icon at bounding box center [985, 26] width 19 height 19
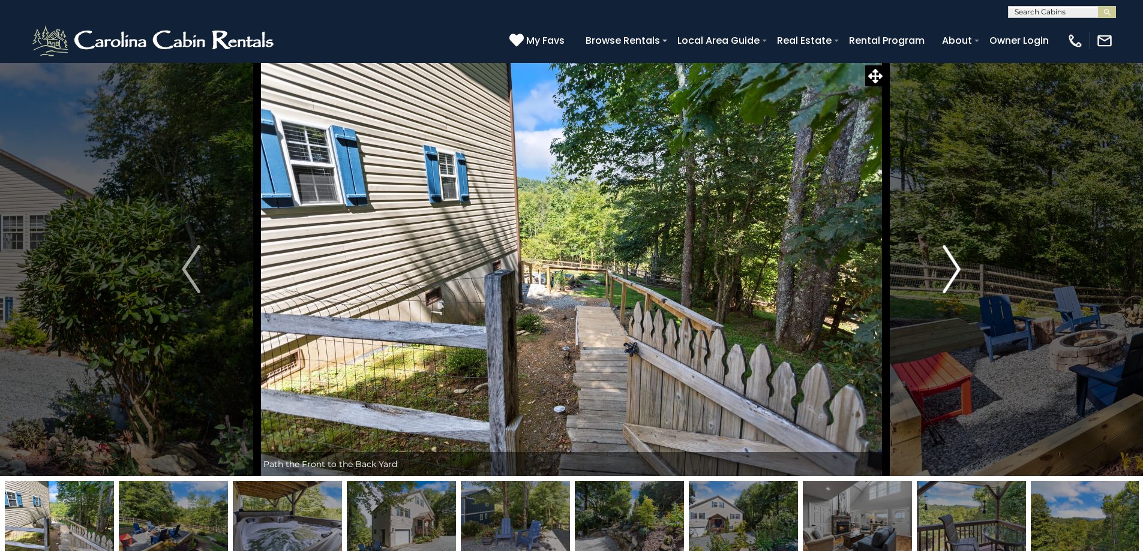
click at [971, 274] on button "Next" at bounding box center [952, 269] width 132 height 414
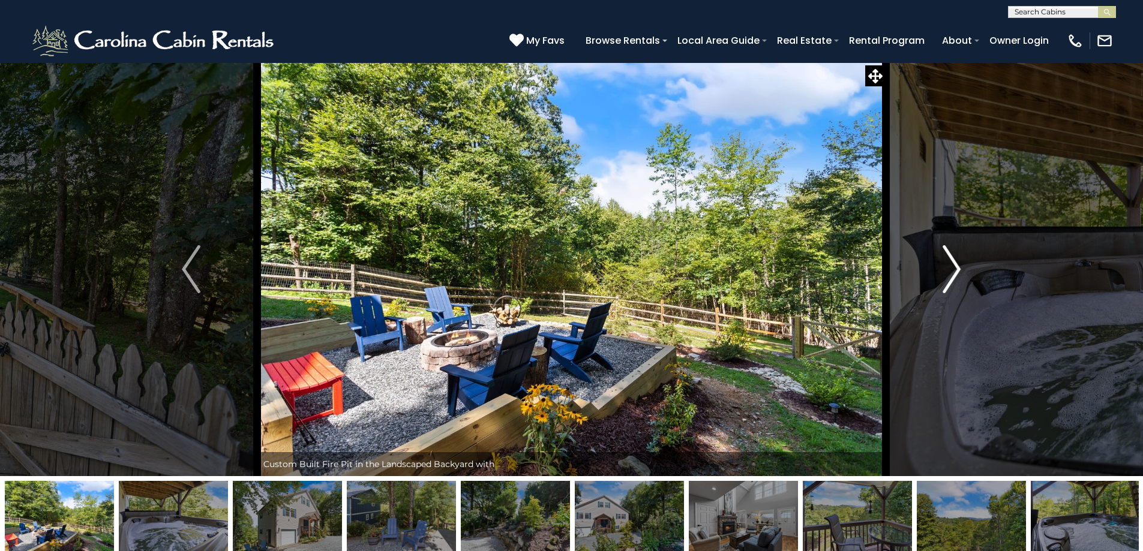
click at [965, 271] on button "Next" at bounding box center [952, 269] width 132 height 414
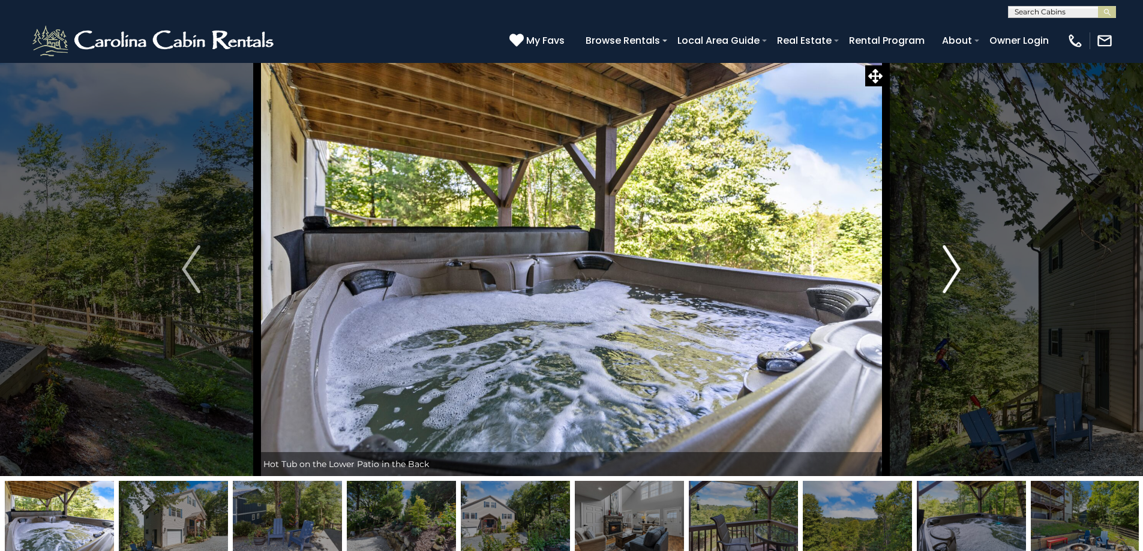
click at [965, 271] on button "Next" at bounding box center [952, 269] width 132 height 414
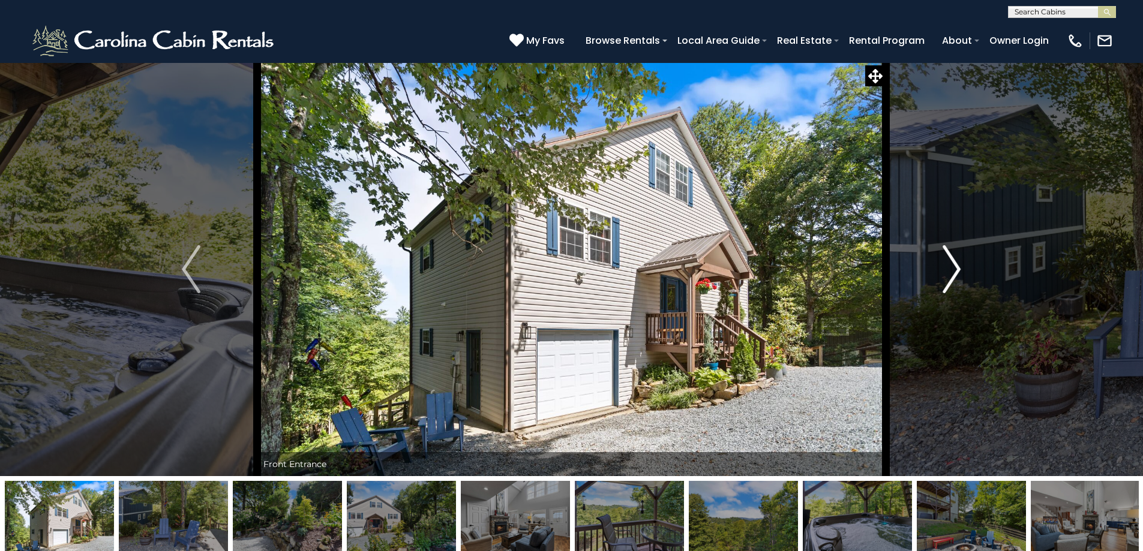
click at [965, 271] on button "Next" at bounding box center [952, 269] width 132 height 414
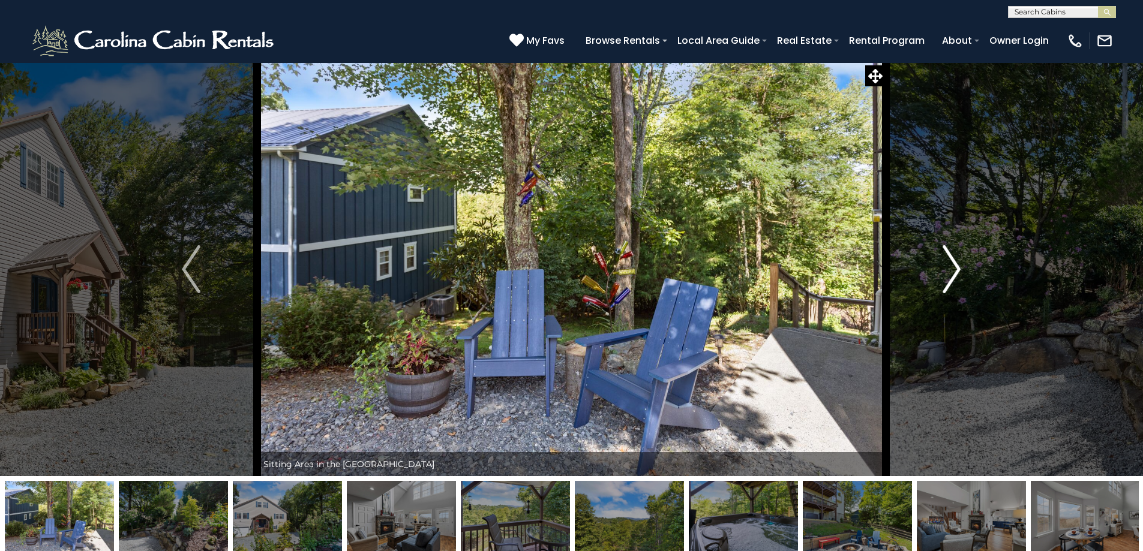
click at [965, 269] on button "Next" at bounding box center [952, 269] width 132 height 414
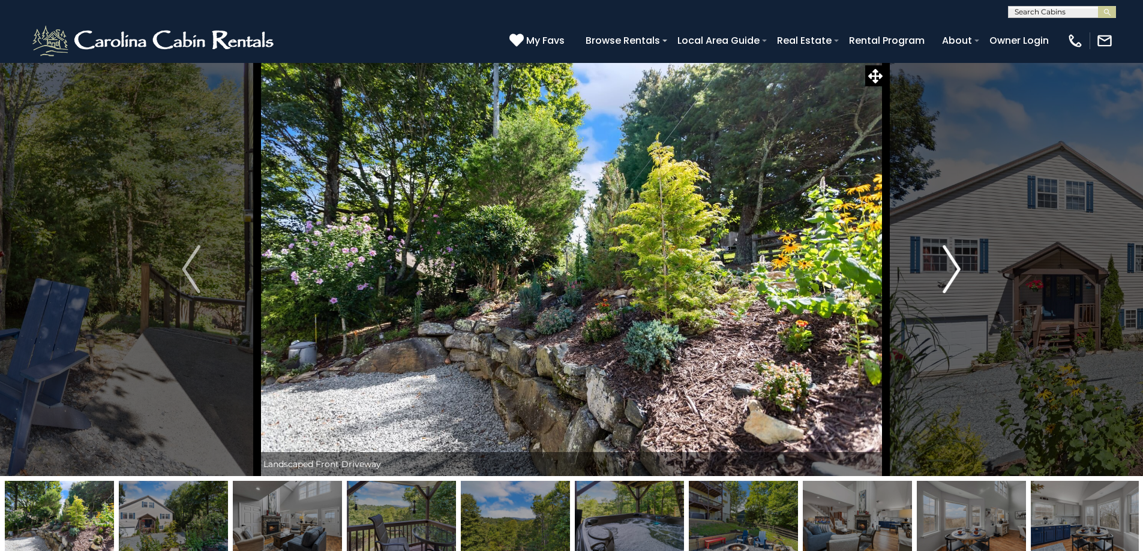
click at [965, 269] on button "Next" at bounding box center [952, 269] width 132 height 414
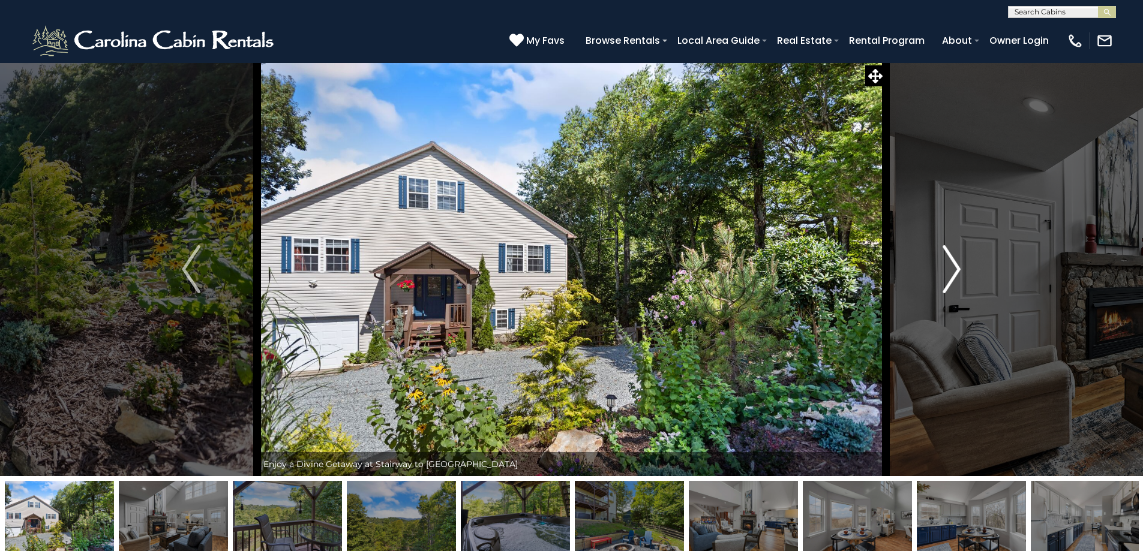
click at [965, 269] on button "Next" at bounding box center [952, 269] width 132 height 414
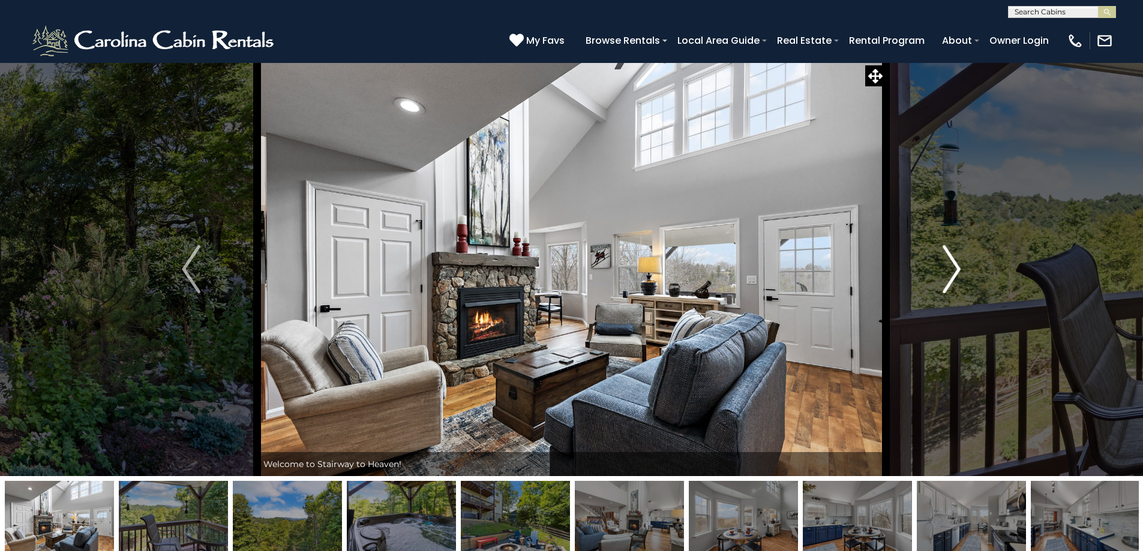
click at [949, 264] on img "Next" at bounding box center [952, 269] width 18 height 48
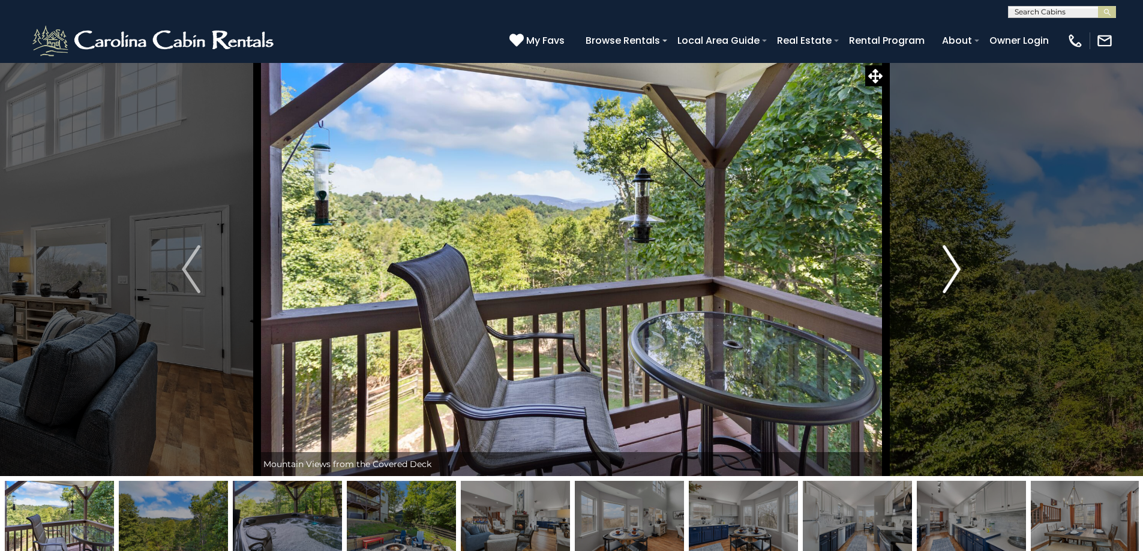
click at [950, 264] on img "Next" at bounding box center [952, 269] width 18 height 48
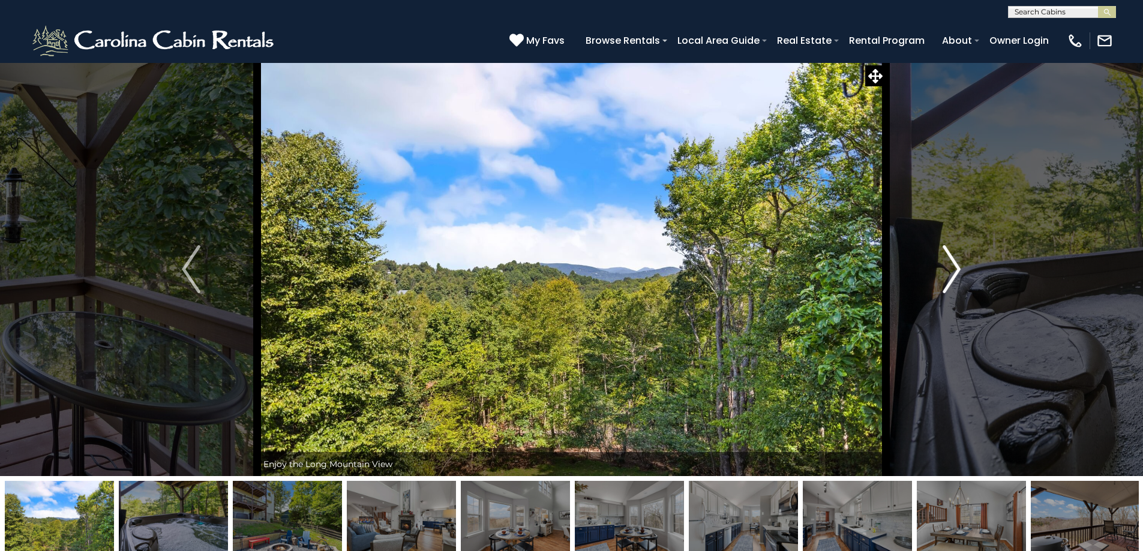
click at [950, 262] on img "Next" at bounding box center [952, 269] width 18 height 48
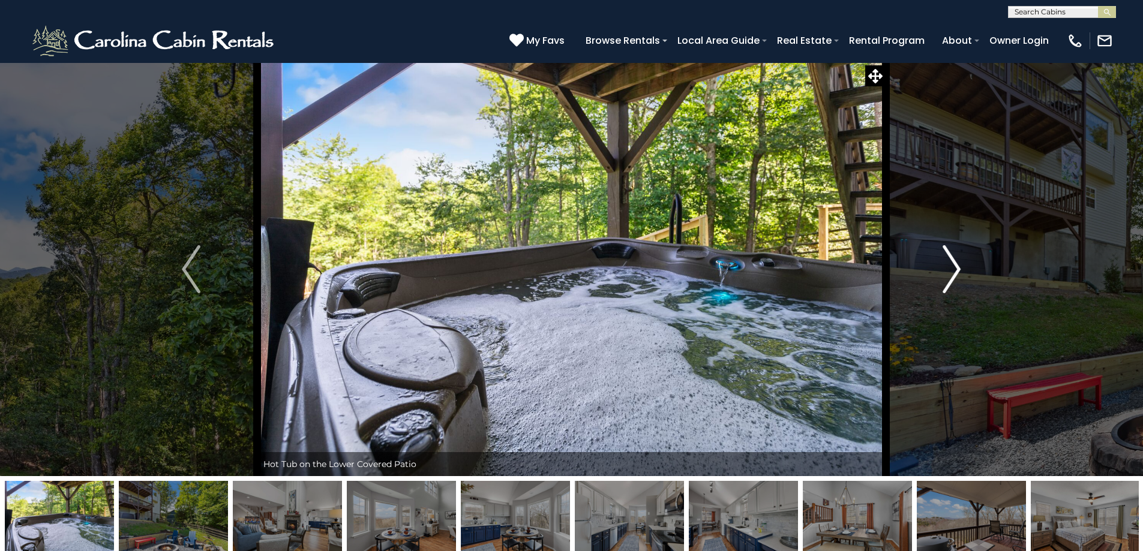
click at [950, 262] on img "Next" at bounding box center [952, 269] width 18 height 48
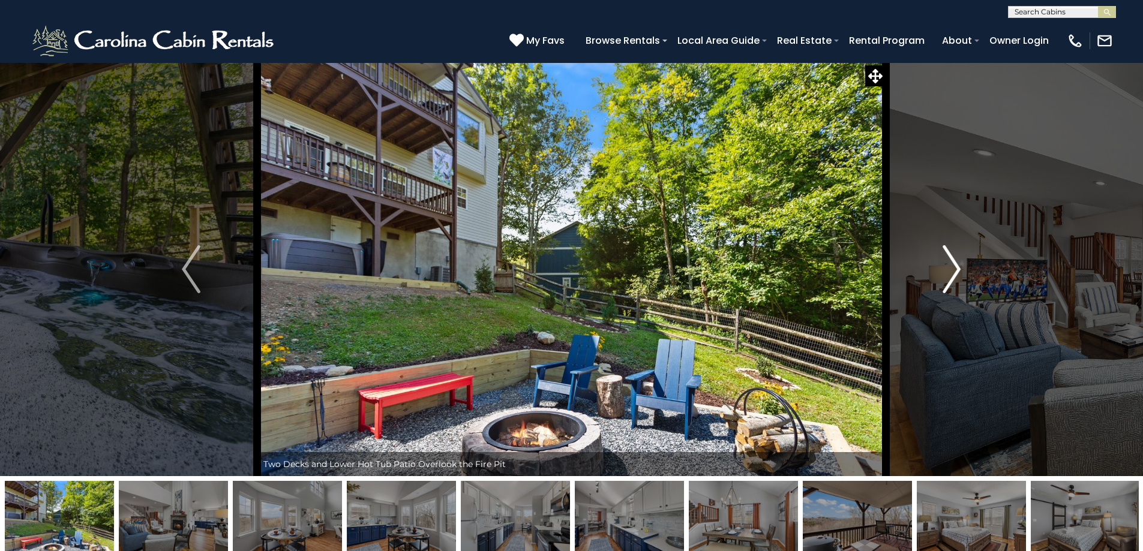
click at [950, 262] on img "Next" at bounding box center [952, 269] width 18 height 48
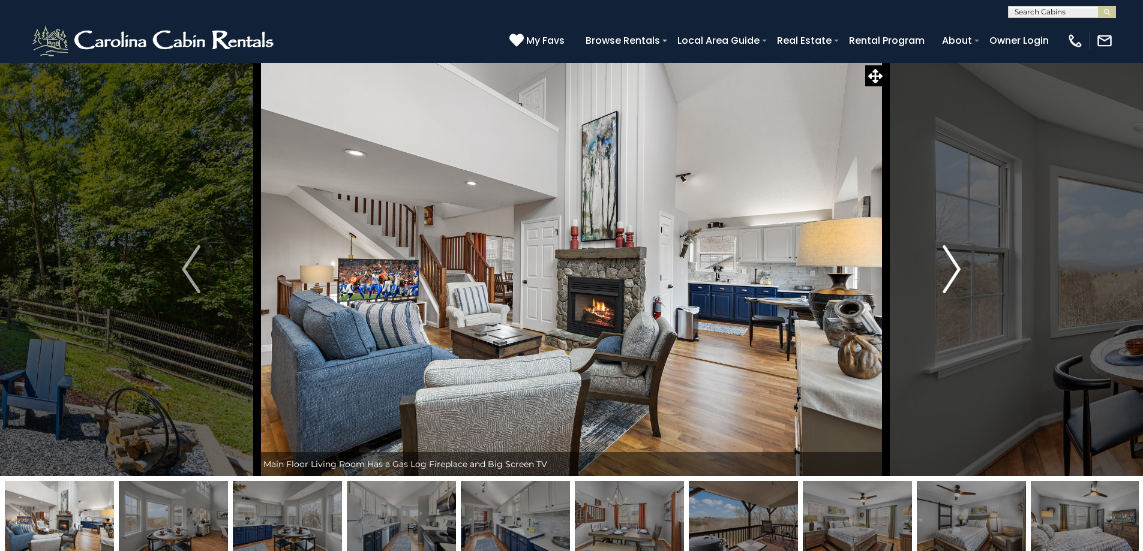
click at [950, 262] on img "Next" at bounding box center [952, 269] width 18 height 48
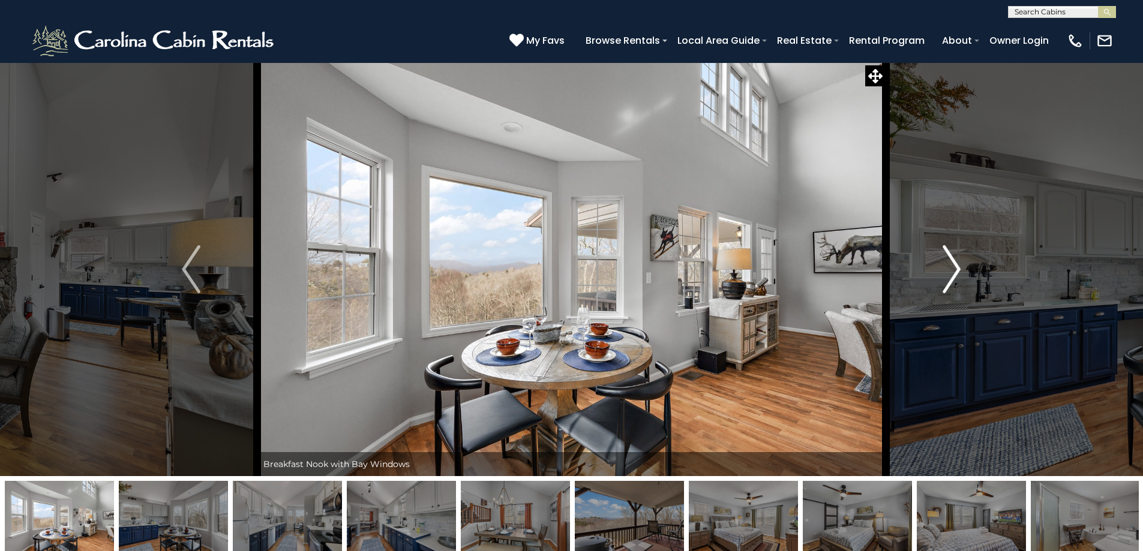
click at [950, 262] on img "Next" at bounding box center [952, 269] width 18 height 48
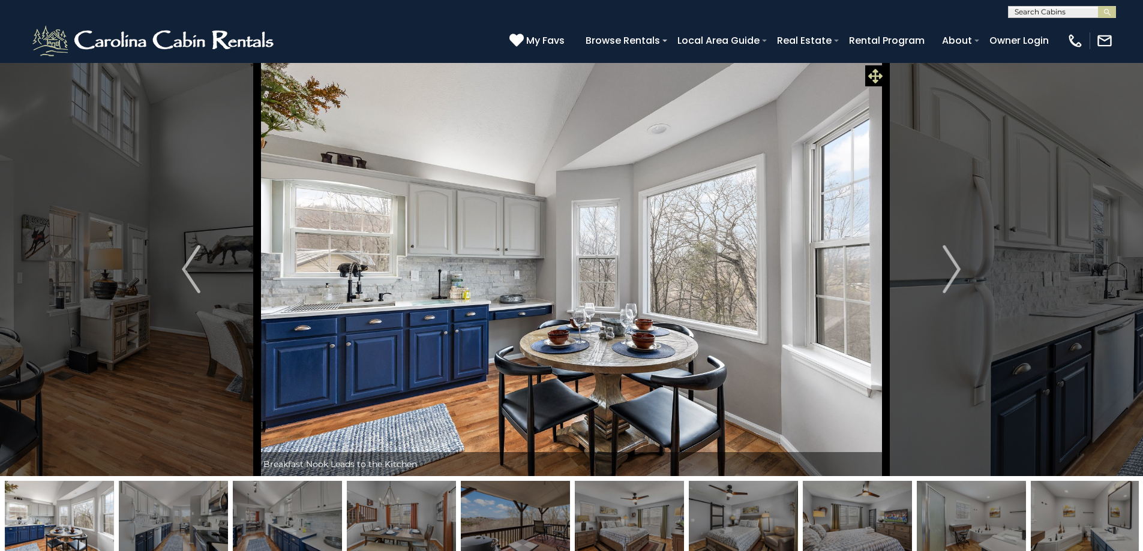
click at [874, 71] on icon at bounding box center [875, 76] width 14 height 14
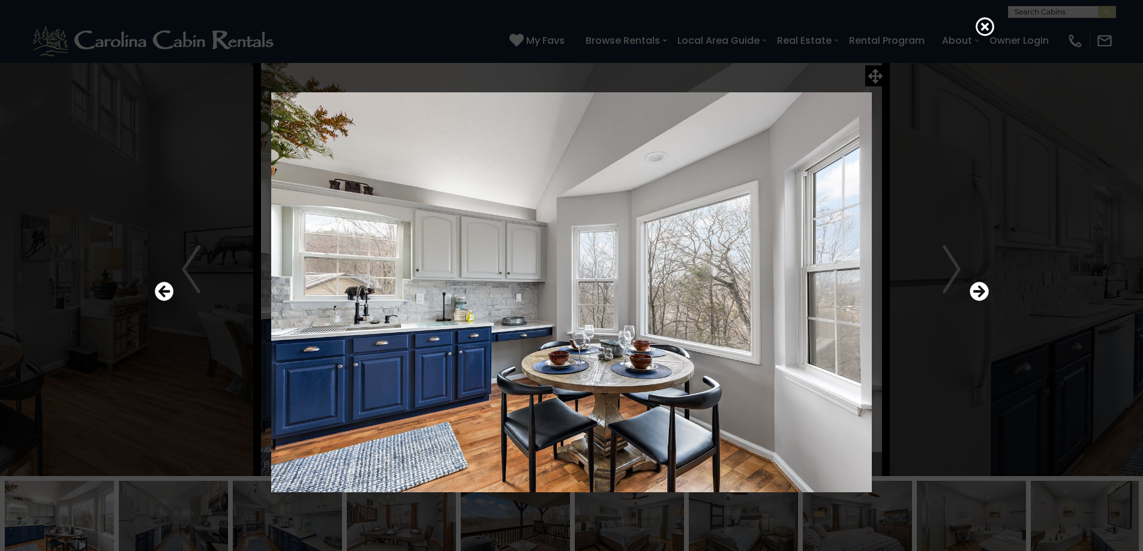
click at [994, 20] on div at bounding box center [571, 275] width 1143 height 551
click at [990, 26] on icon at bounding box center [985, 26] width 19 height 19
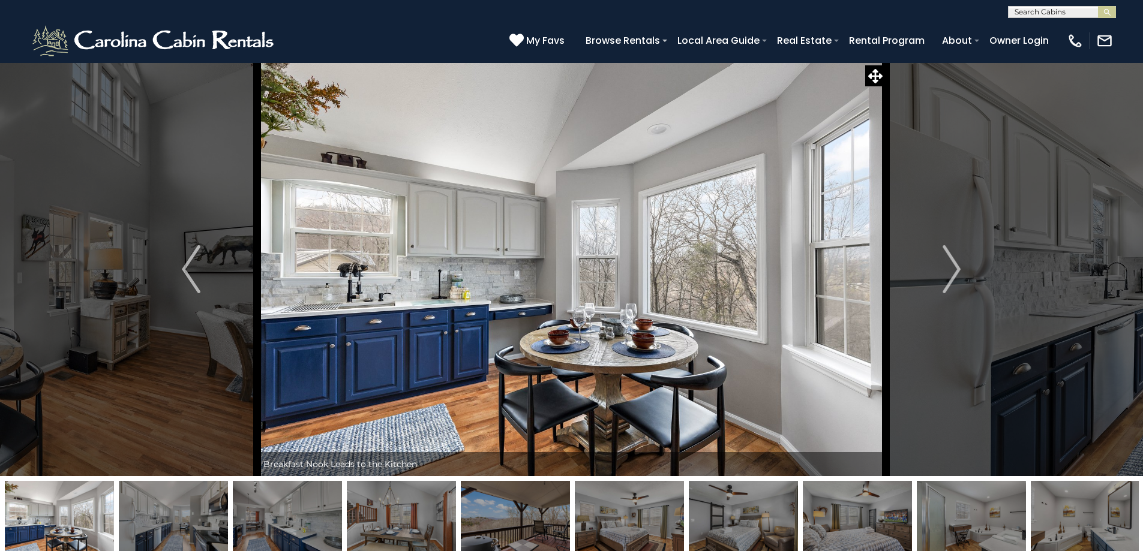
click at [873, 77] on icon at bounding box center [875, 76] width 14 height 14
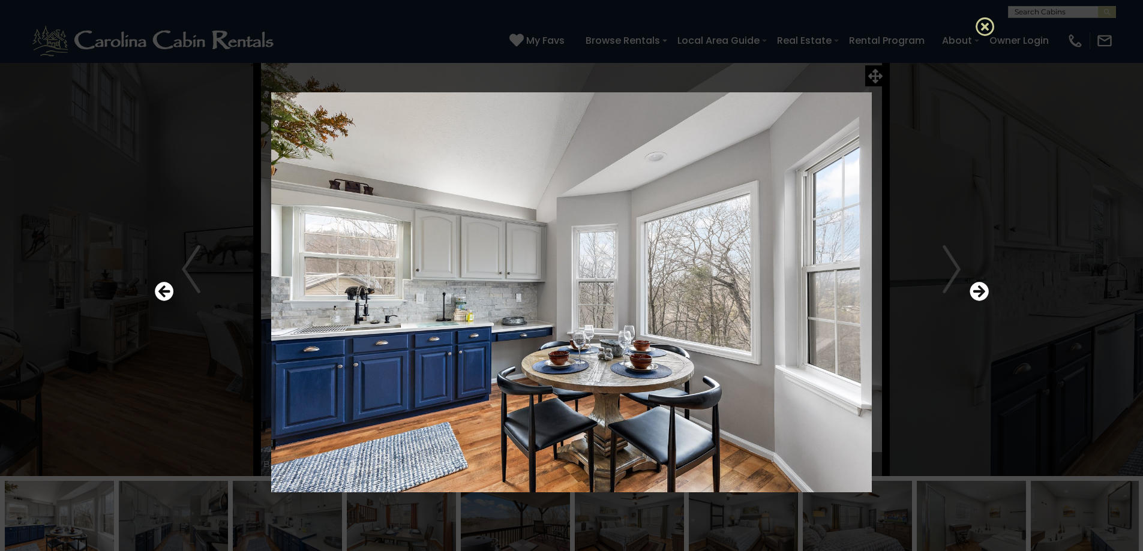
click at [985, 26] on icon at bounding box center [985, 26] width 19 height 19
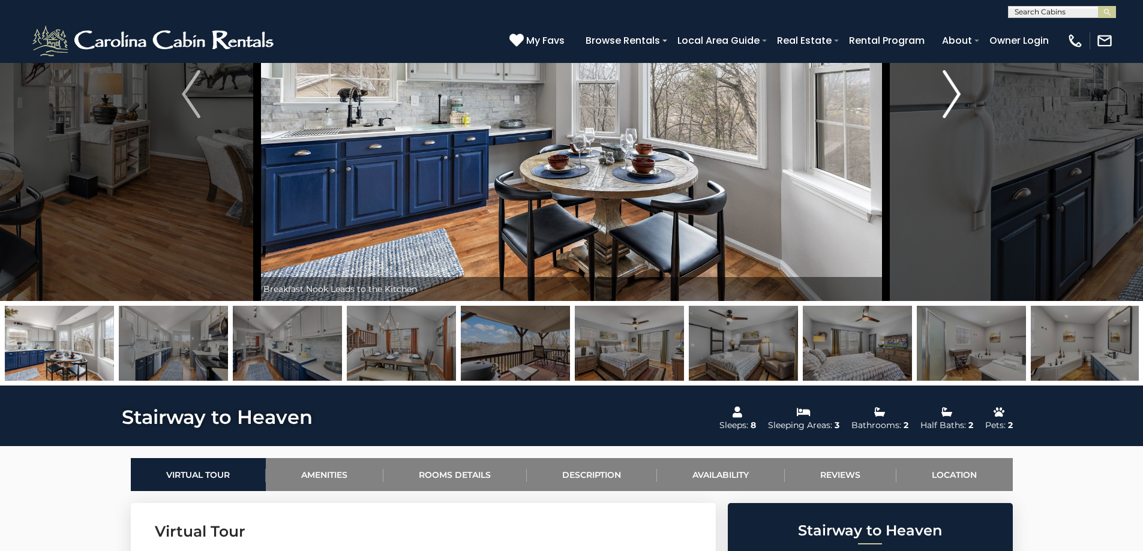
scroll to position [180, 0]
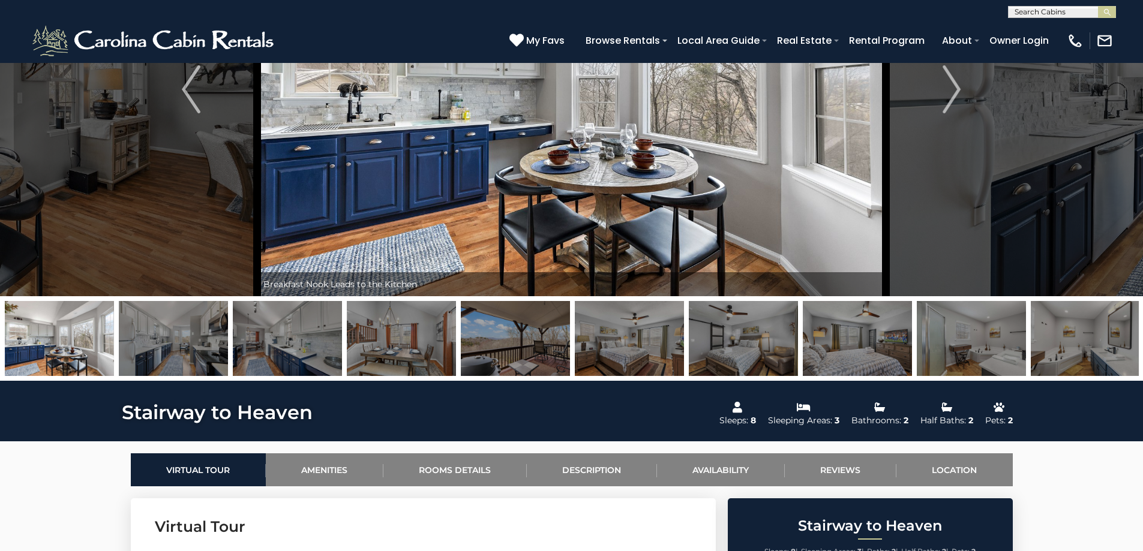
click at [182, 329] on img at bounding box center [173, 338] width 109 height 75
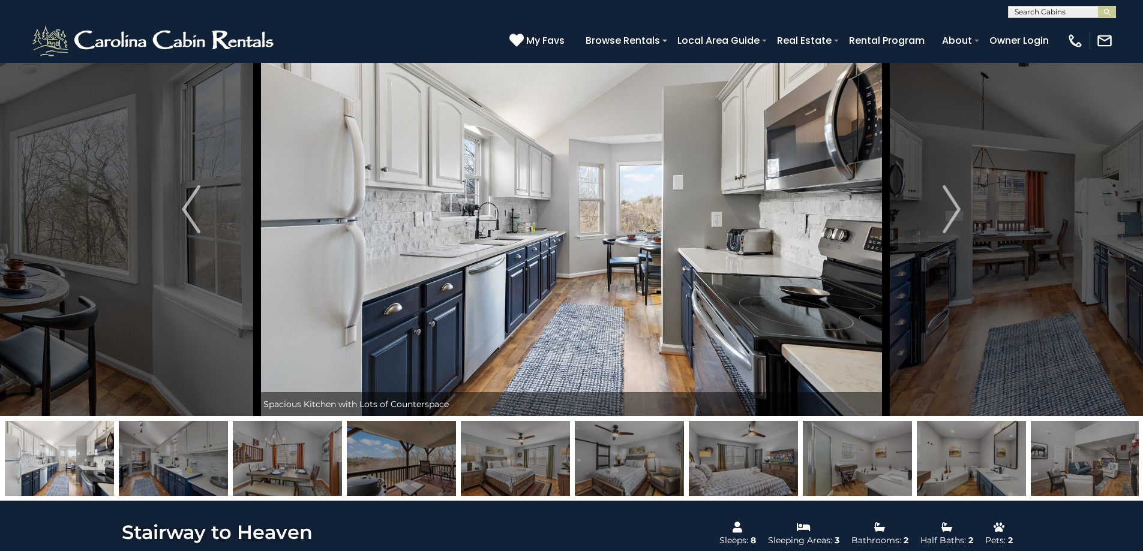
scroll to position [0, 0]
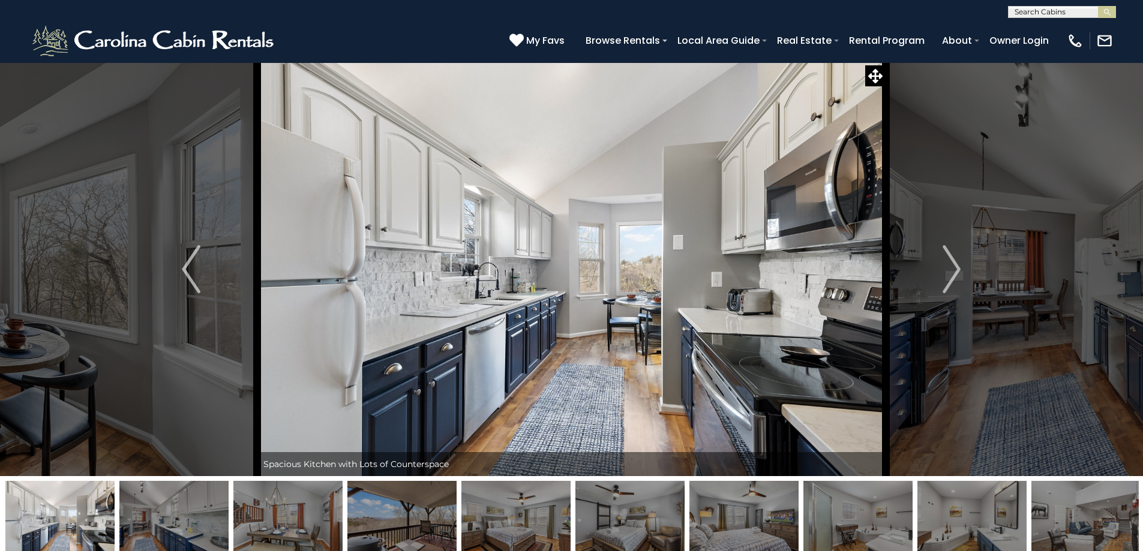
click at [141, 491] on img at bounding box center [173, 518] width 109 height 75
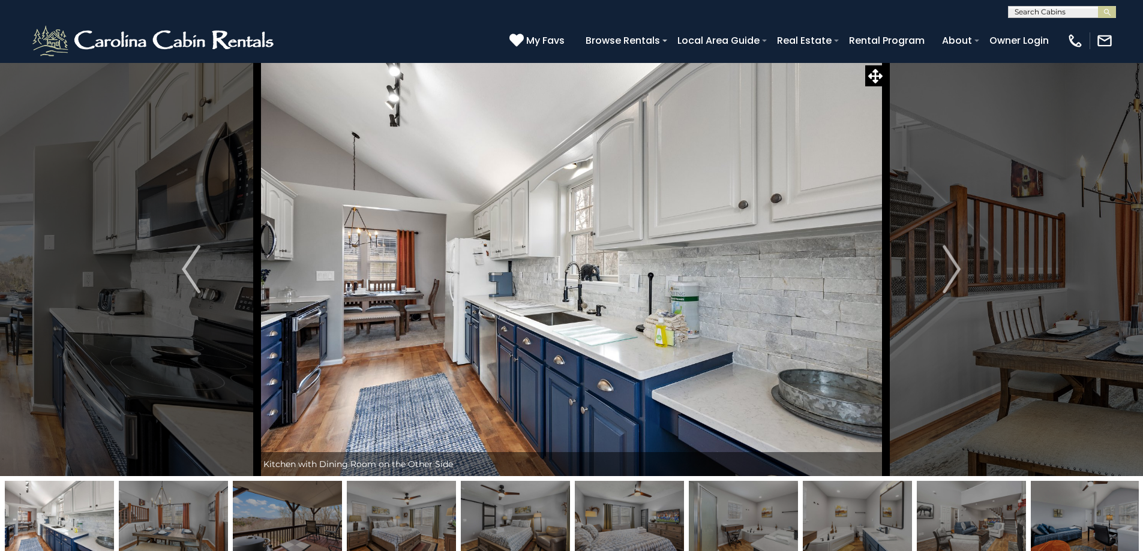
click at [172, 506] on img at bounding box center [173, 518] width 109 height 75
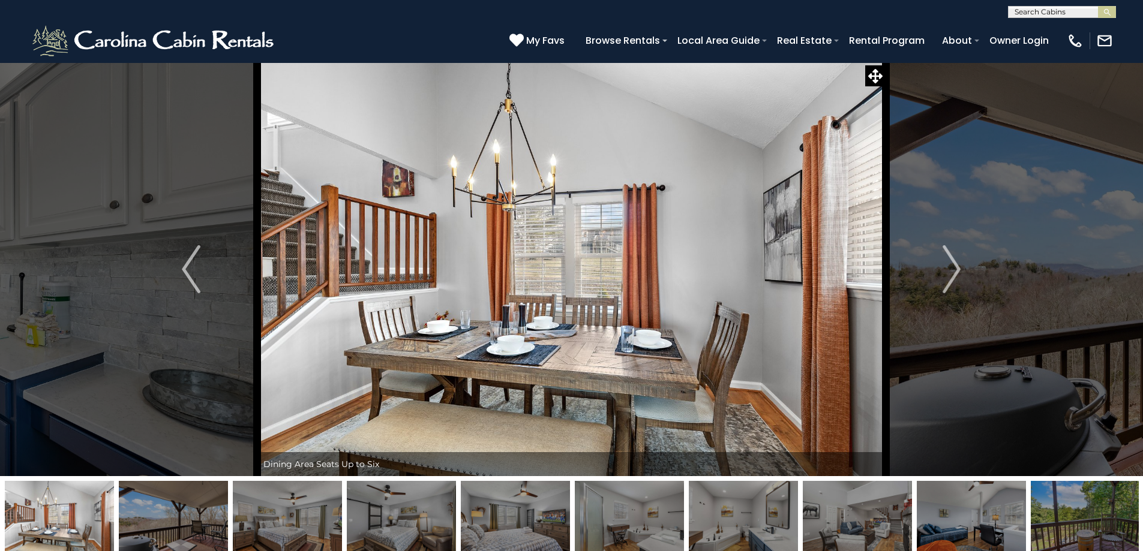
click at [203, 506] on img at bounding box center [173, 518] width 109 height 75
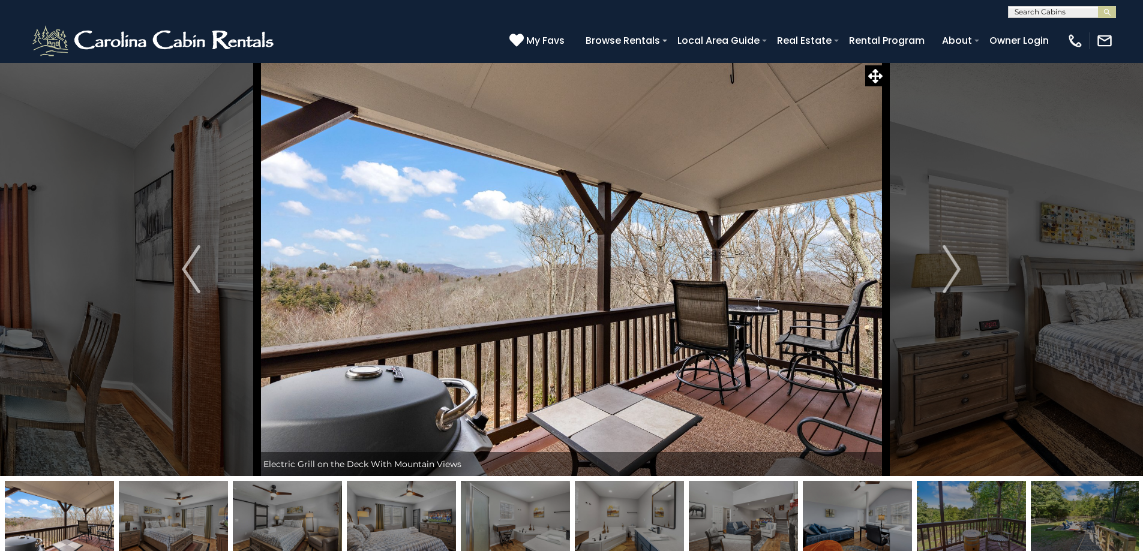
click at [179, 512] on img at bounding box center [173, 518] width 109 height 75
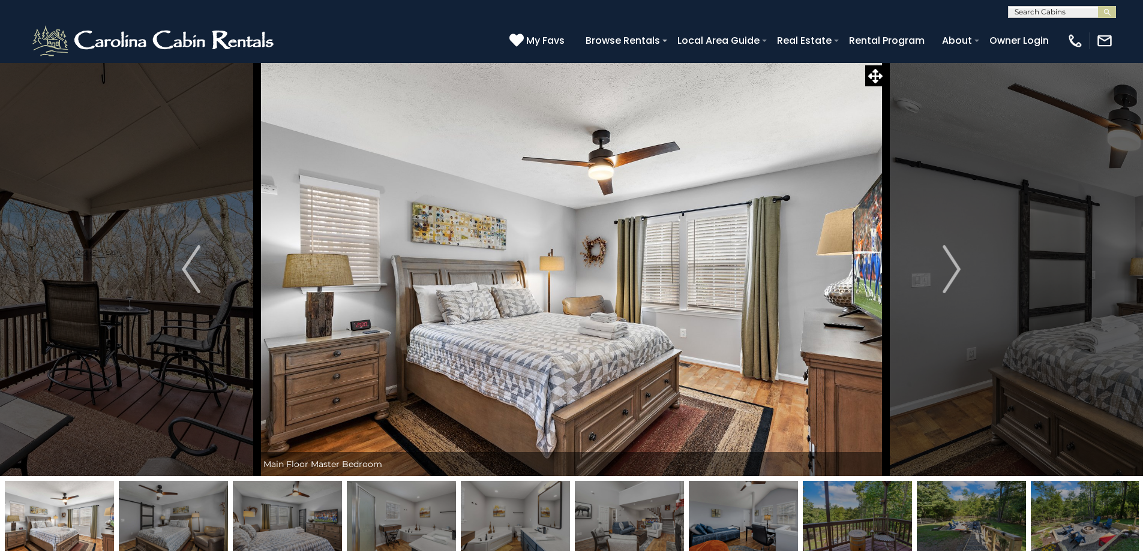
click at [179, 514] on img at bounding box center [173, 518] width 109 height 75
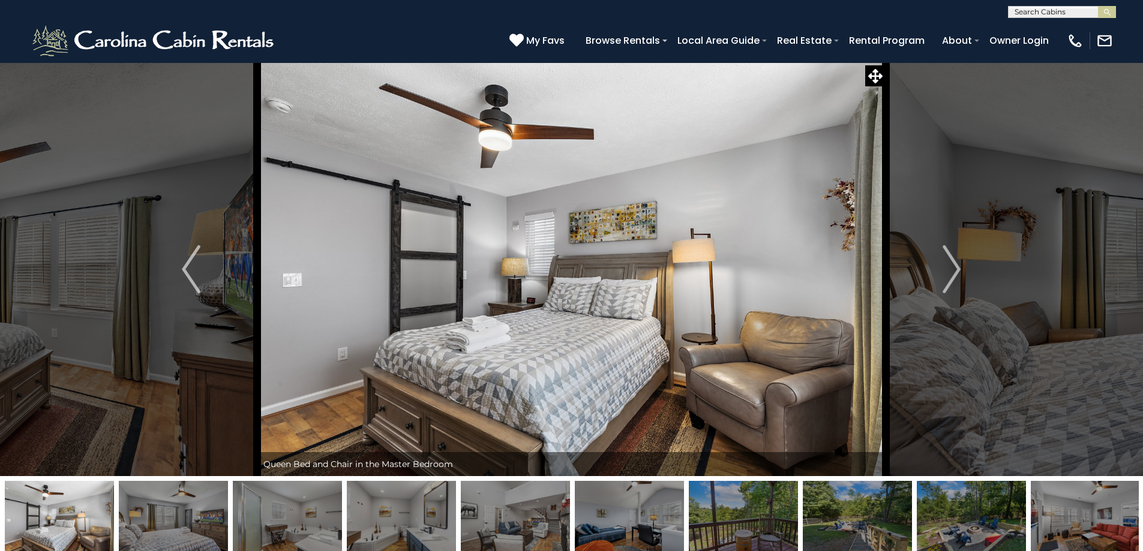
click at [202, 510] on img at bounding box center [173, 518] width 109 height 75
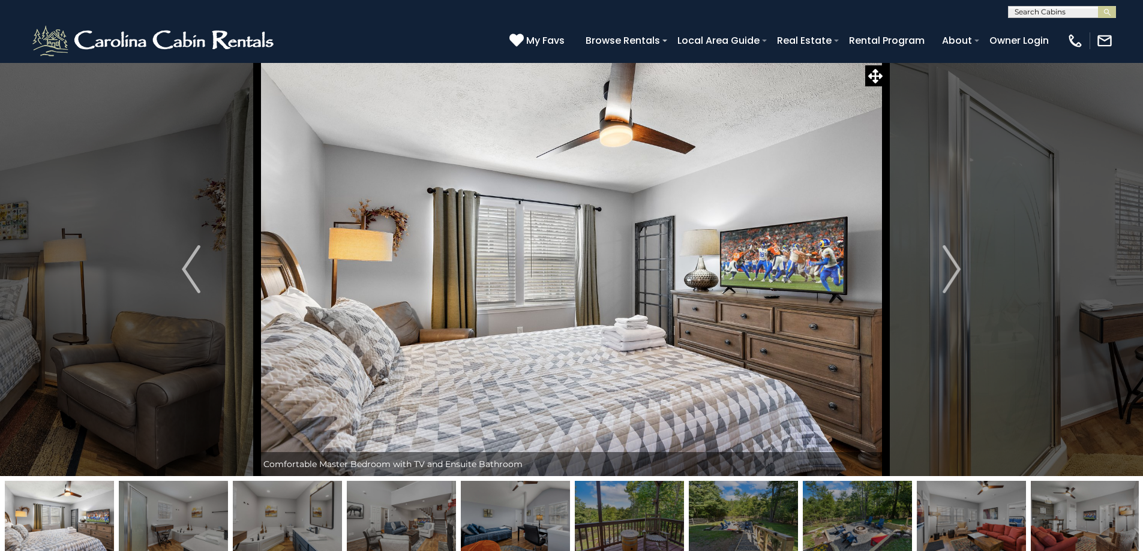
click at [202, 508] on img at bounding box center [173, 518] width 109 height 75
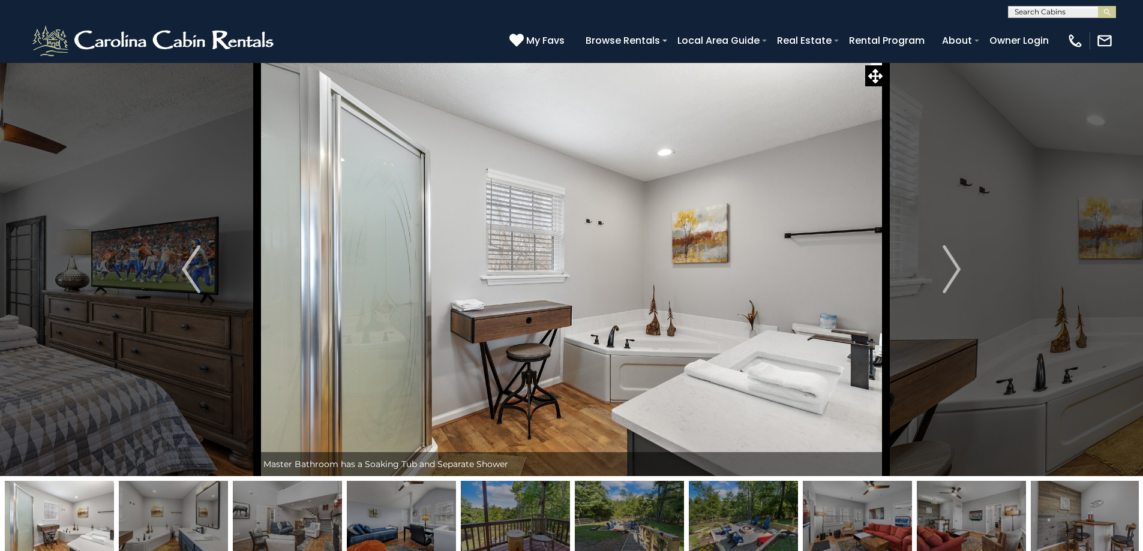
click at [290, 507] on img at bounding box center [287, 518] width 109 height 75
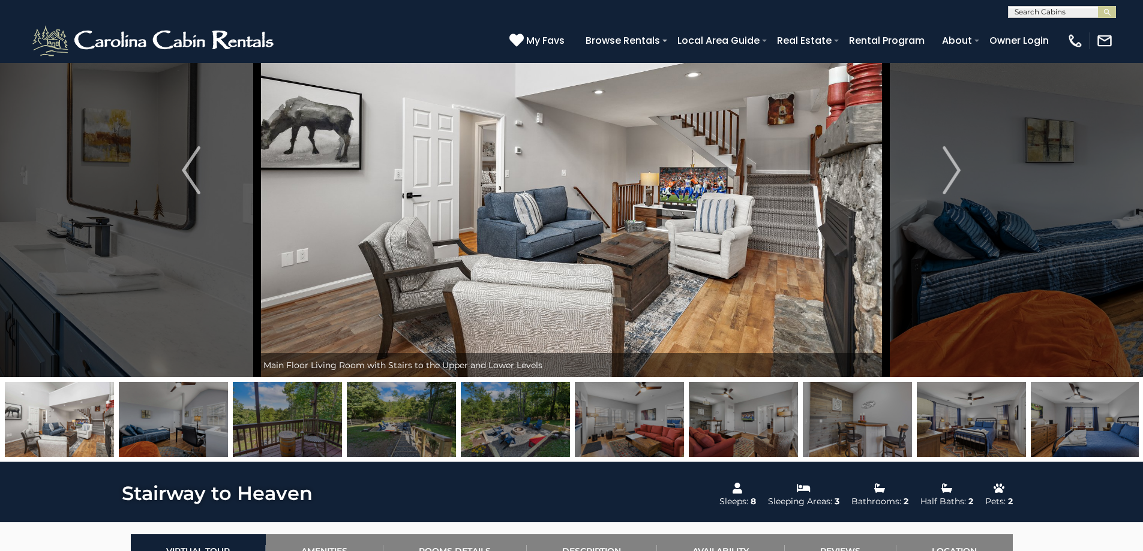
scroll to position [120, 0]
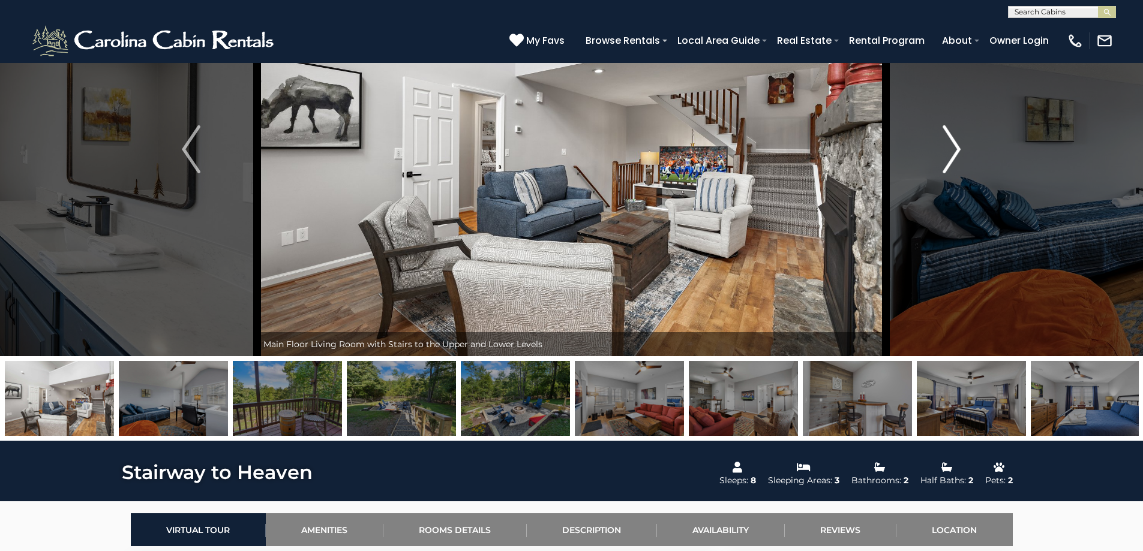
click at [955, 162] on img "Next" at bounding box center [952, 149] width 18 height 48
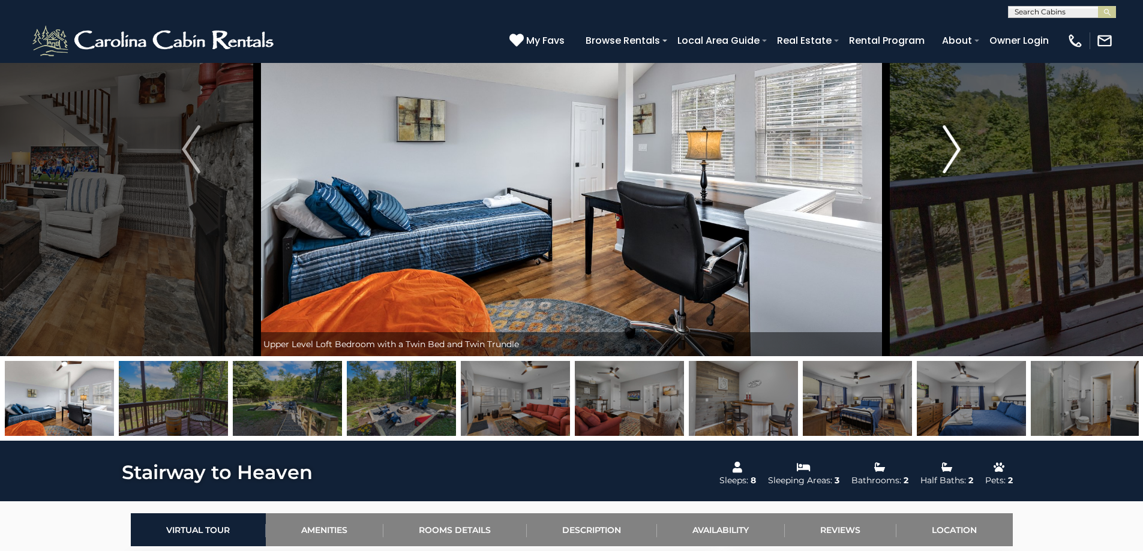
click at [961, 151] on img "Next" at bounding box center [952, 149] width 18 height 48
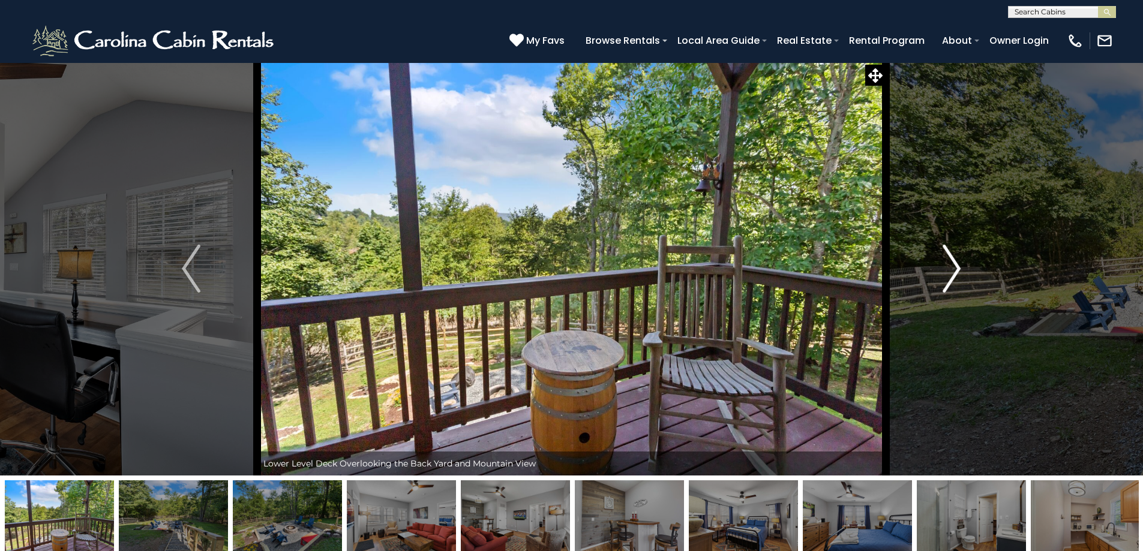
scroll to position [0, 0]
click at [874, 74] on icon at bounding box center [875, 76] width 14 height 14
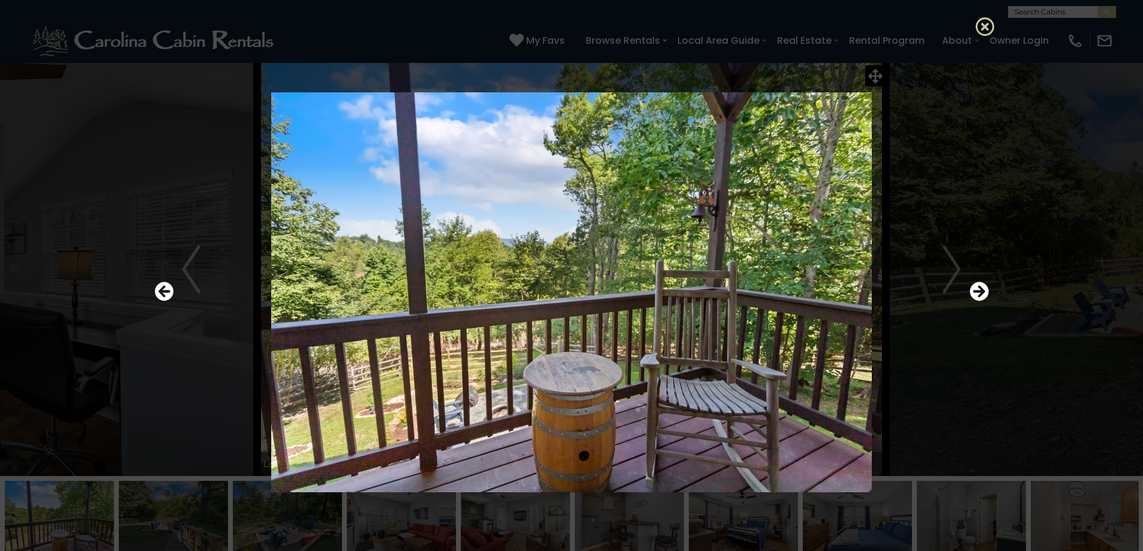
click at [988, 26] on icon at bounding box center [985, 26] width 19 height 19
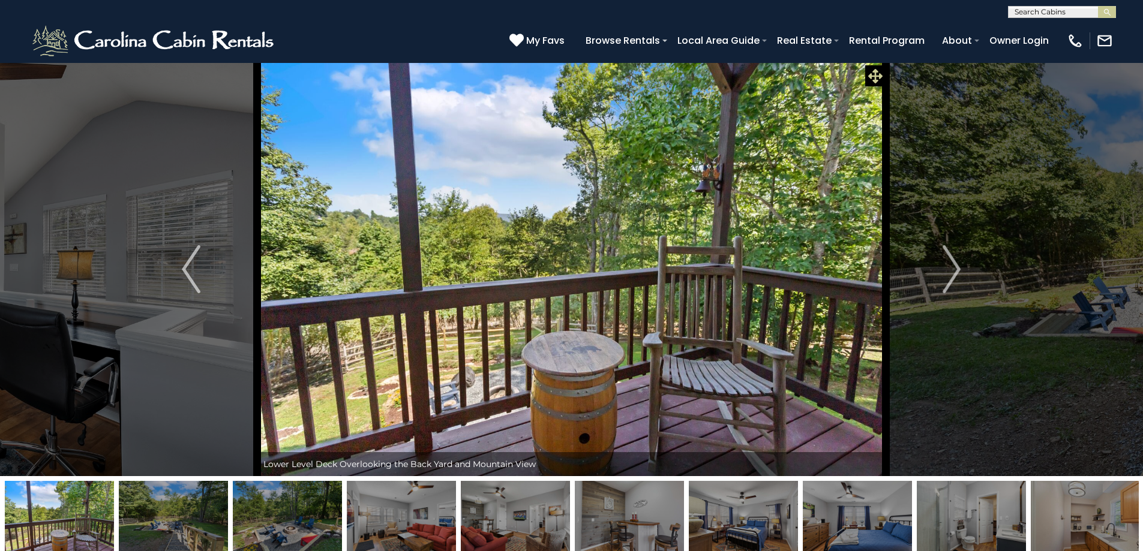
click at [871, 76] on icon at bounding box center [875, 76] width 14 height 14
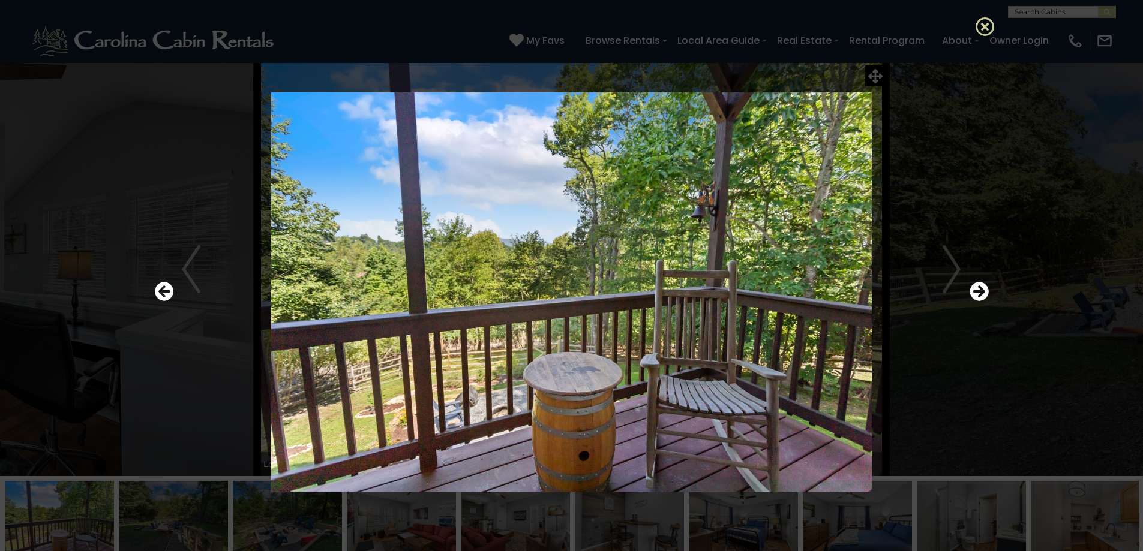
click at [979, 32] on icon at bounding box center [985, 26] width 19 height 19
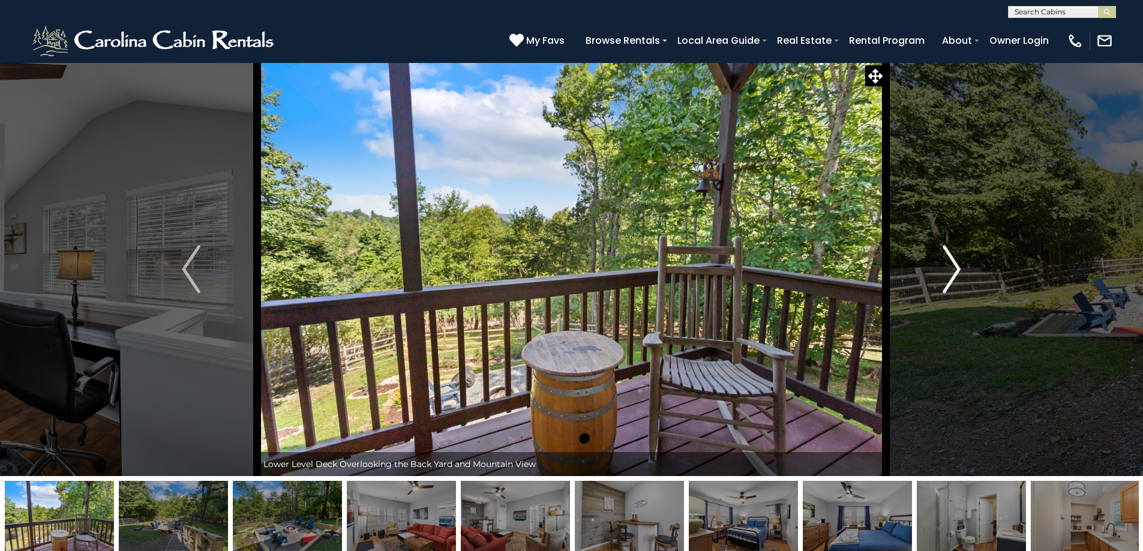
click at [998, 384] on button "Next" at bounding box center [952, 269] width 132 height 414
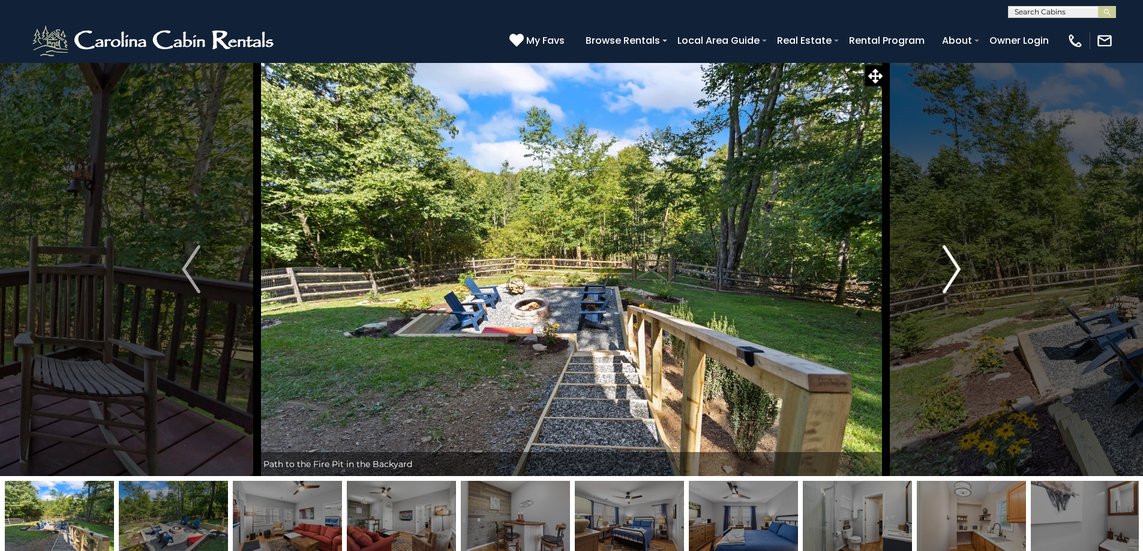
click at [964, 272] on button "Next" at bounding box center [952, 269] width 132 height 414
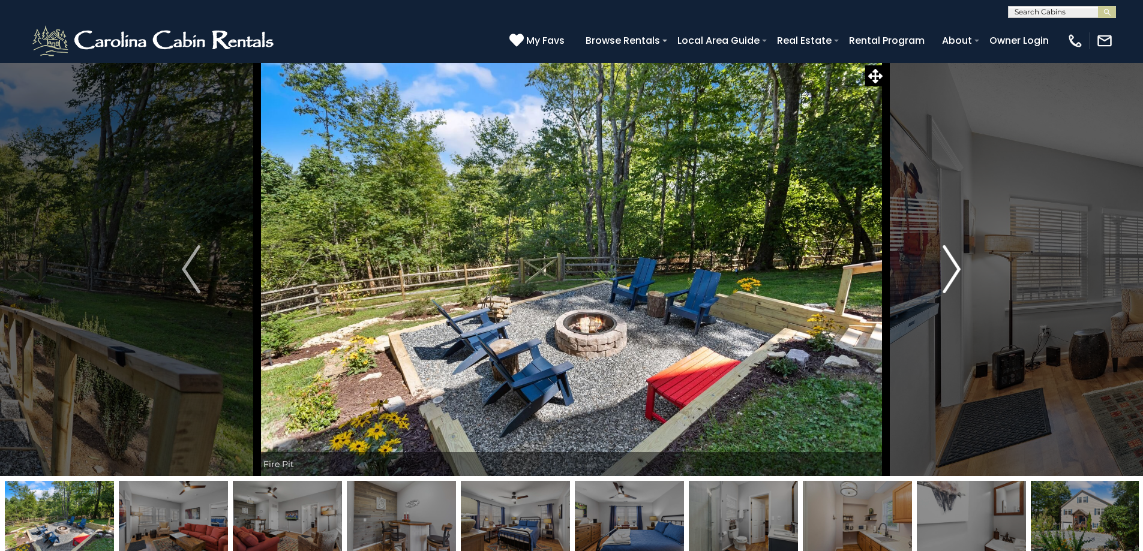
click at [957, 272] on img "Next" at bounding box center [952, 269] width 18 height 48
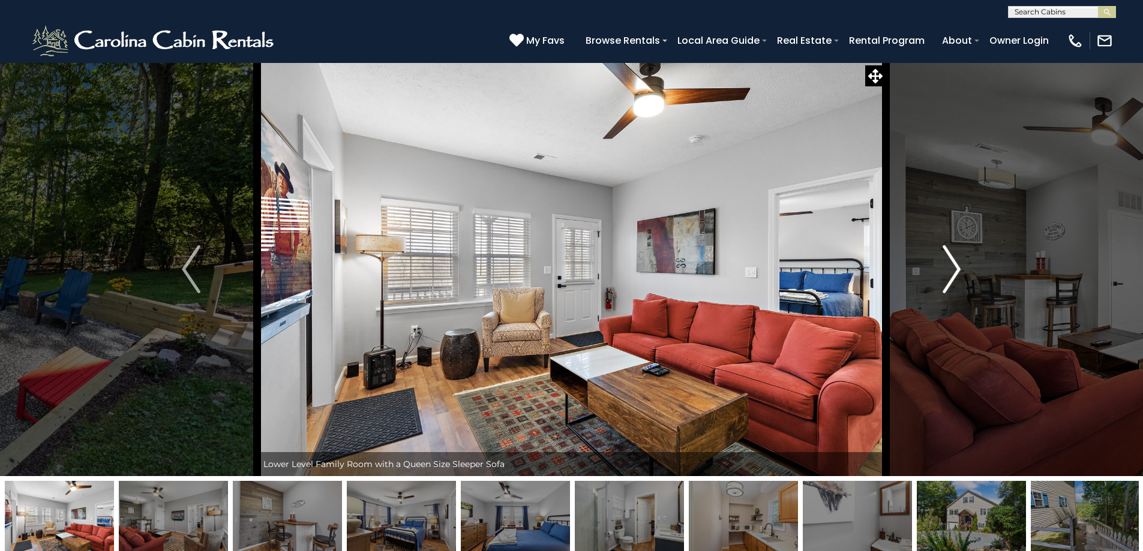
click at [957, 272] on img "Next" at bounding box center [952, 269] width 18 height 48
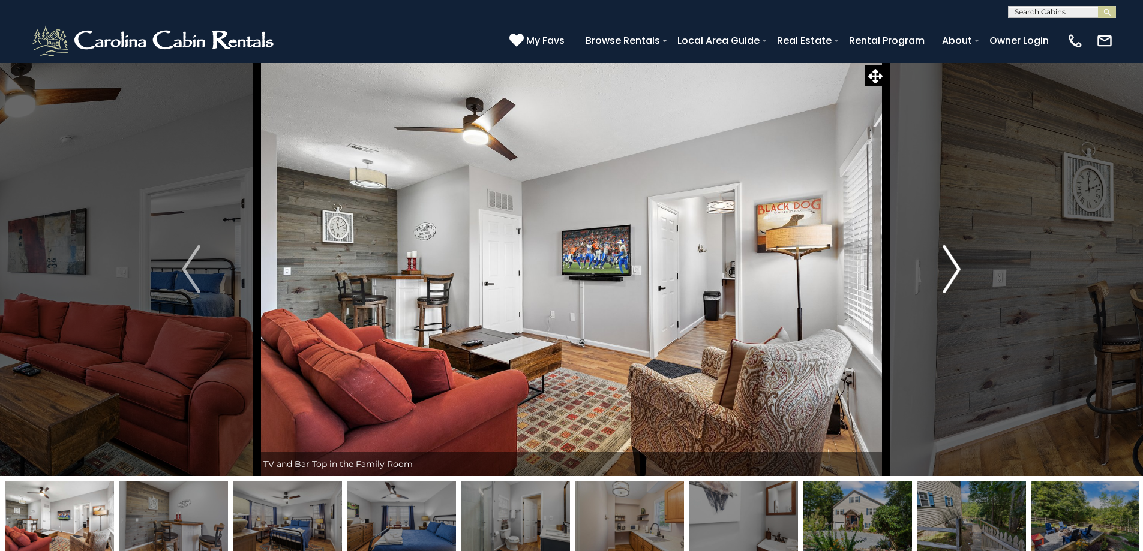
click at [957, 272] on img "Next" at bounding box center [952, 269] width 18 height 48
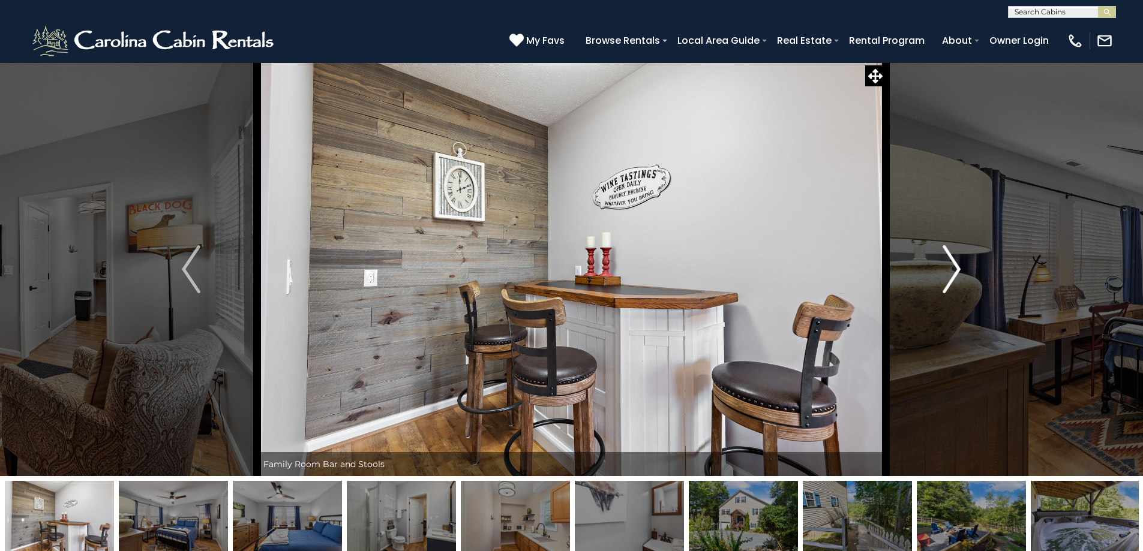
click at [957, 272] on img "Next" at bounding box center [952, 269] width 18 height 48
